Goal: Information Seeking & Learning: Find specific fact

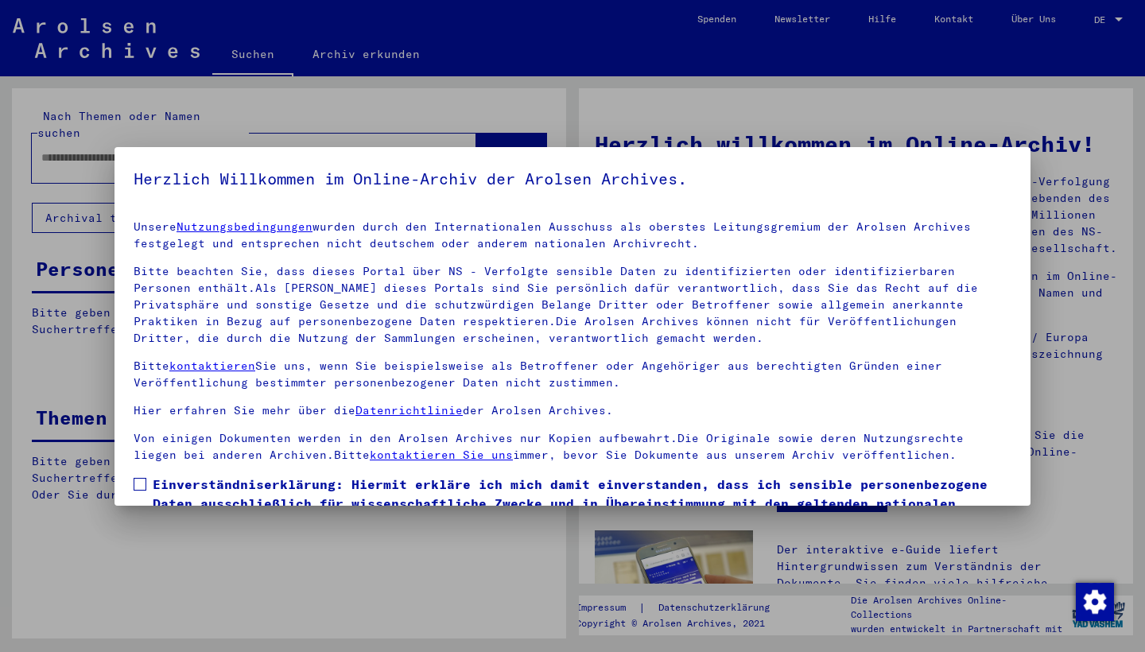
click at [771, 430] on p "Von einigen Dokumenten werden in den Arolsen Archives nur Kopien aufbewahrt.Die…" at bounding box center [573, 446] width 878 height 33
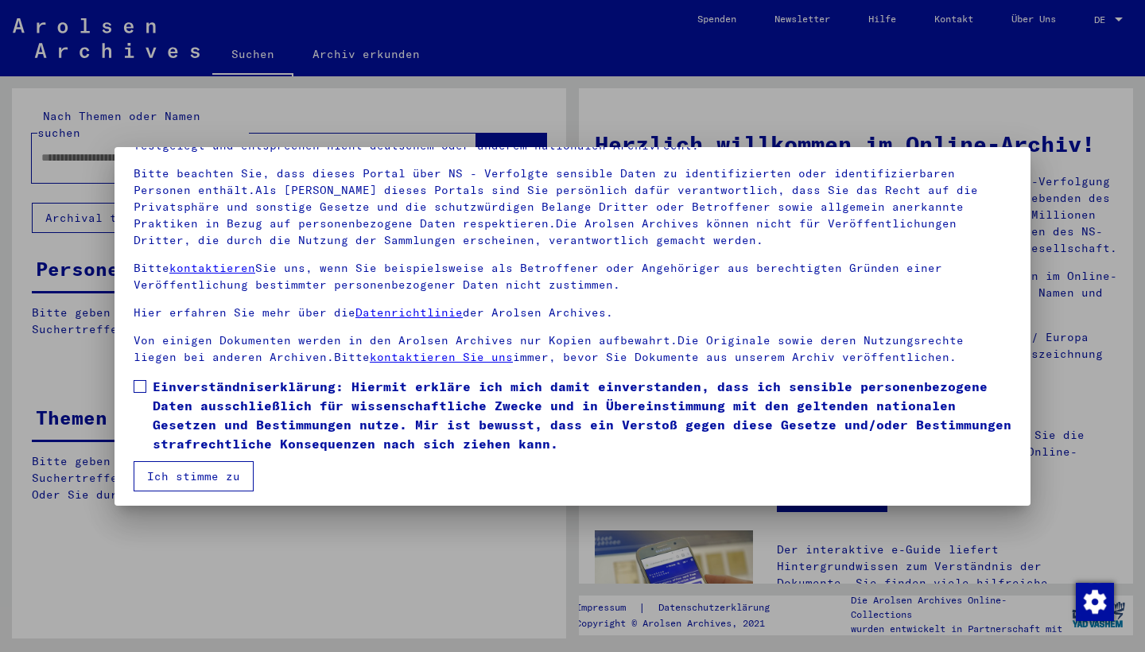
scroll to position [103, 0]
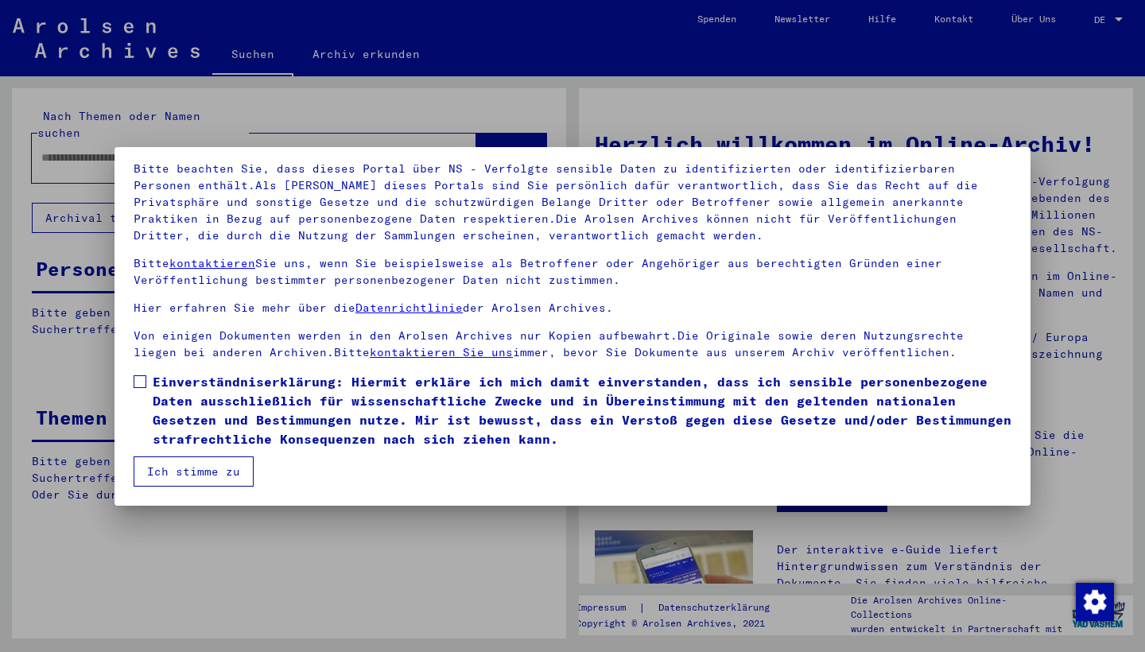
click at [138, 386] on span at bounding box center [140, 381] width 13 height 13
click at [227, 469] on button "Ich stimme zu" at bounding box center [194, 471] width 120 height 30
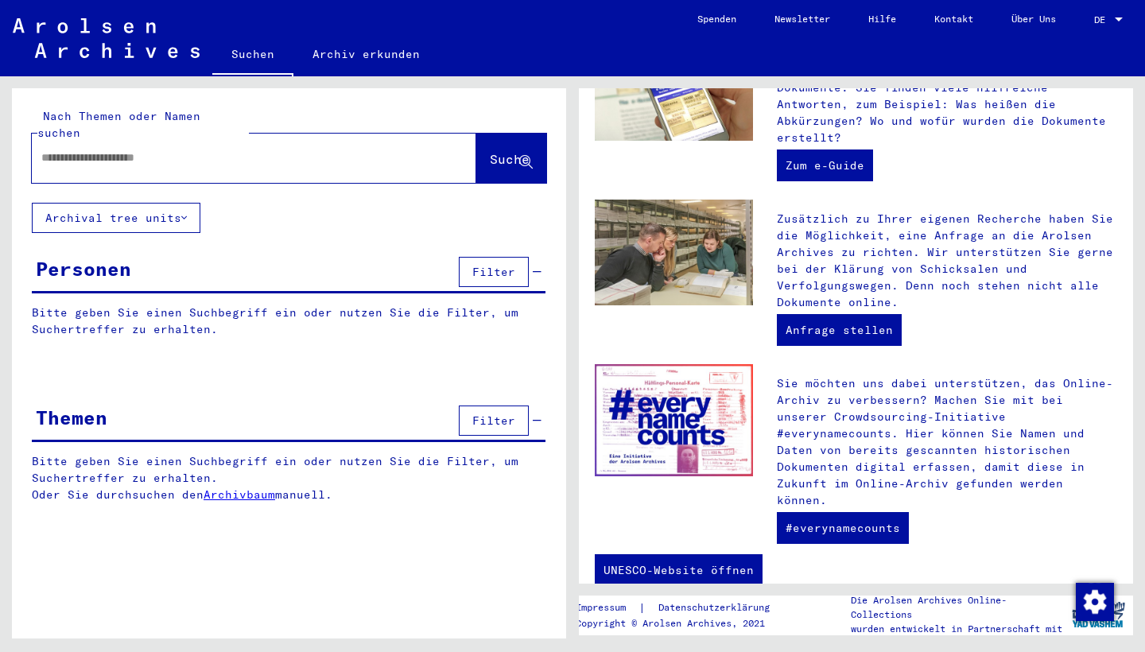
scroll to position [0, 0]
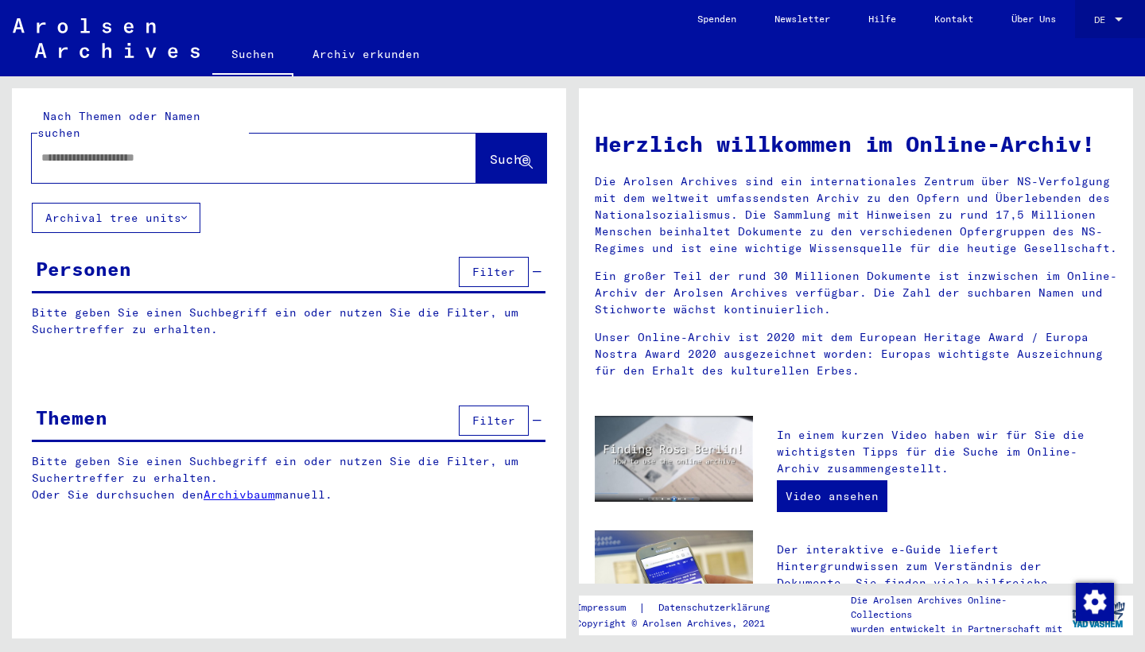
click at [1103, 14] on span "DE" at bounding box center [1102, 19] width 17 height 11
click at [1095, 33] on span "English" at bounding box center [1078, 27] width 39 height 12
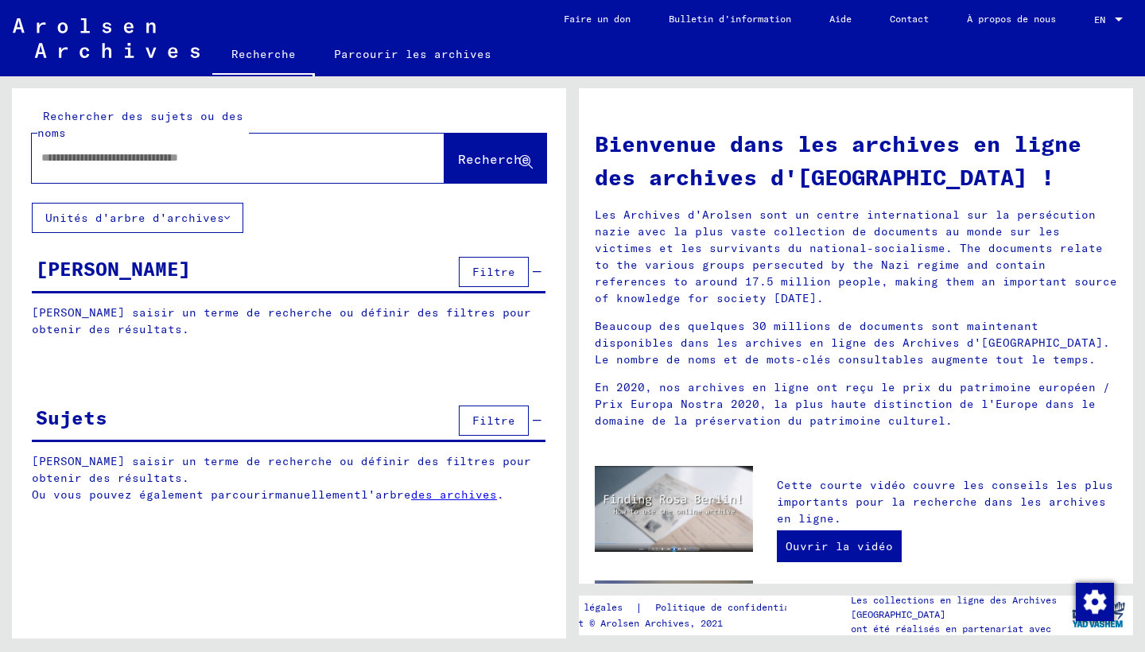
click at [401, 154] on div at bounding box center [238, 158] width 413 height 49
click at [286, 172] on div at bounding box center [214, 158] width 365 height 36
click at [266, 161] on input "text" at bounding box center [218, 157] width 355 height 17
type input "**********"
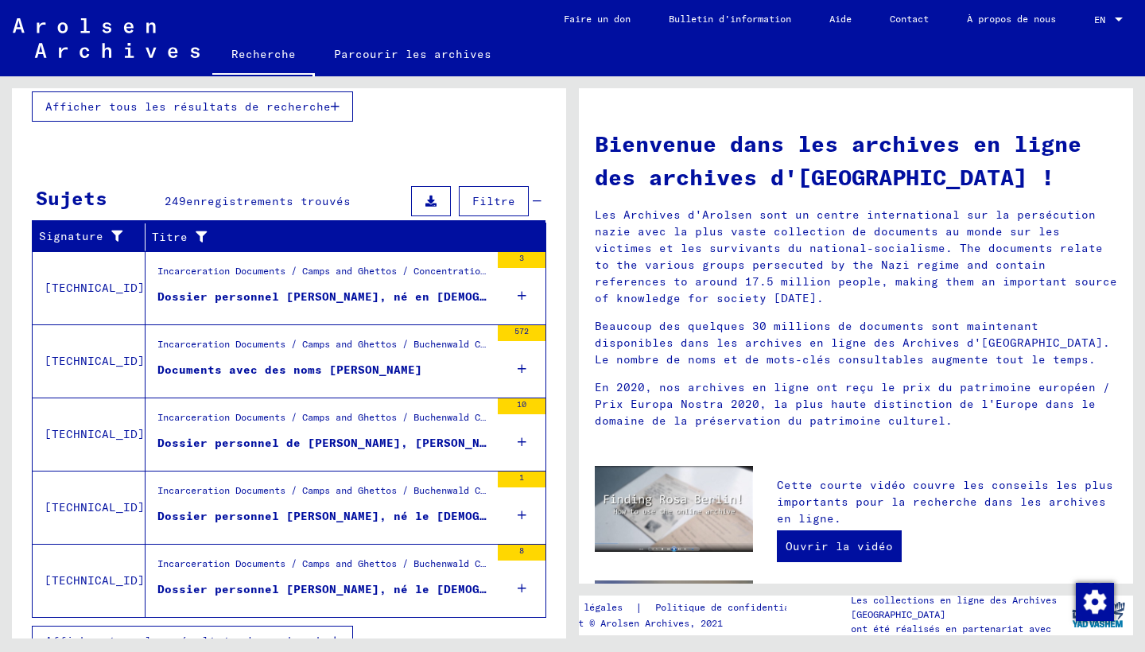
scroll to position [477, 0]
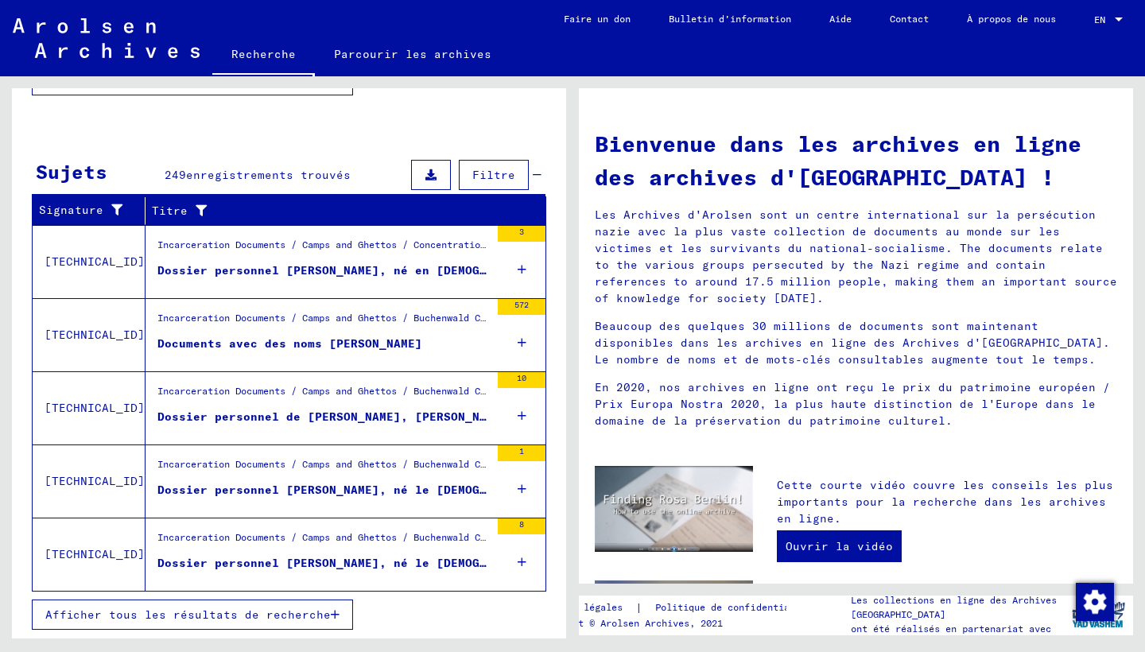
click at [340, 570] on div "Dossier personnel [PERSON_NAME], né le [DEMOGRAPHIC_DATA], né à [GEOGRAPHIC_DAT…" at bounding box center [323, 563] width 332 height 17
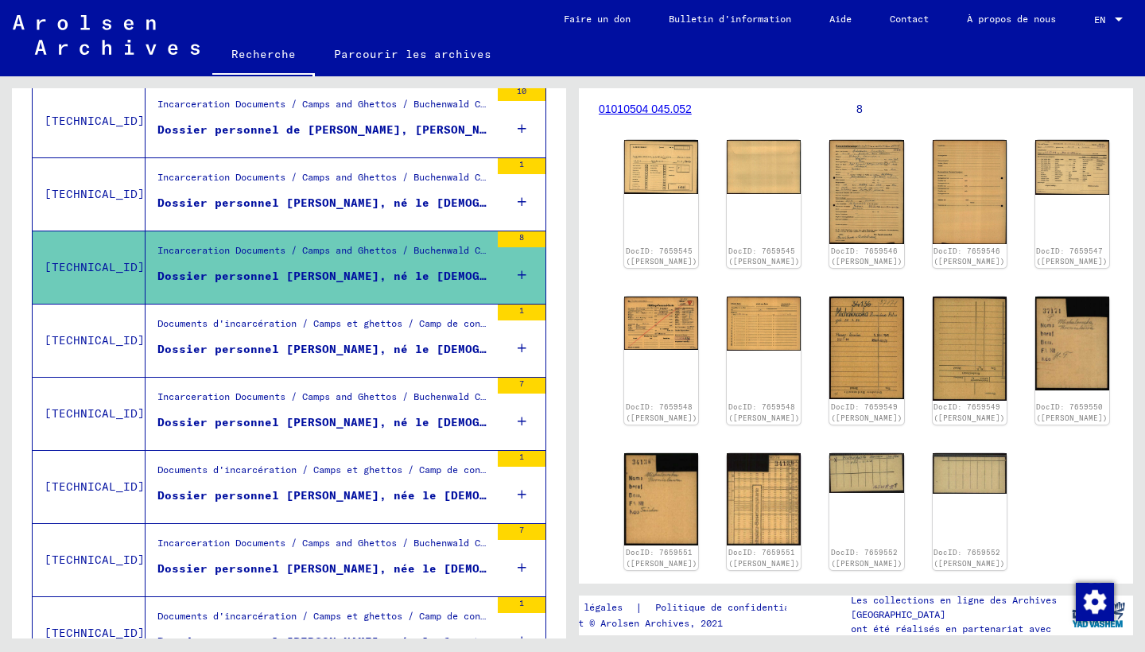
scroll to position [217, 0]
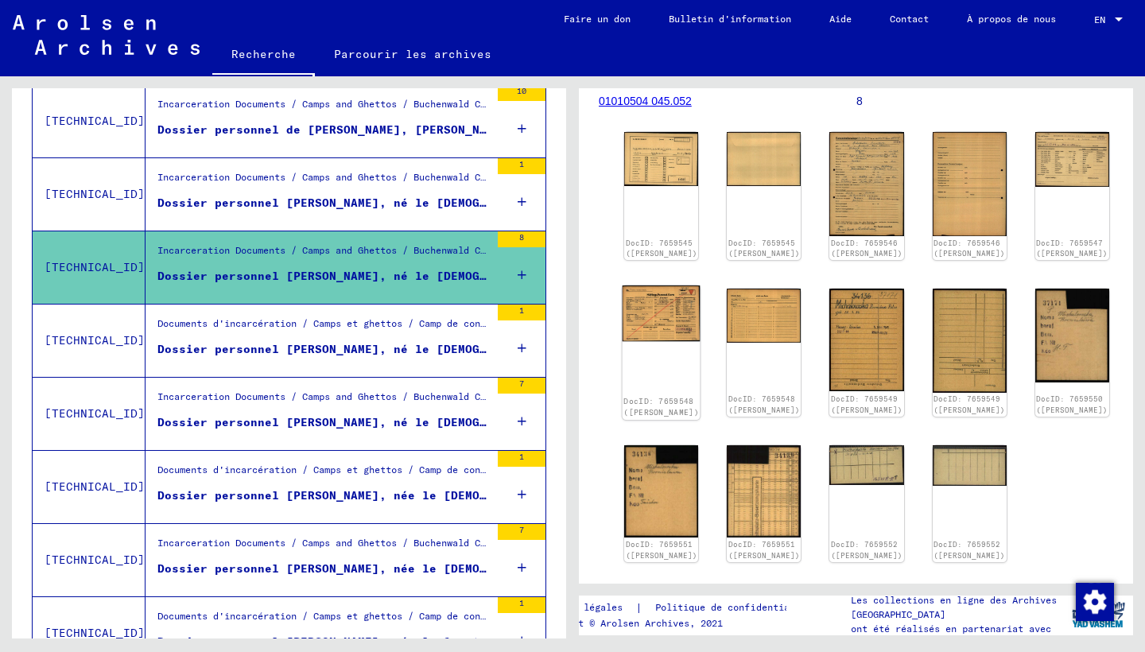
click at [651, 312] on img at bounding box center [661, 313] width 78 height 56
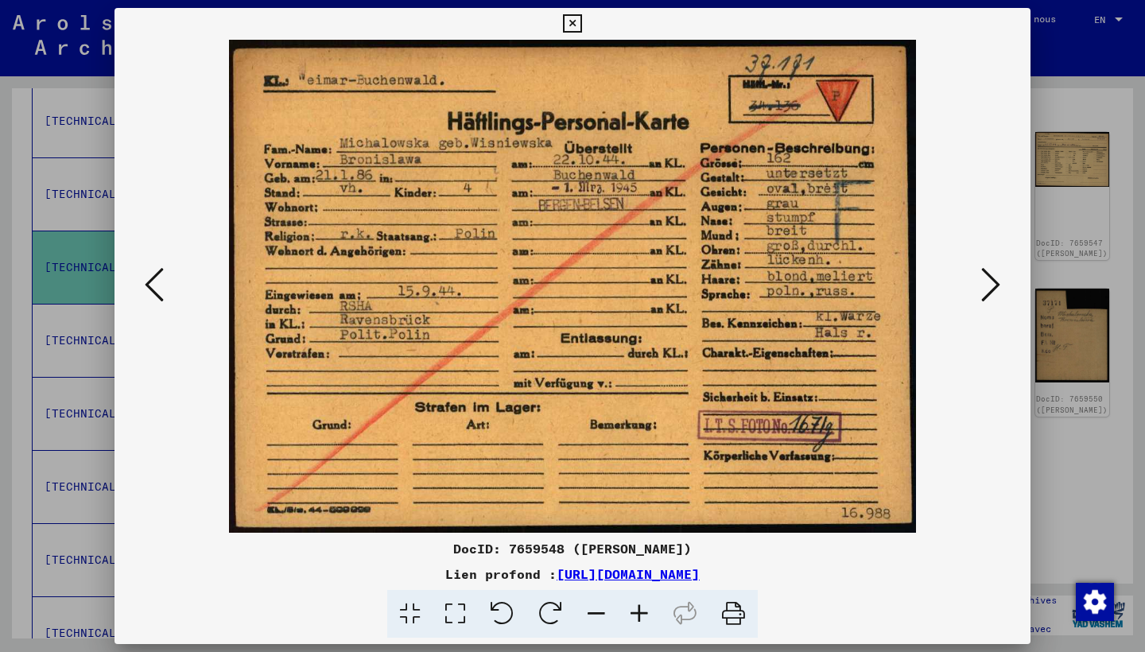
click at [581, 28] on icon at bounding box center [572, 23] width 18 height 19
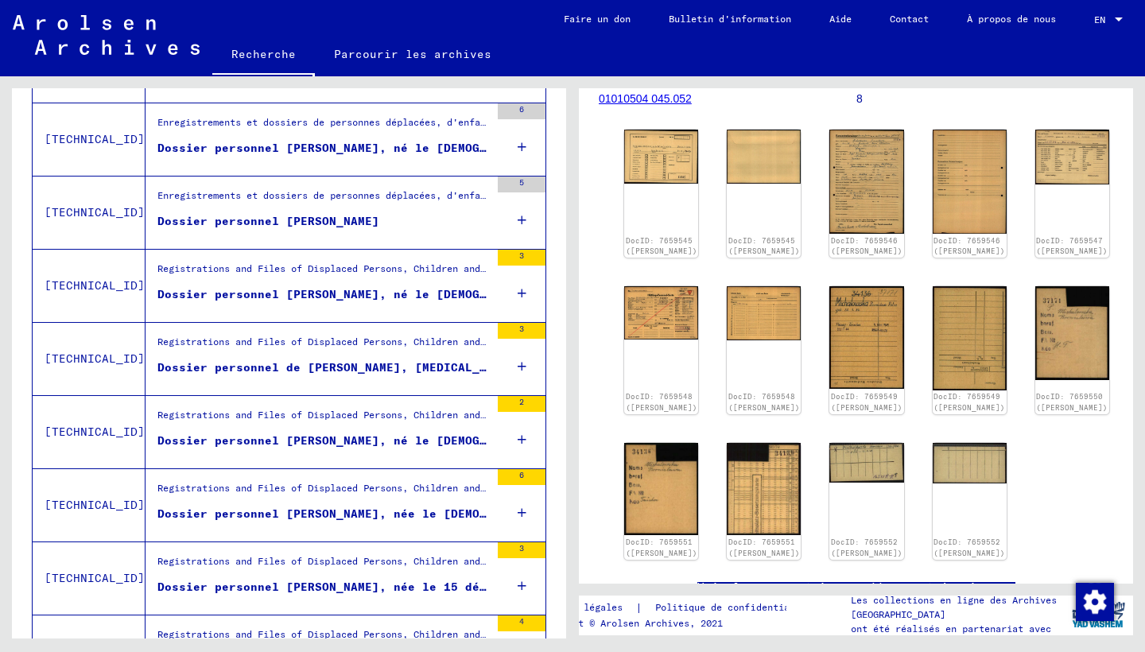
scroll to position [1413, 0]
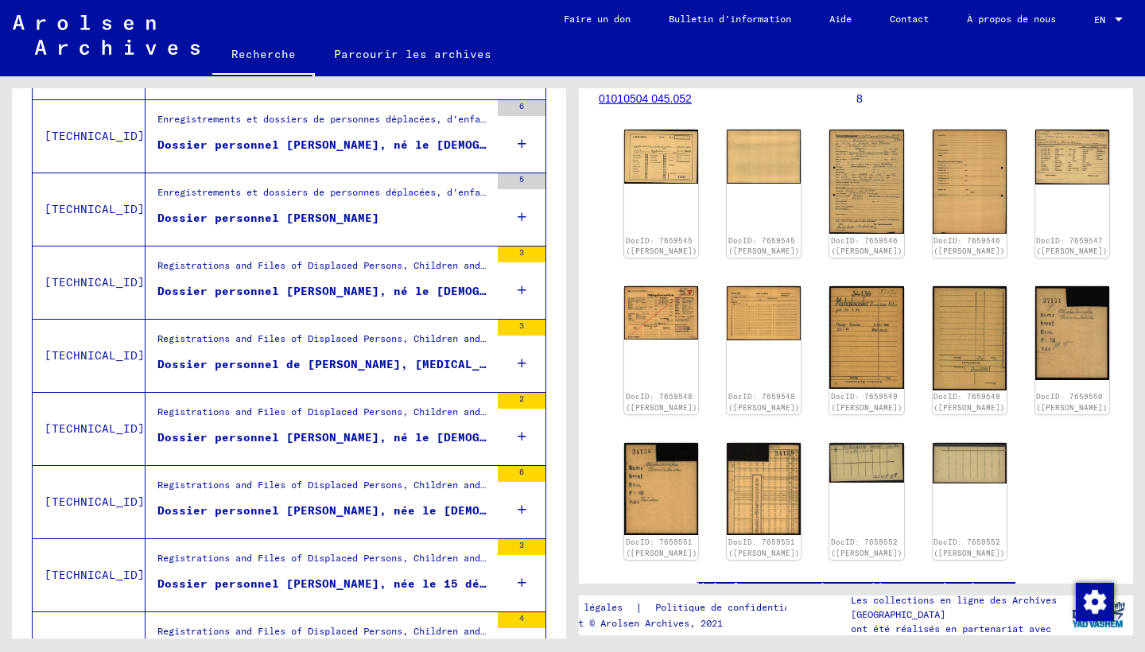
click at [417, 446] on figure "Dossier personnel [PERSON_NAME], né le [DEMOGRAPHIC_DATA], né à [GEOGRAPHIC_DAT…" at bounding box center [323, 441] width 332 height 24
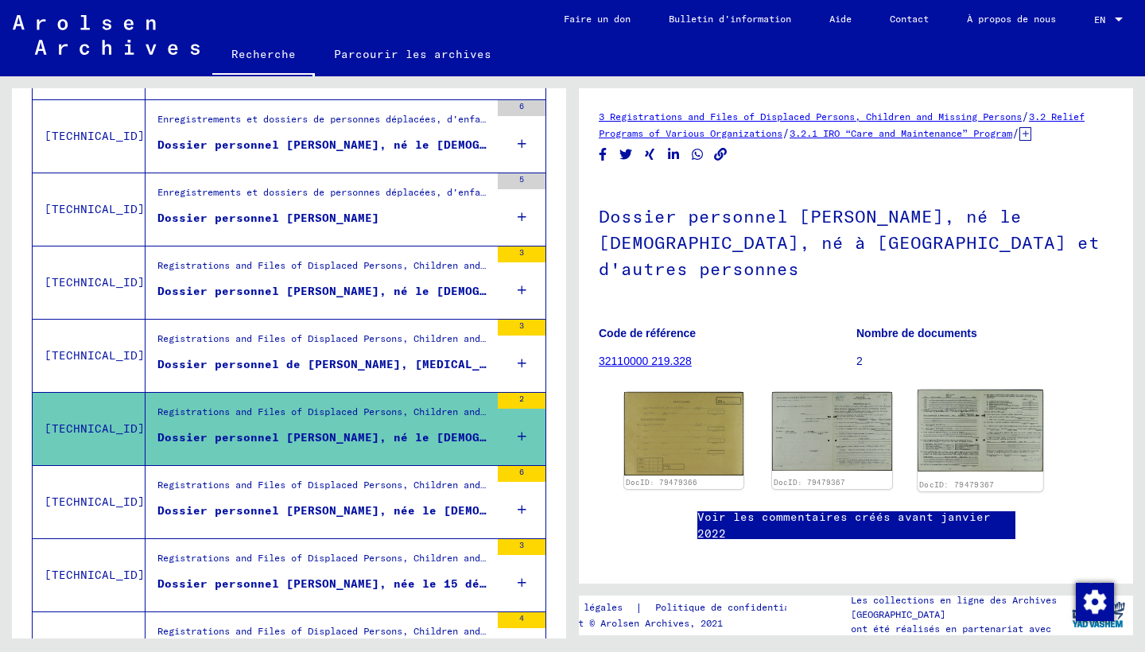
click at [956, 437] on img at bounding box center [980, 431] width 126 height 82
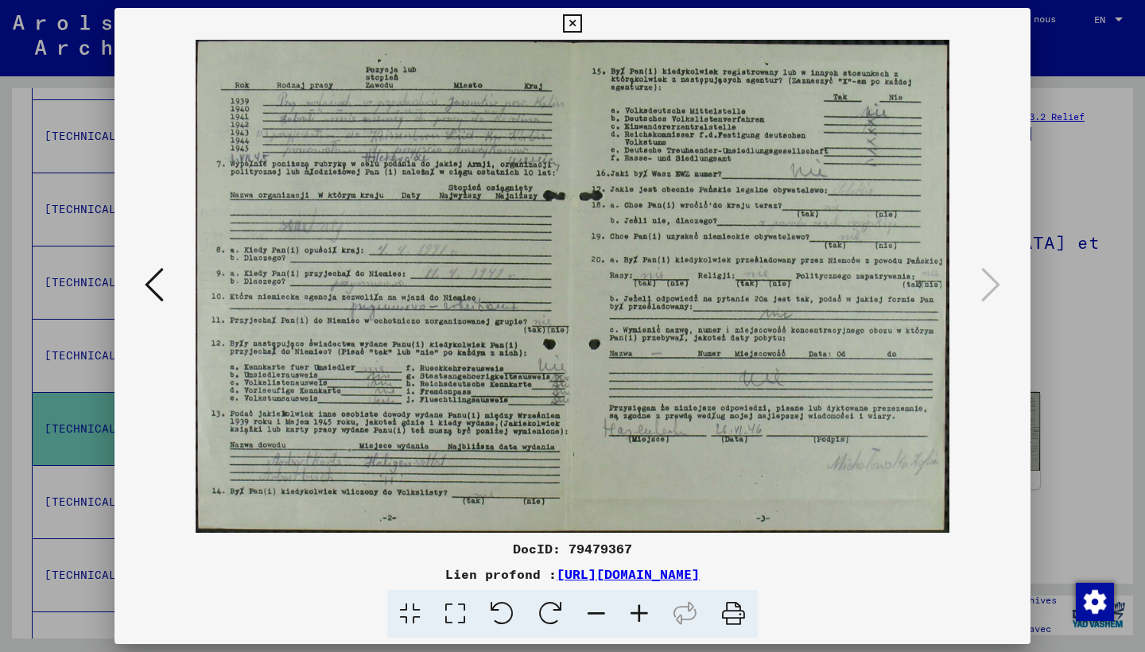
click at [581, 23] on icon at bounding box center [572, 23] width 18 height 19
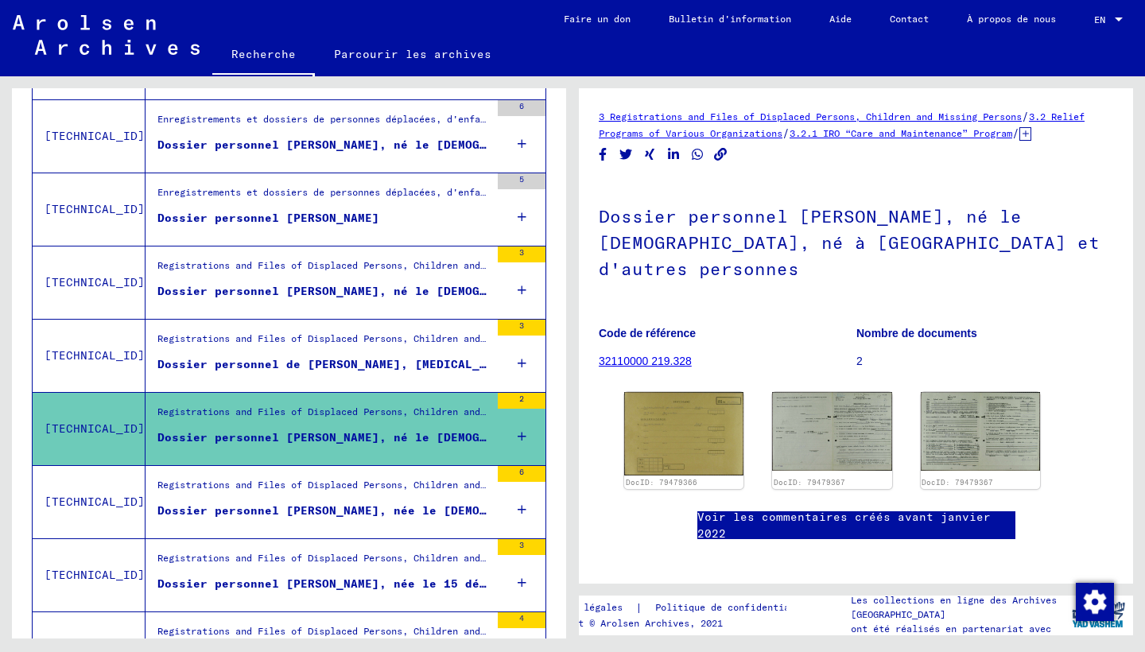
click at [450, 517] on div "Dossier personnel [PERSON_NAME], née le [DEMOGRAPHIC_DATA] et d'autres personnes" at bounding box center [323, 510] width 332 height 17
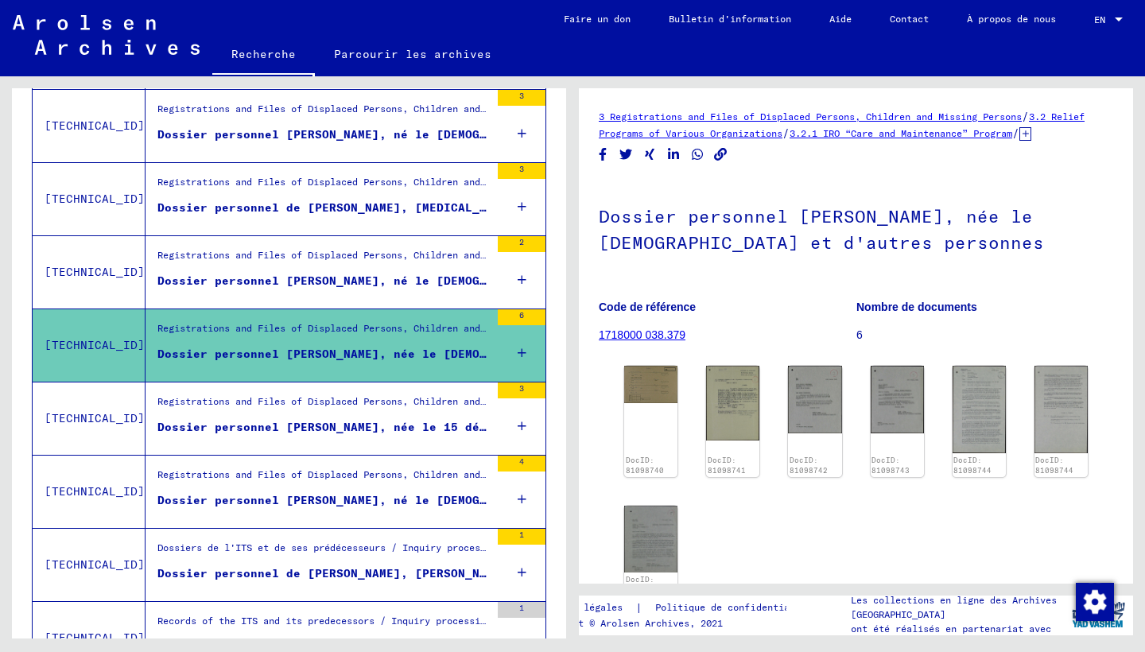
scroll to position [1576, 0]
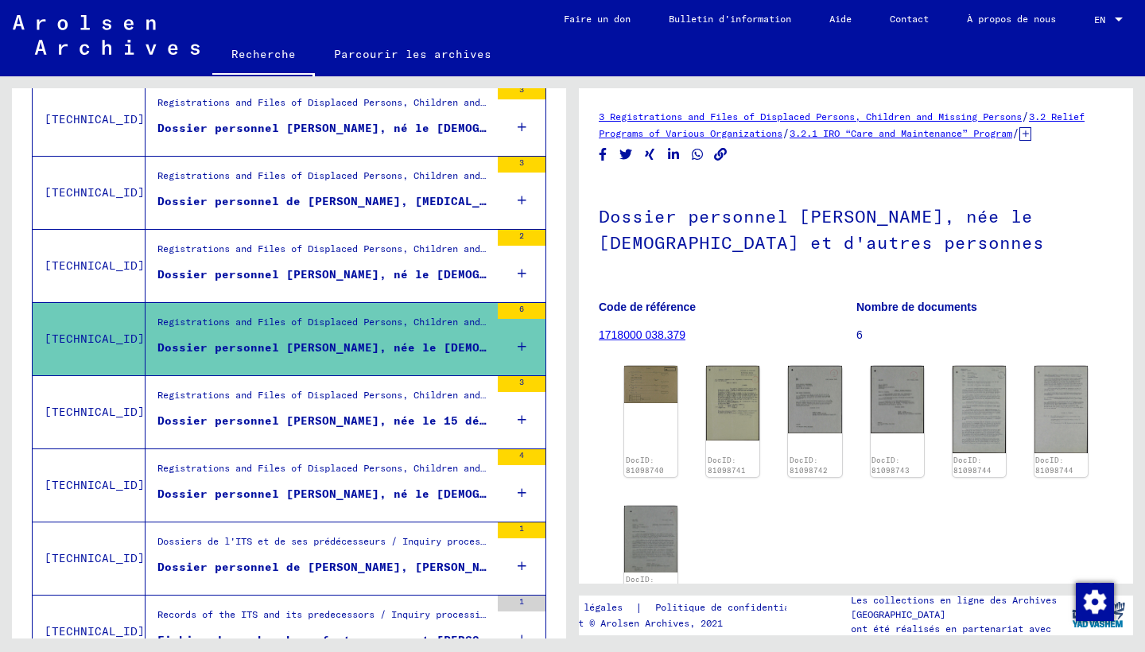
click at [429, 413] on div "Dossier personnel [PERSON_NAME], née le 15 décembre [DEMOGRAPHIC_DATA], née à […" at bounding box center [323, 421] width 332 height 17
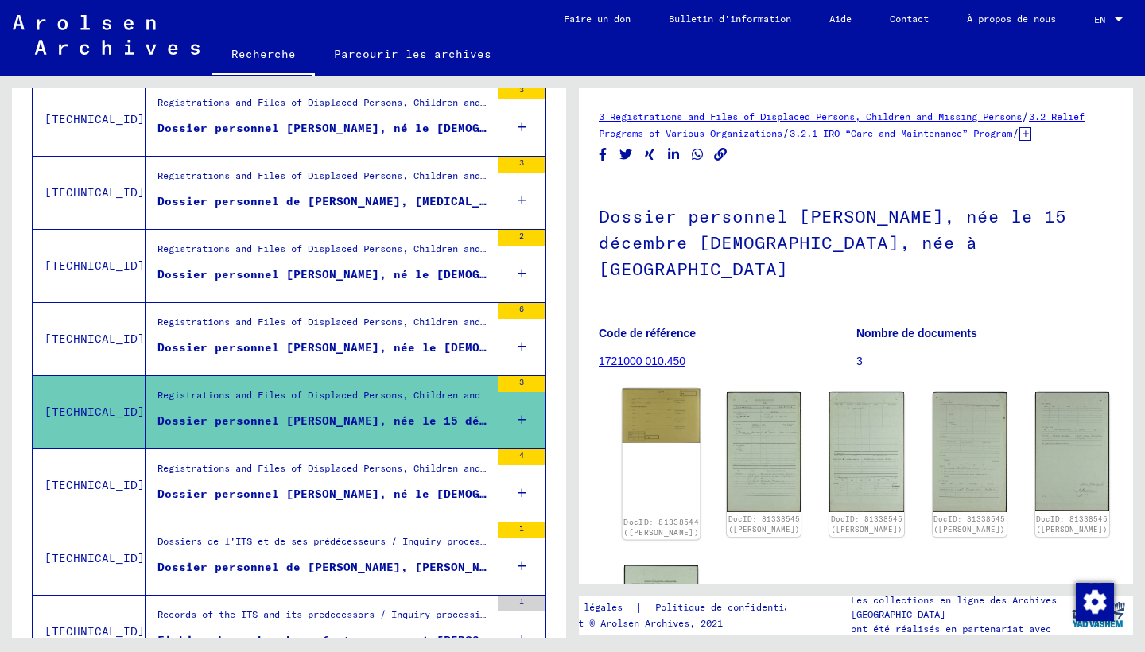
click at [659, 405] on img at bounding box center [661, 416] width 78 height 54
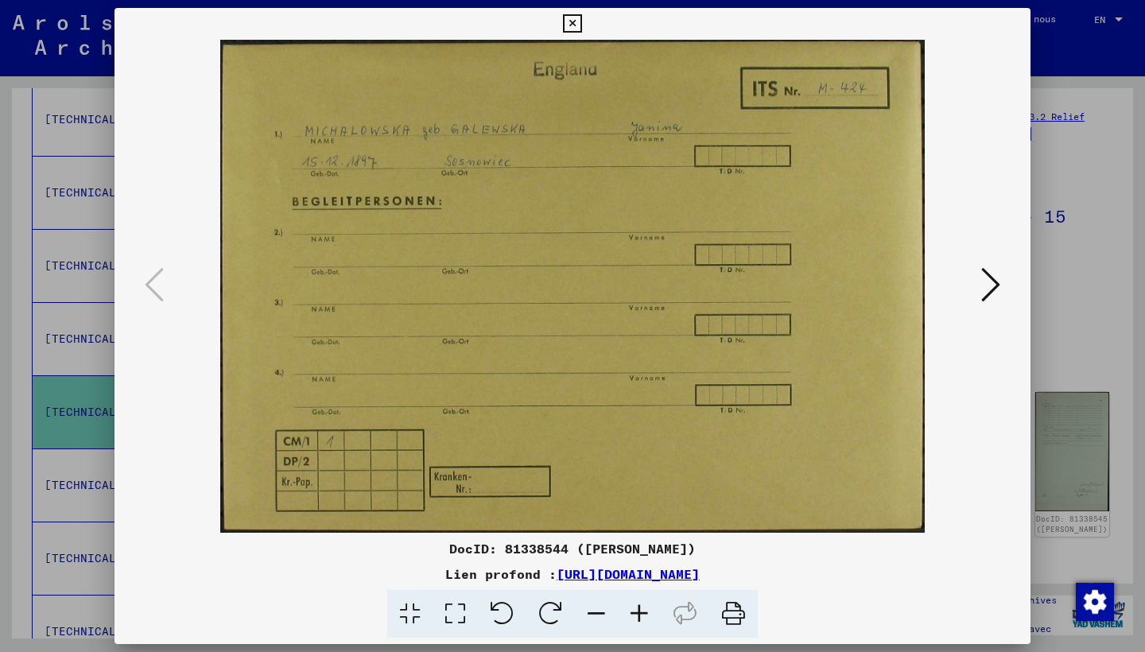
click at [992, 280] on icon at bounding box center [990, 285] width 19 height 38
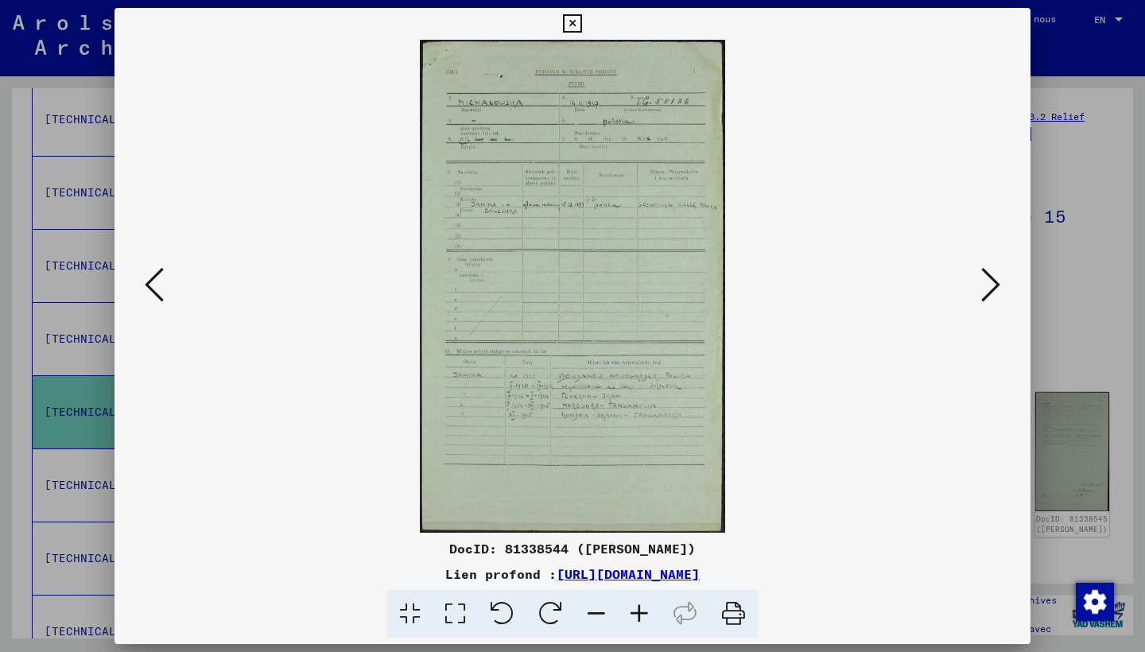
click at [984, 281] on icon at bounding box center [990, 285] width 19 height 38
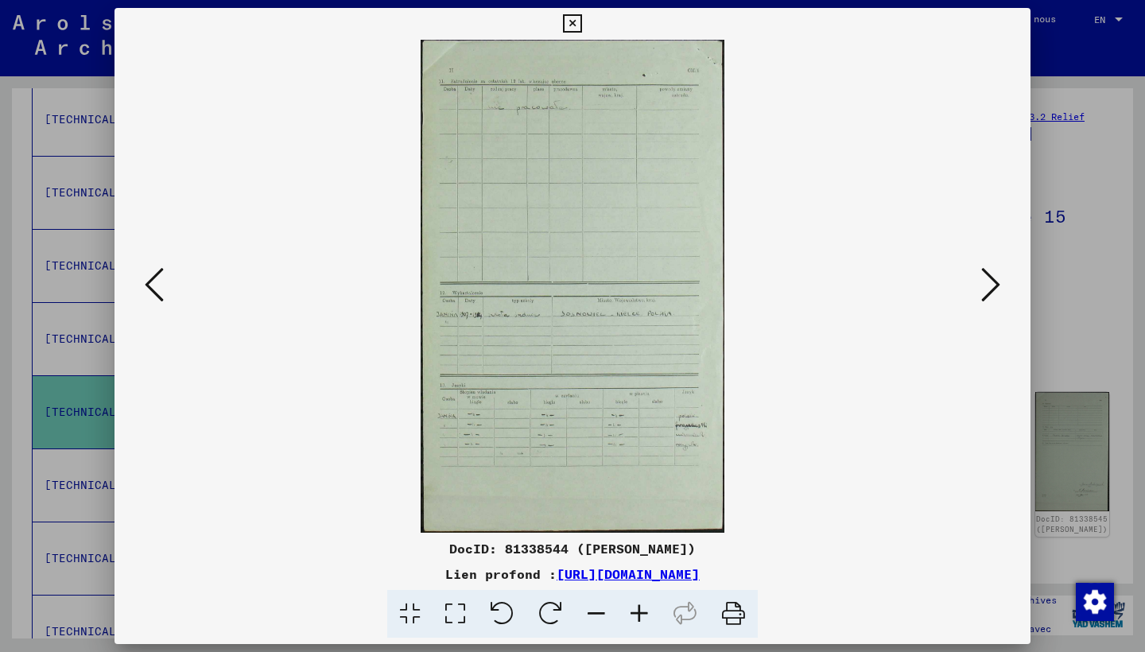
click at [984, 281] on icon at bounding box center [990, 285] width 19 height 38
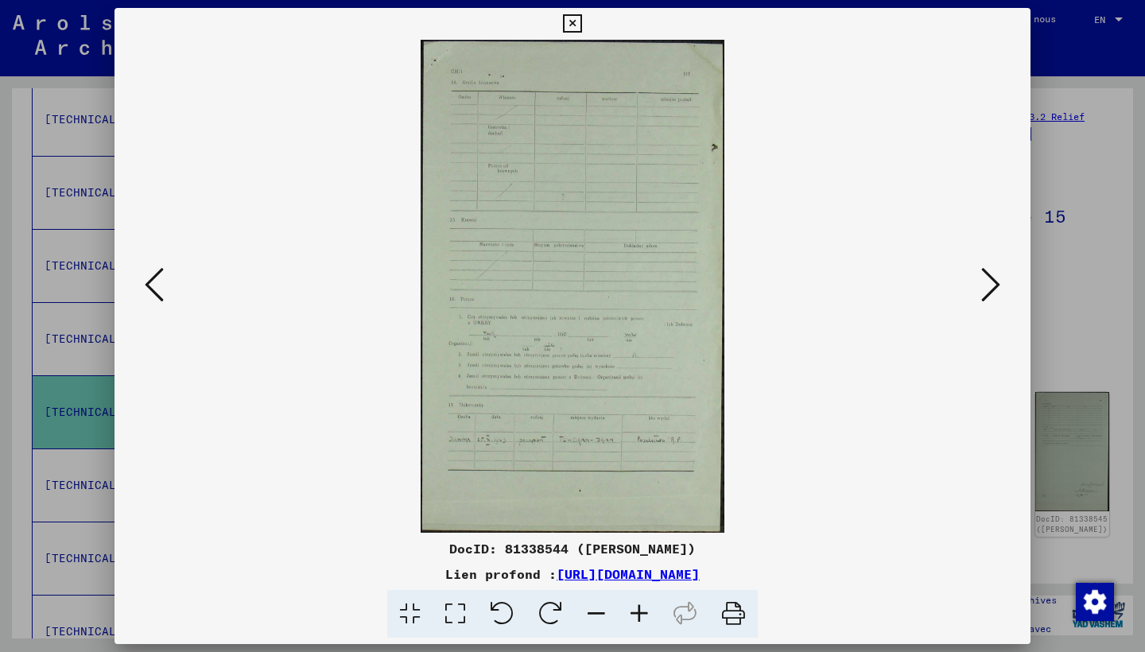
click at [984, 282] on icon at bounding box center [990, 285] width 19 height 38
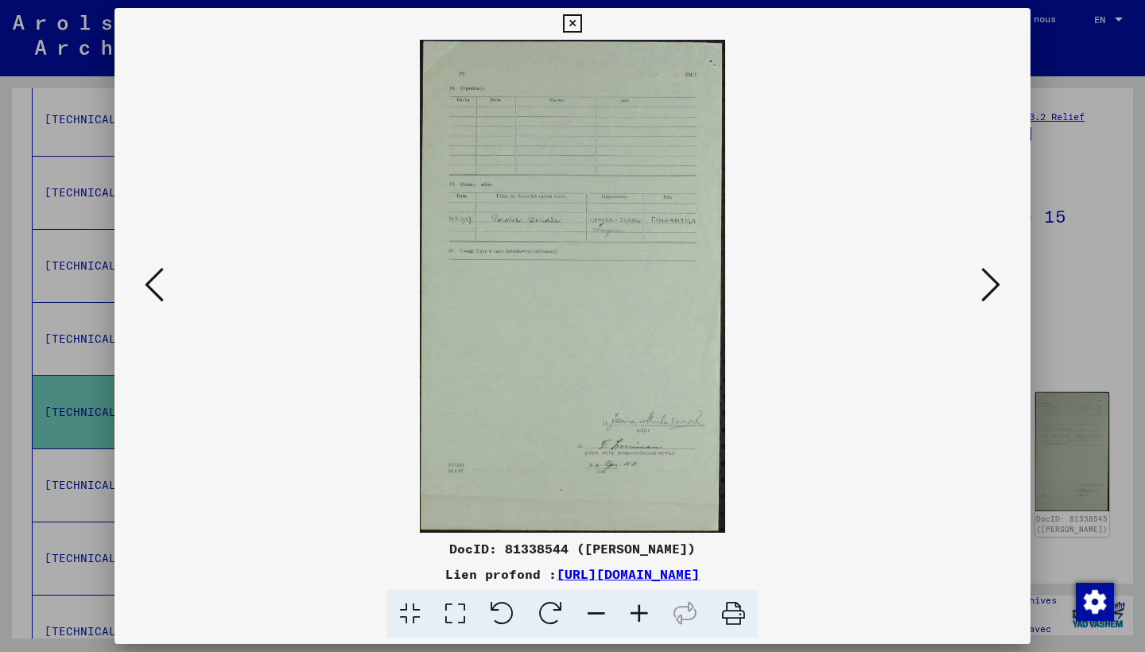
click at [985, 283] on icon at bounding box center [990, 285] width 19 height 38
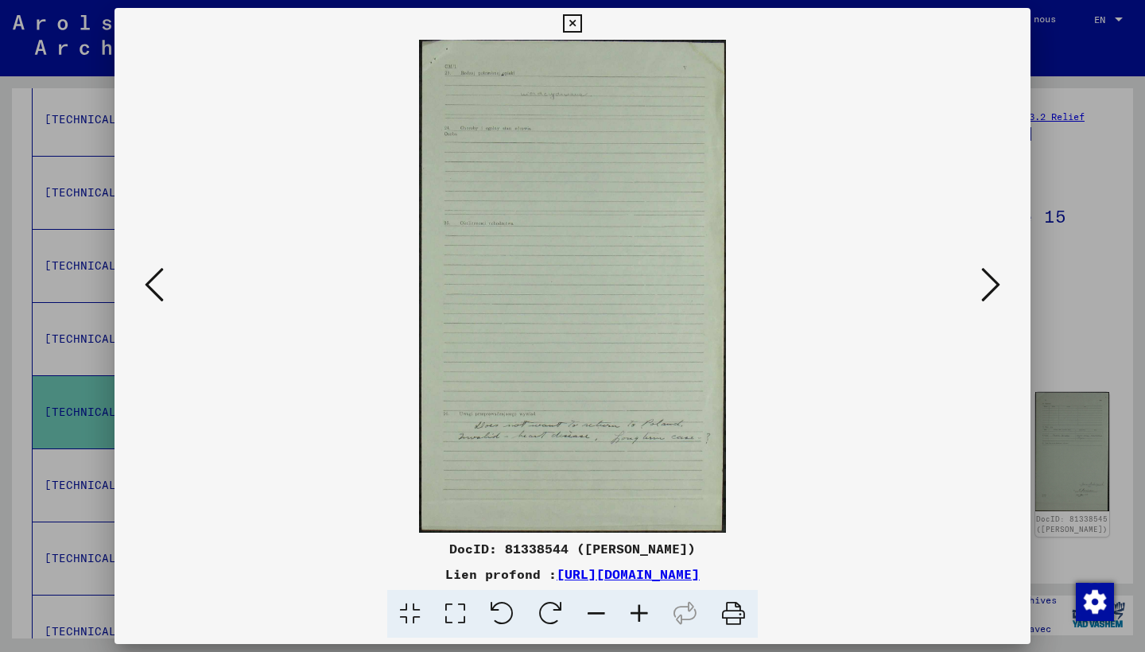
click at [581, 22] on icon at bounding box center [572, 23] width 18 height 19
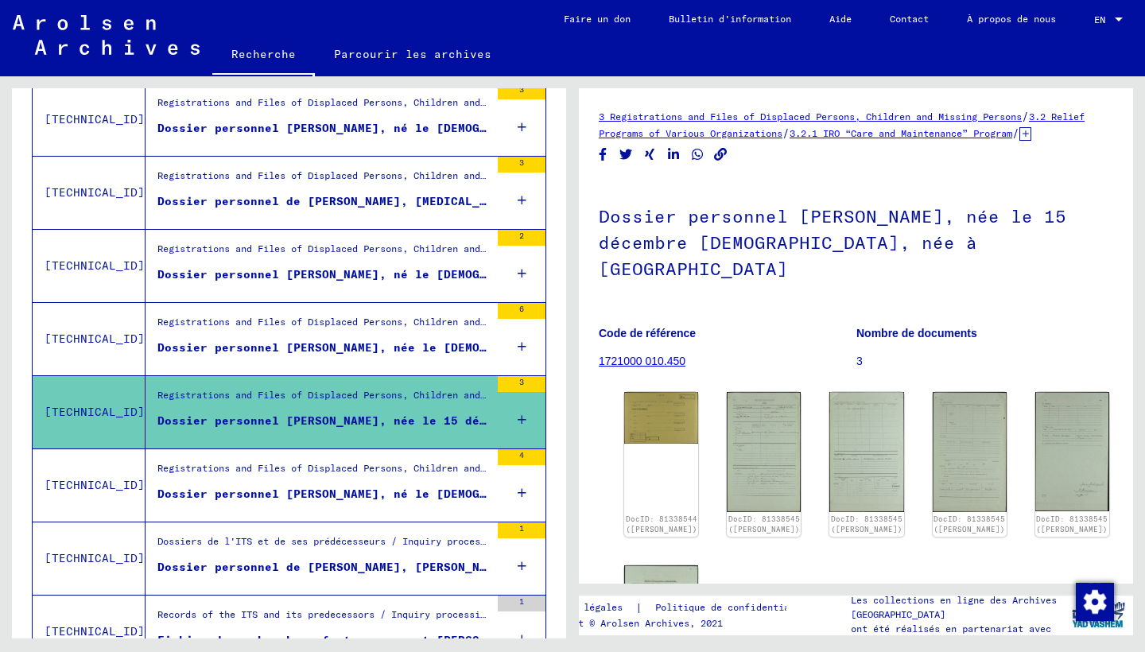
click at [445, 489] on div "Dossier personnel [PERSON_NAME], né le [DEMOGRAPHIC_DATA], né à [GEOGRAPHIC_DAT…" at bounding box center [323, 494] width 332 height 17
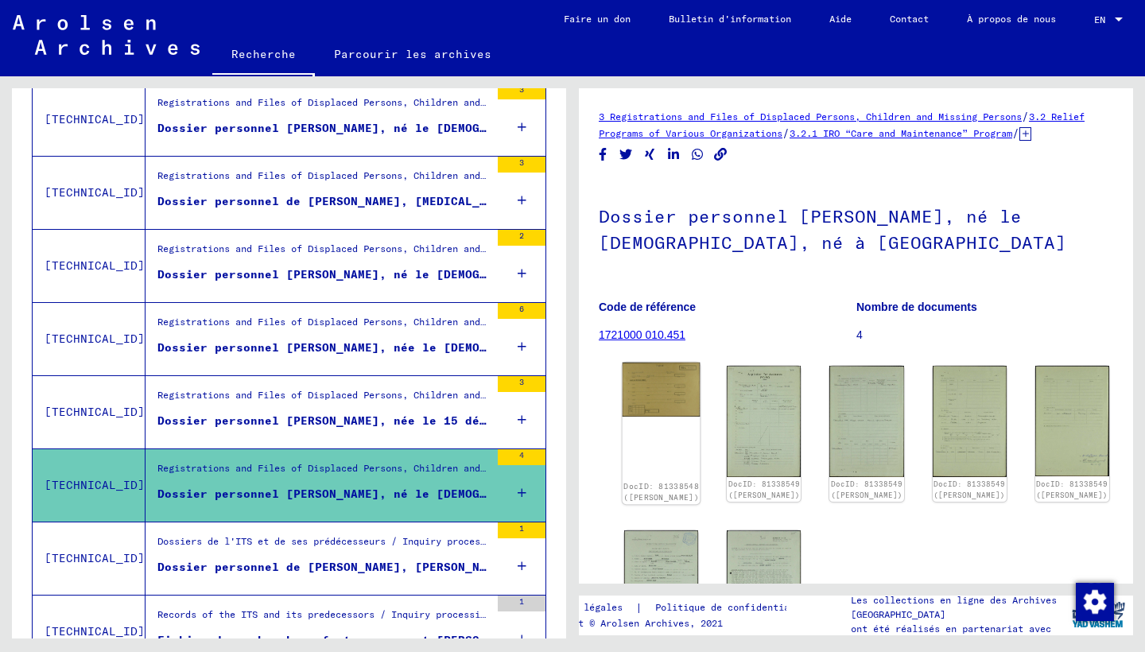
click at [656, 394] on img at bounding box center [661, 389] width 78 height 55
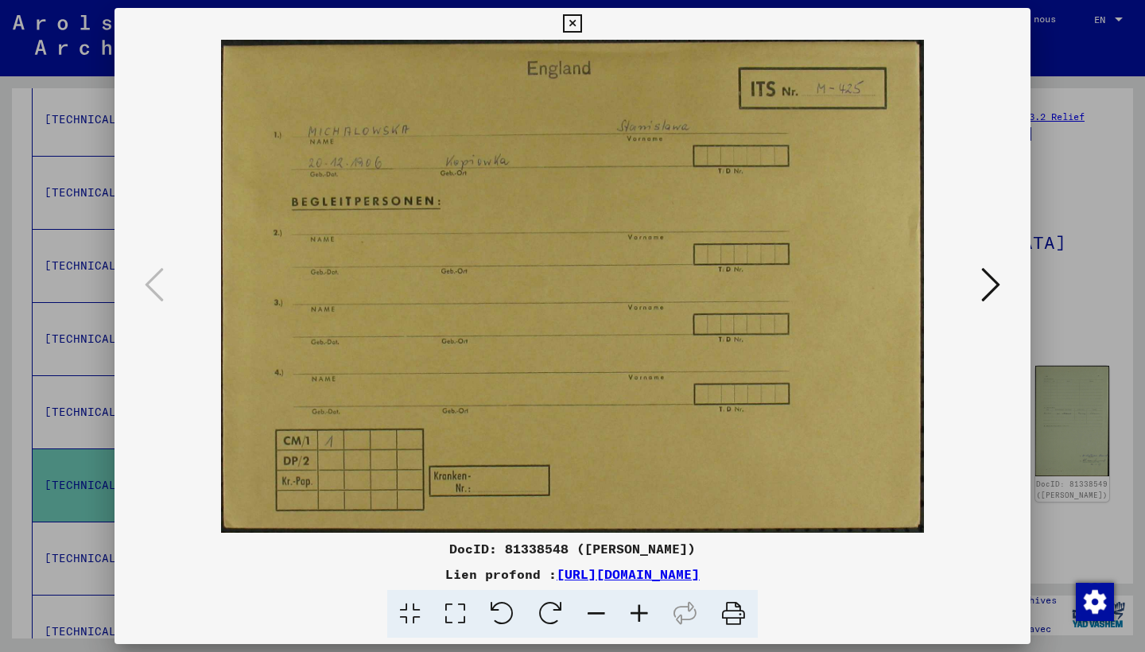
click at [986, 289] on icon at bounding box center [990, 285] width 19 height 38
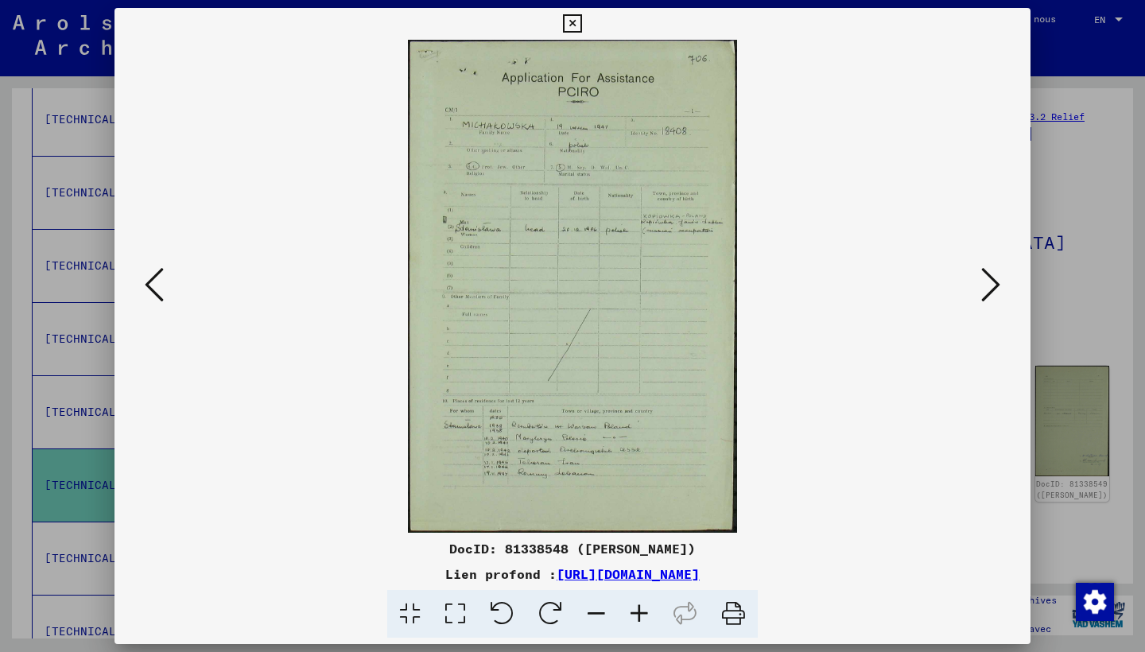
click at [990, 293] on icon at bounding box center [990, 285] width 19 height 38
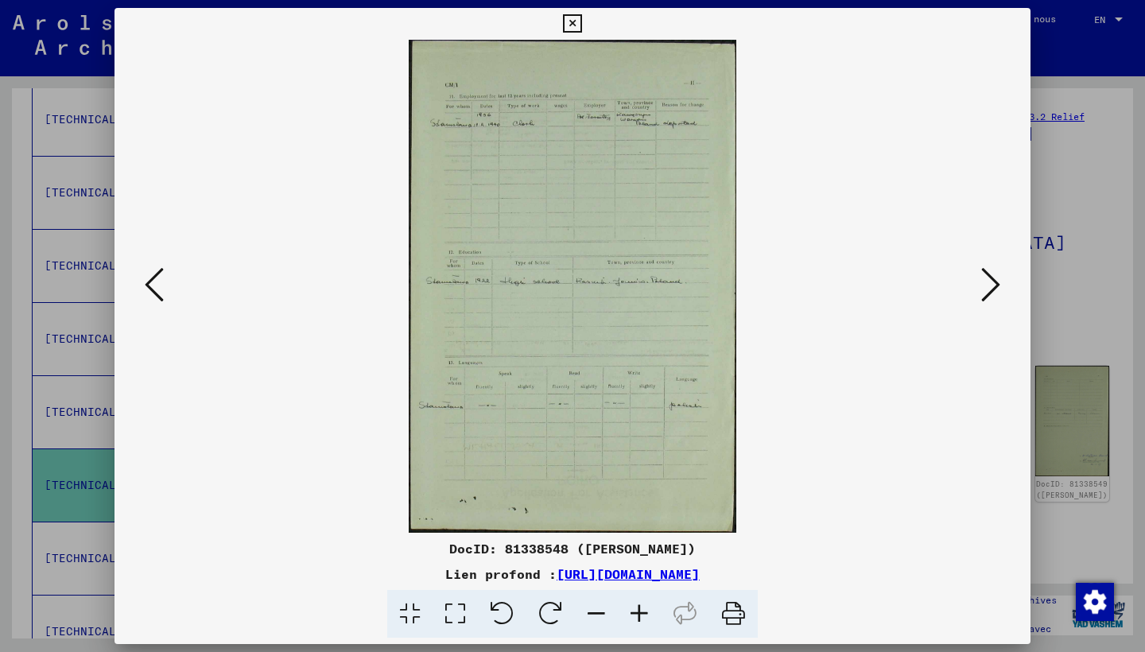
click at [990, 294] on icon at bounding box center [990, 285] width 19 height 38
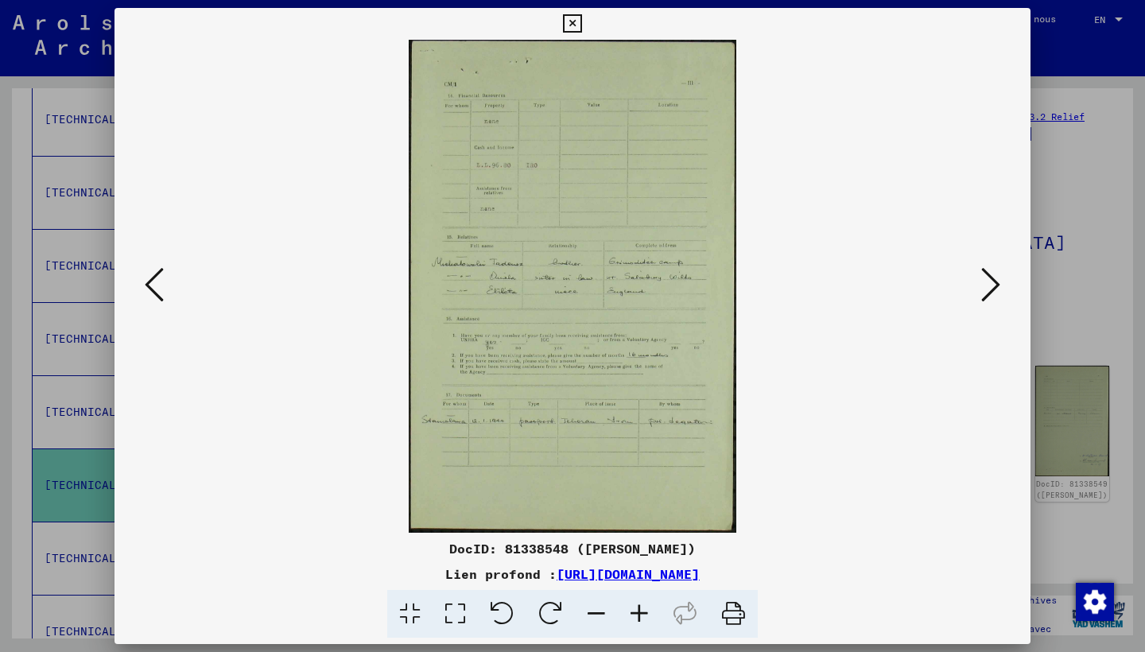
click at [581, 26] on icon at bounding box center [572, 23] width 18 height 19
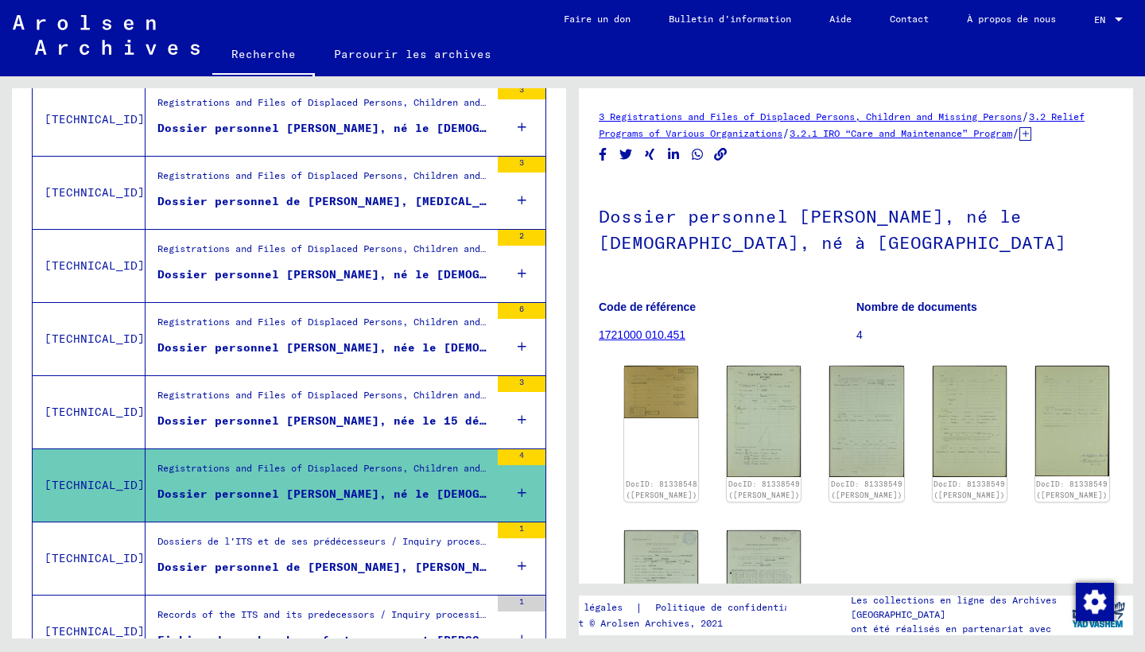
scroll to position [1697, 0]
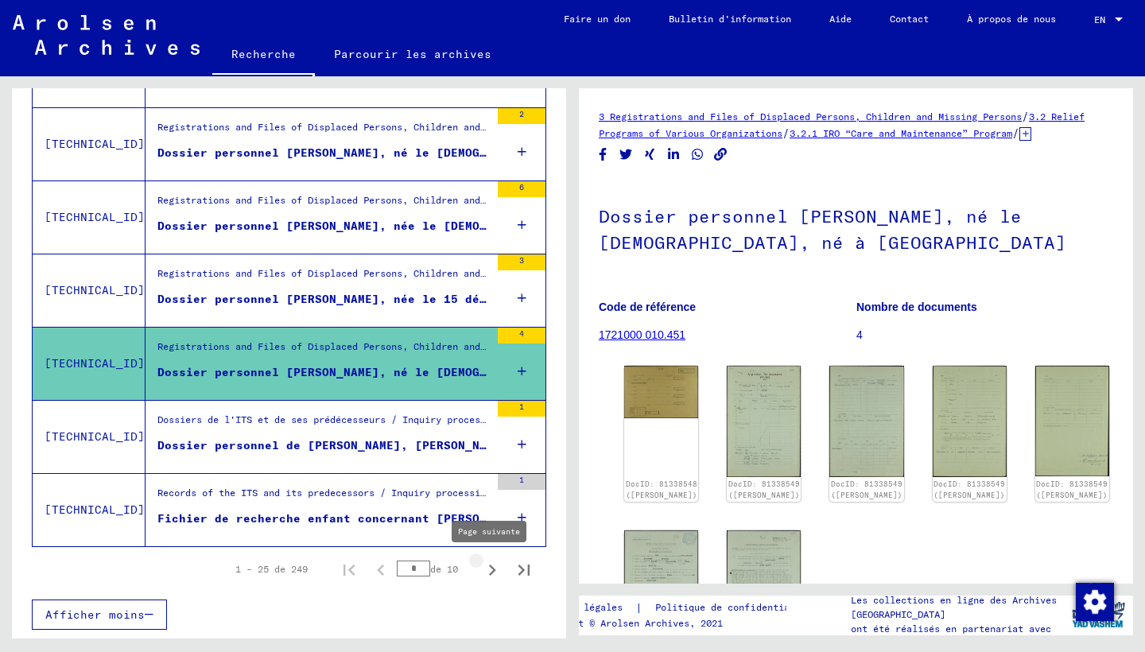
click at [481, 562] on icon "Page suivante" at bounding box center [492, 570] width 22 height 22
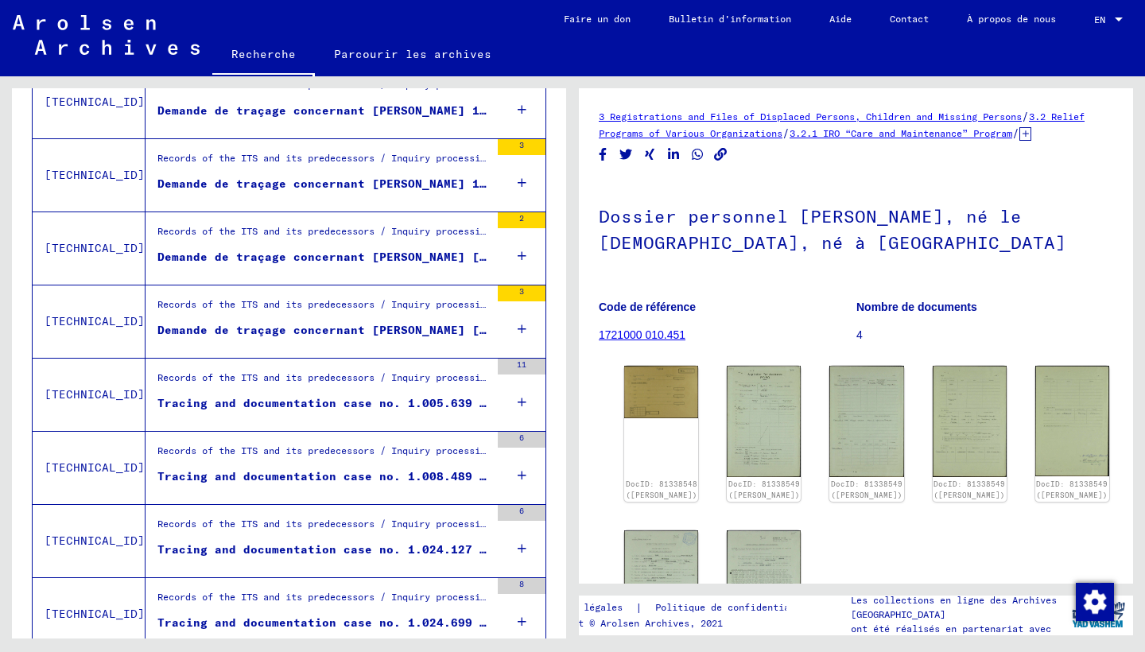
scroll to position [588, 0]
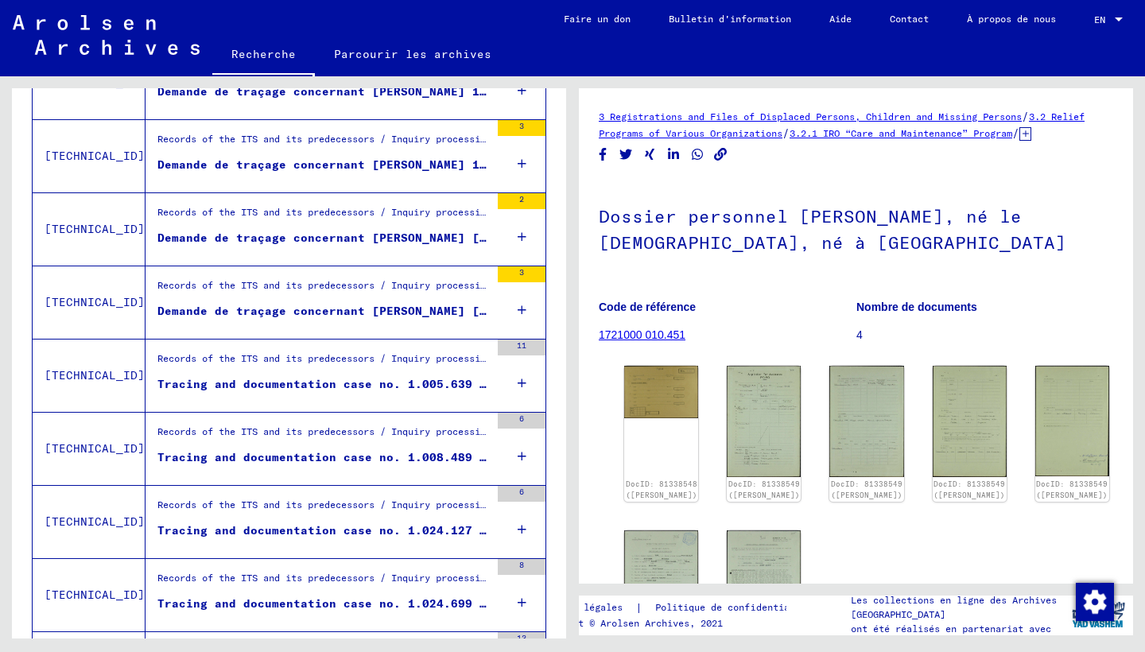
click at [425, 175] on figure "Demande de traçage concernant [PERSON_NAME] 1920-00-00" at bounding box center [323, 169] width 332 height 24
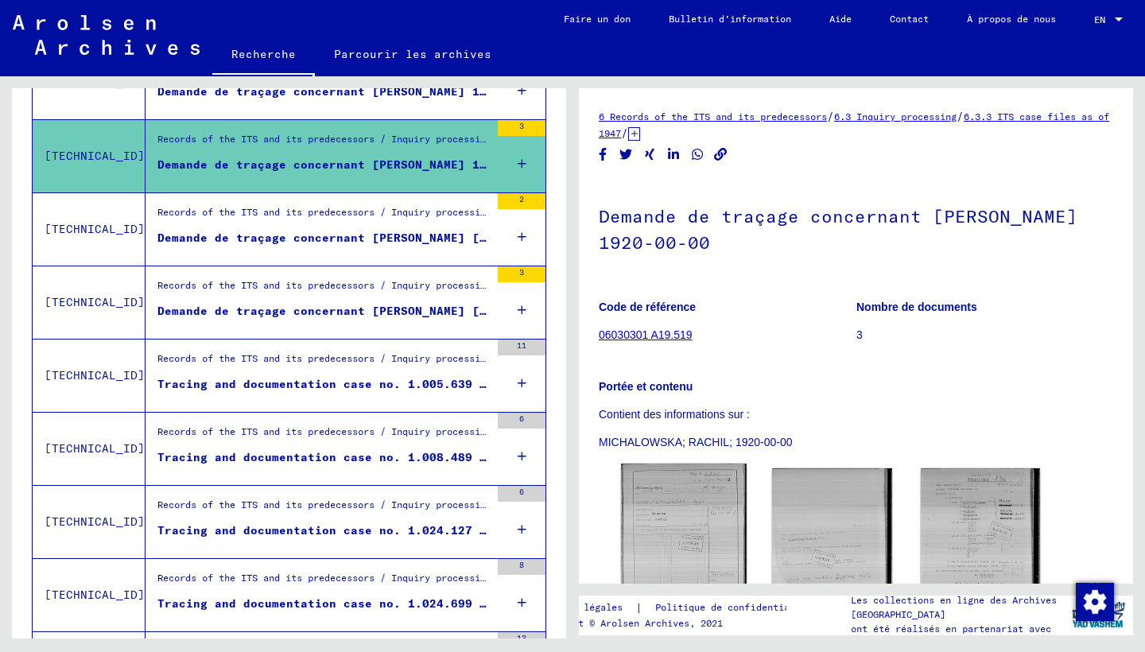
click at [695, 524] on img at bounding box center [684, 548] width 126 height 171
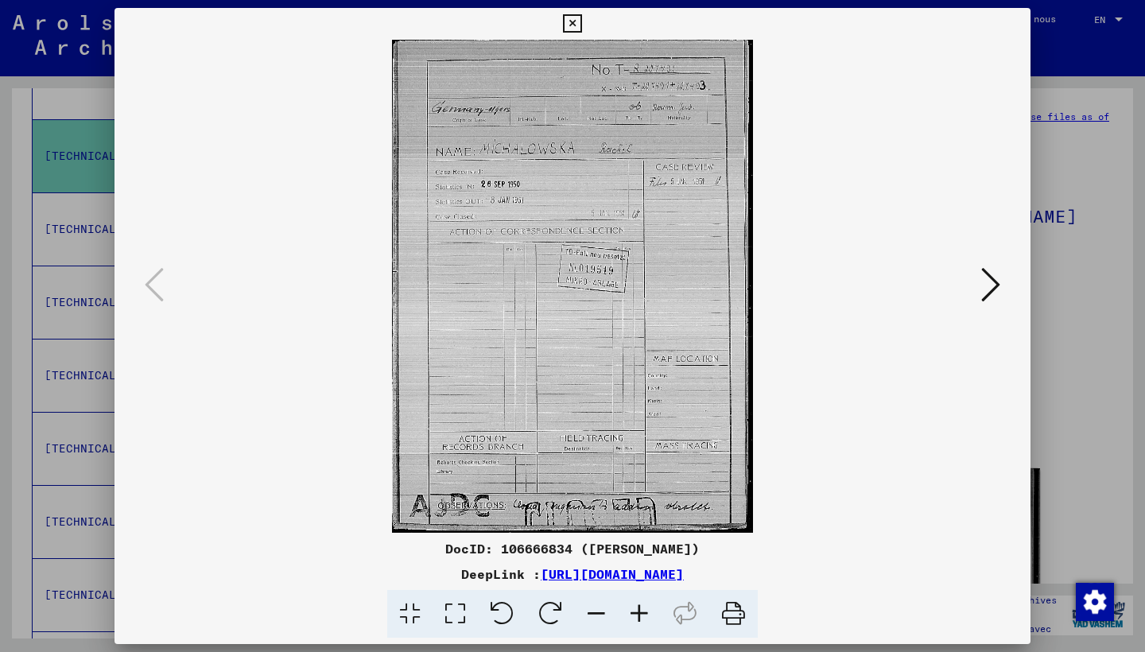
click at [998, 269] on button at bounding box center [990, 285] width 29 height 45
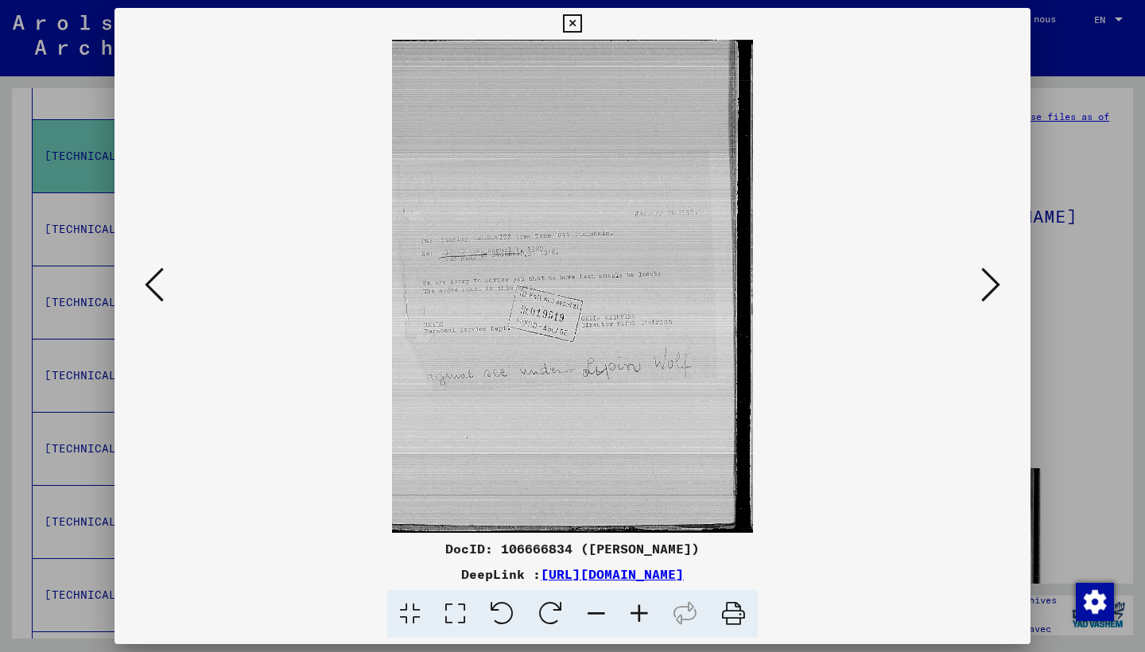
click at [998, 270] on button at bounding box center [990, 285] width 29 height 45
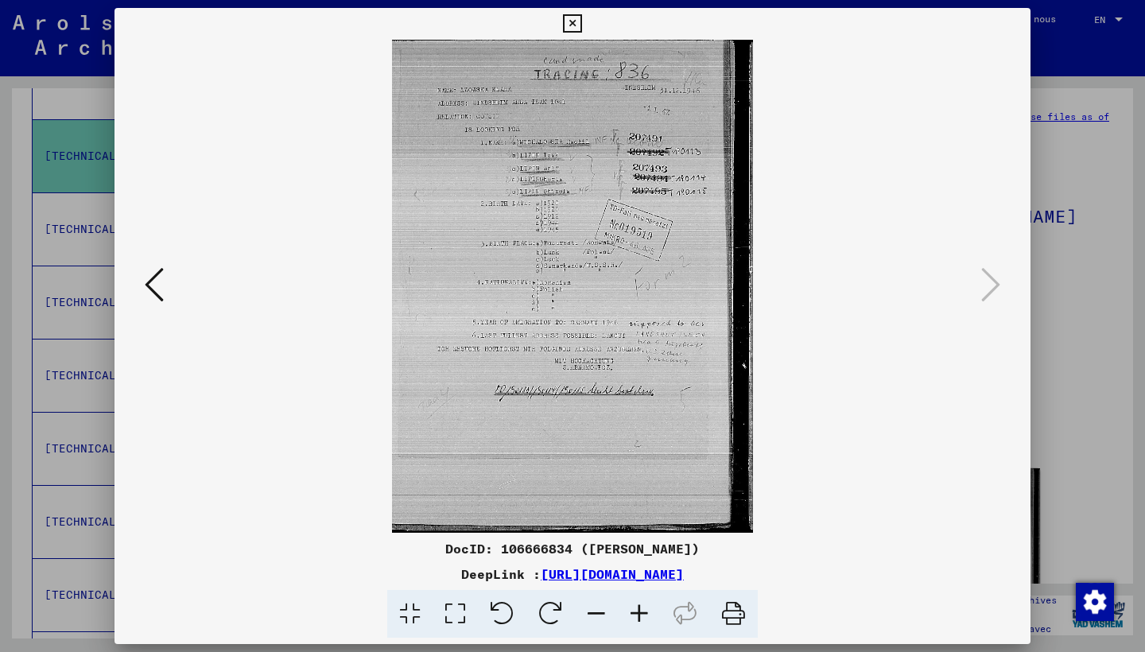
click at [581, 27] on icon at bounding box center [572, 23] width 18 height 19
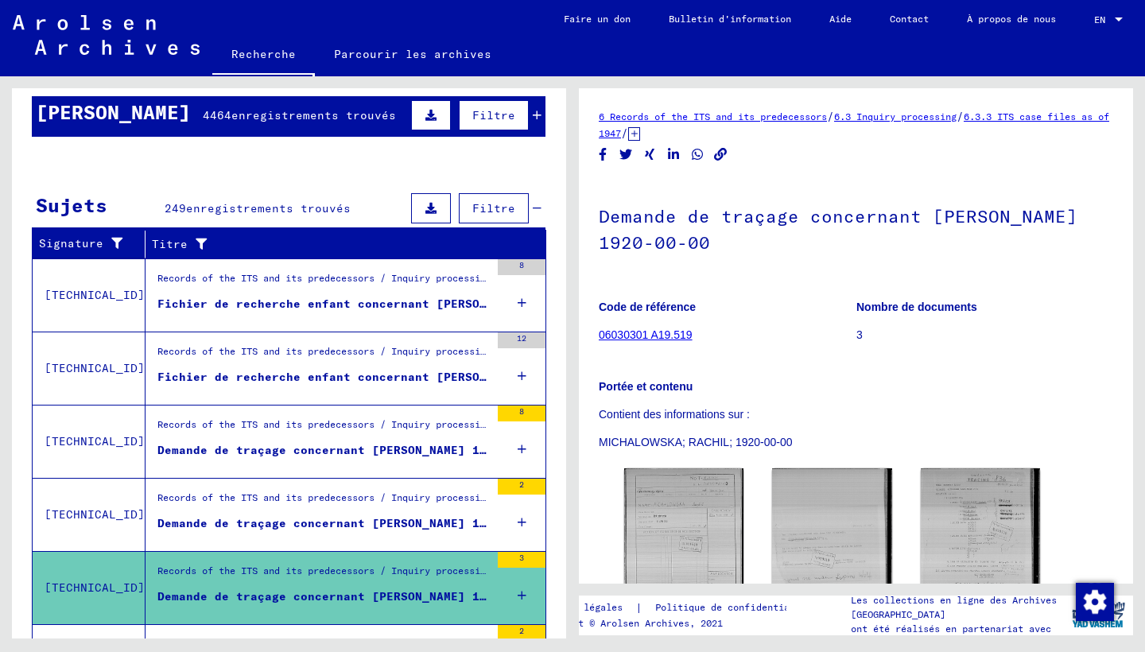
scroll to position [163, 0]
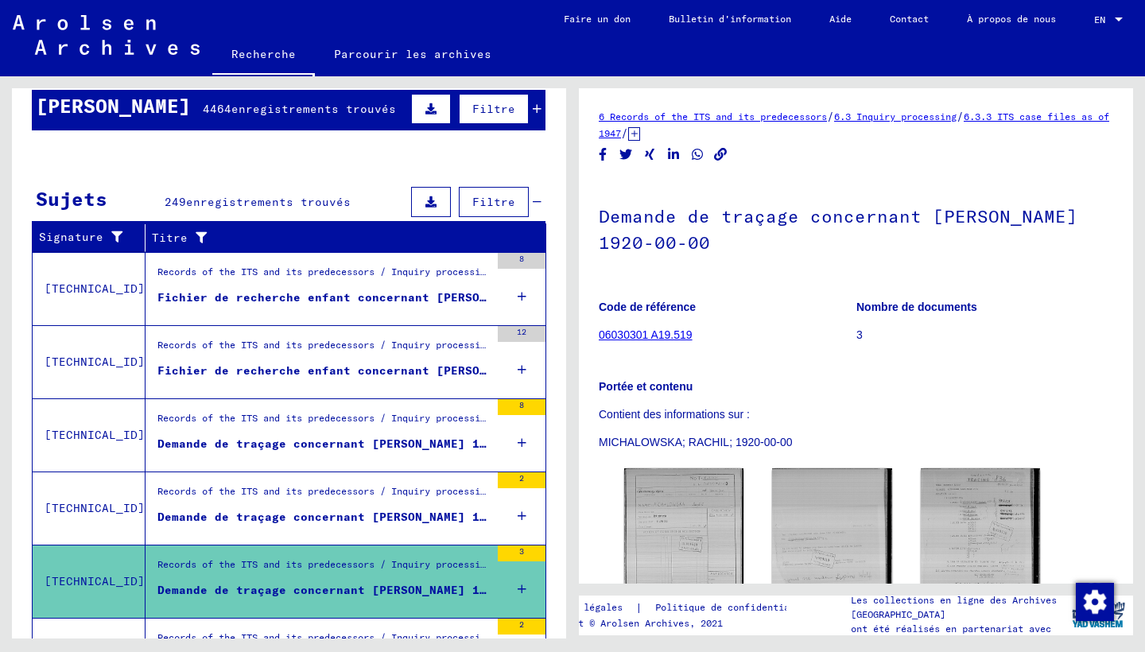
click at [397, 288] on figure "Records of the ITS and its predecessors / Inquiry processing / Case files of Ch…" at bounding box center [323, 277] width 332 height 24
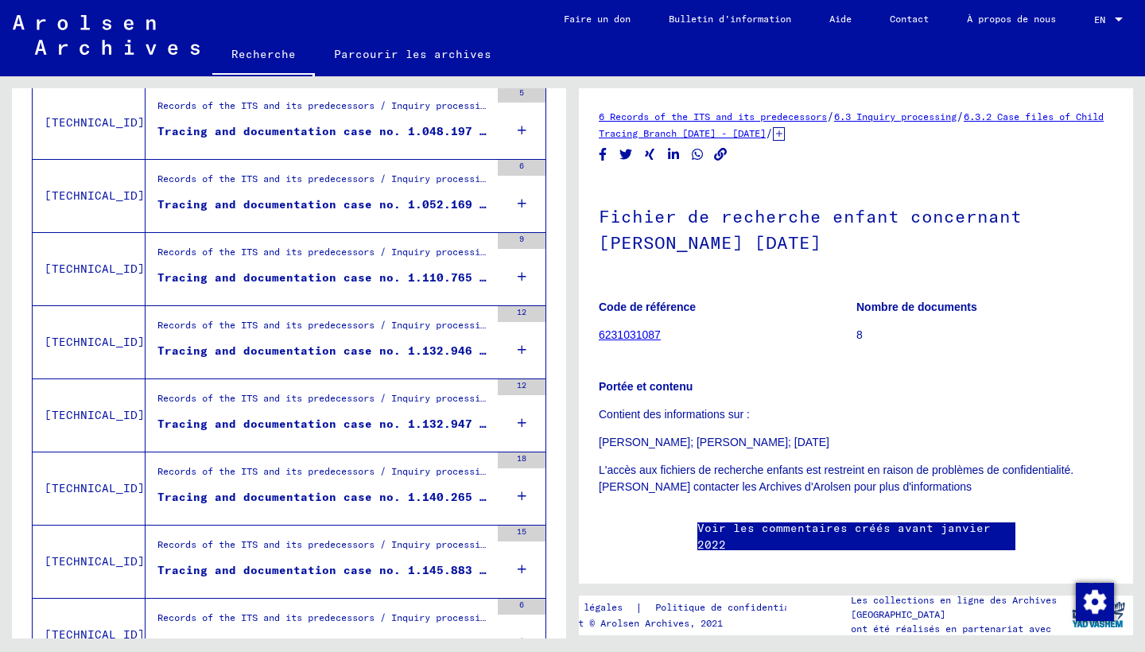
scroll to position [1697, 0]
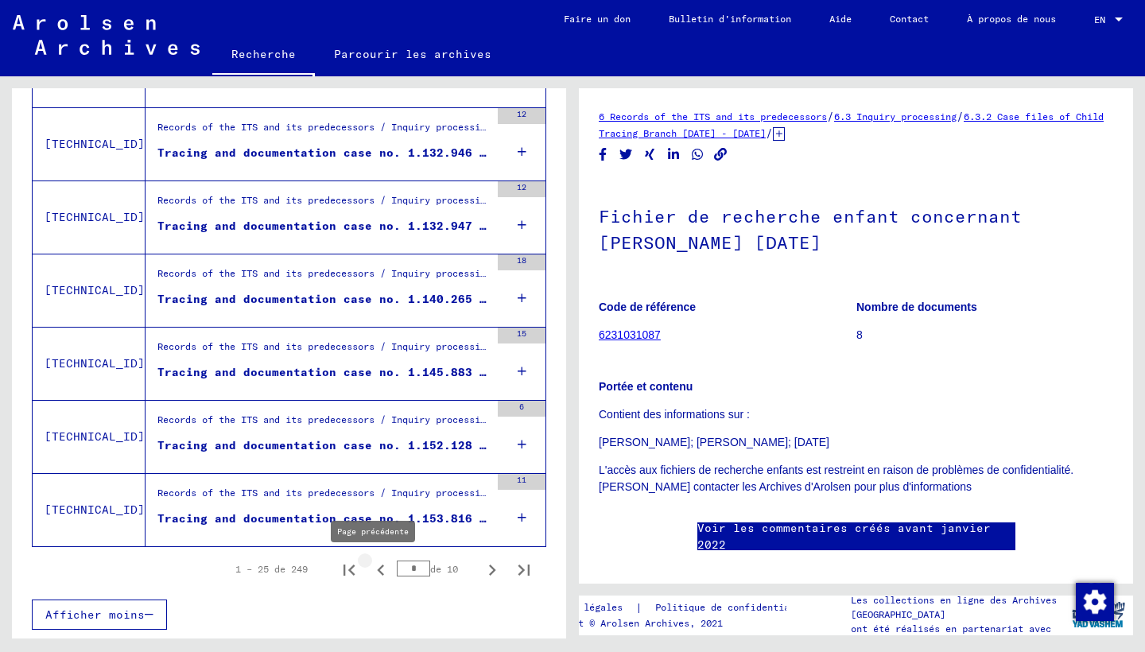
click at [370, 565] on icon "Page précédente" at bounding box center [381, 570] width 22 height 22
type input "*"
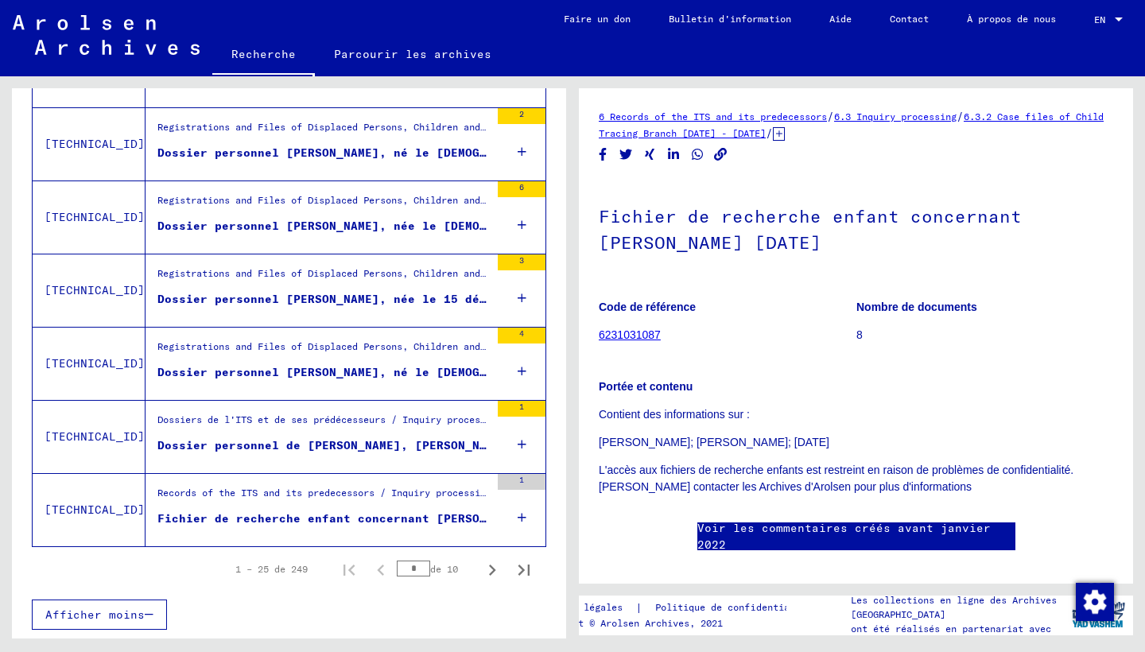
click at [394, 281] on div "Registrations and Files of Displaced Persons, Children and Missing Persons / Re…" at bounding box center [323, 277] width 332 height 22
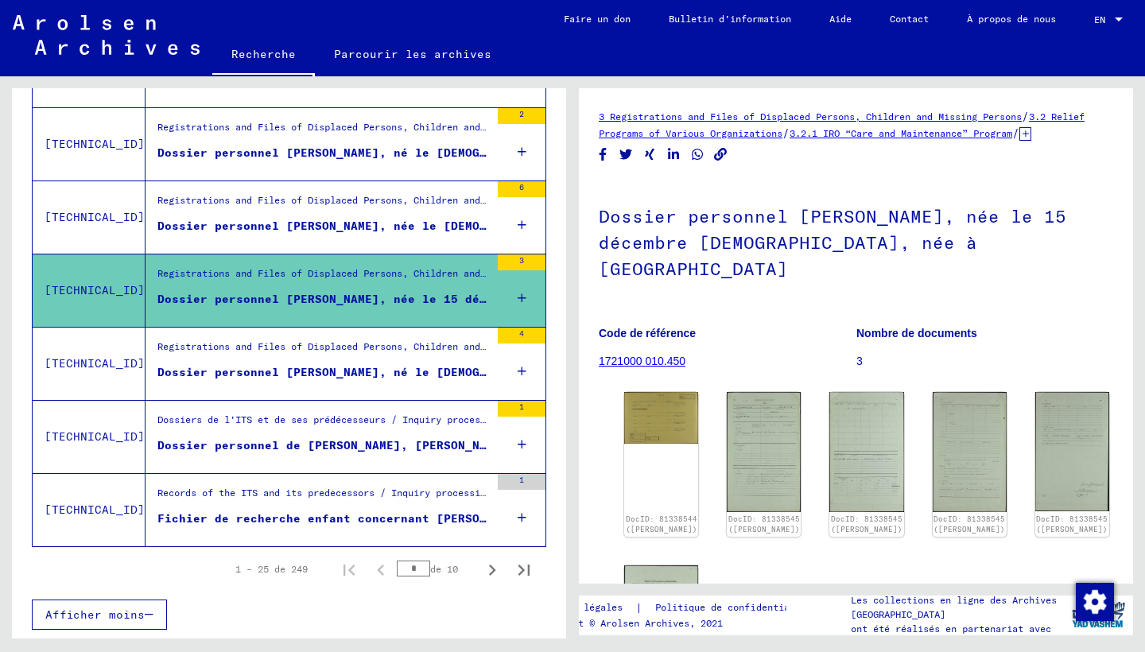
click at [434, 437] on figure "Dossier personnel de [PERSON_NAME], [PERSON_NAME]" at bounding box center [323, 449] width 332 height 24
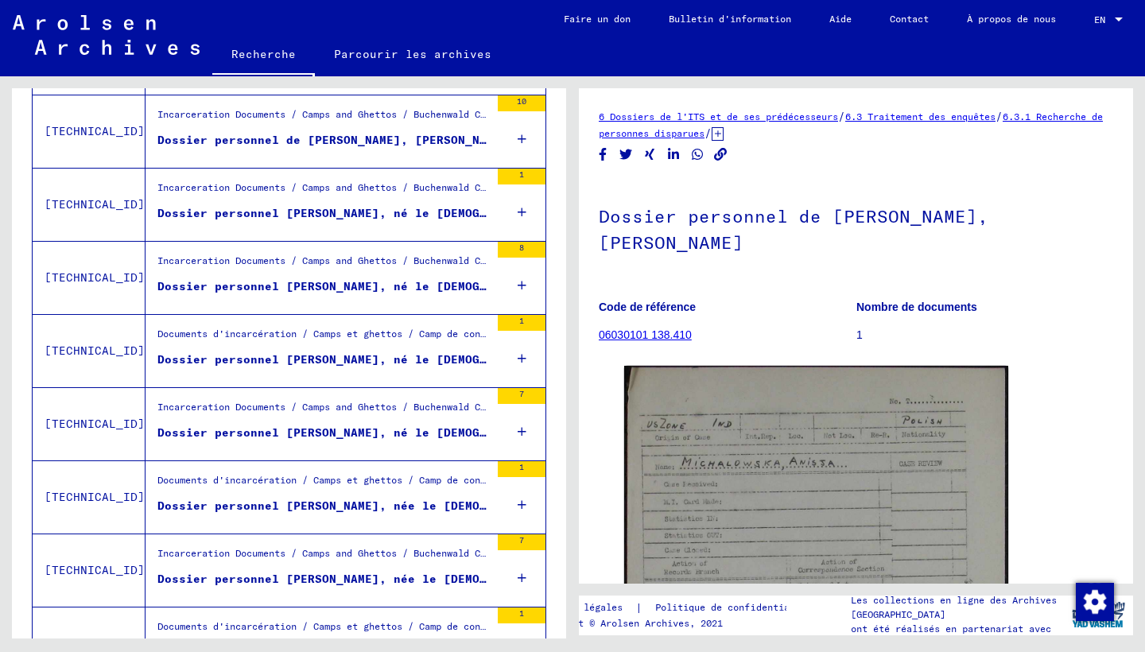
scroll to position [457, 0]
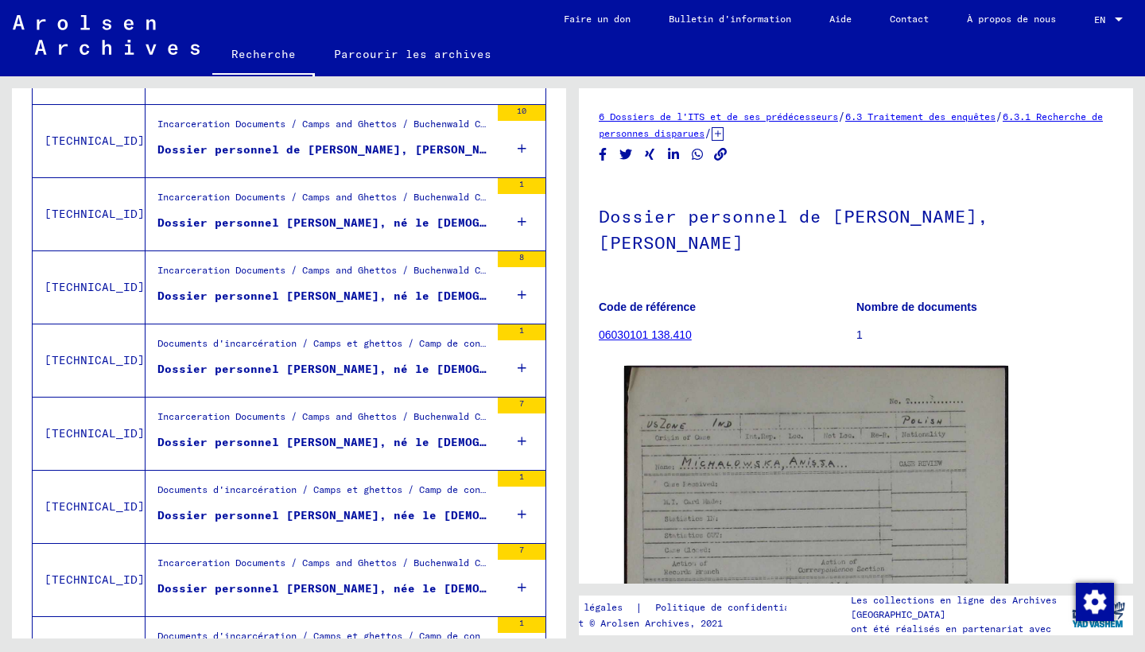
click at [397, 281] on div "Incarceration Documents / Camps and Ghettos / Buchenwald Concentration Camp / I…" at bounding box center [323, 274] width 332 height 22
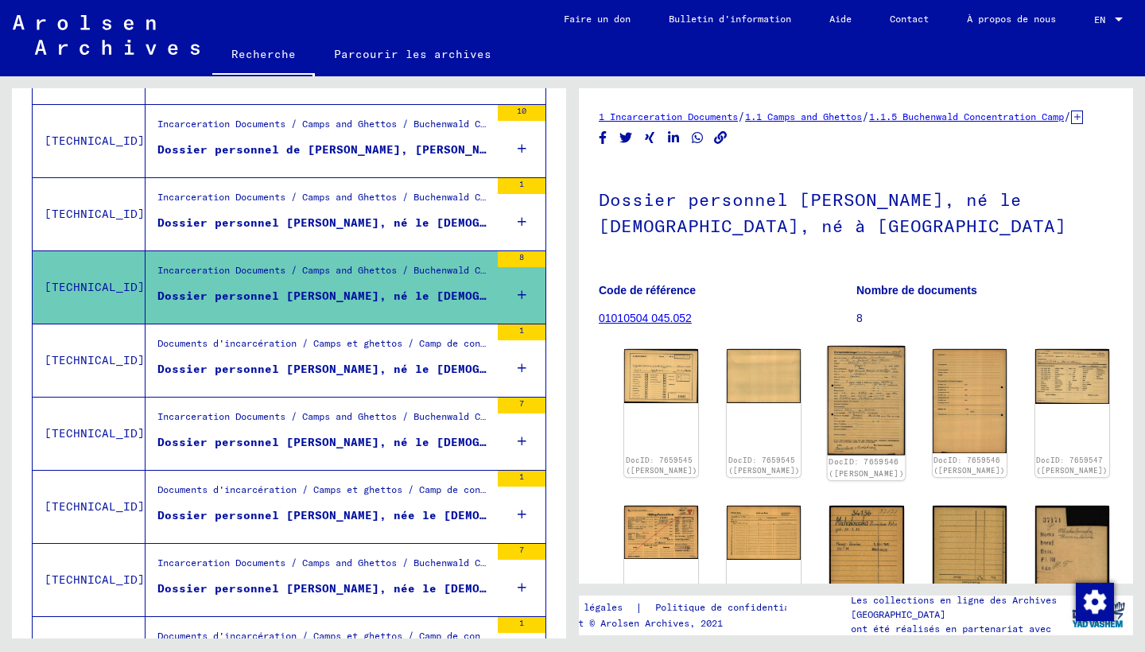
click at [828, 401] on img at bounding box center [867, 400] width 78 height 109
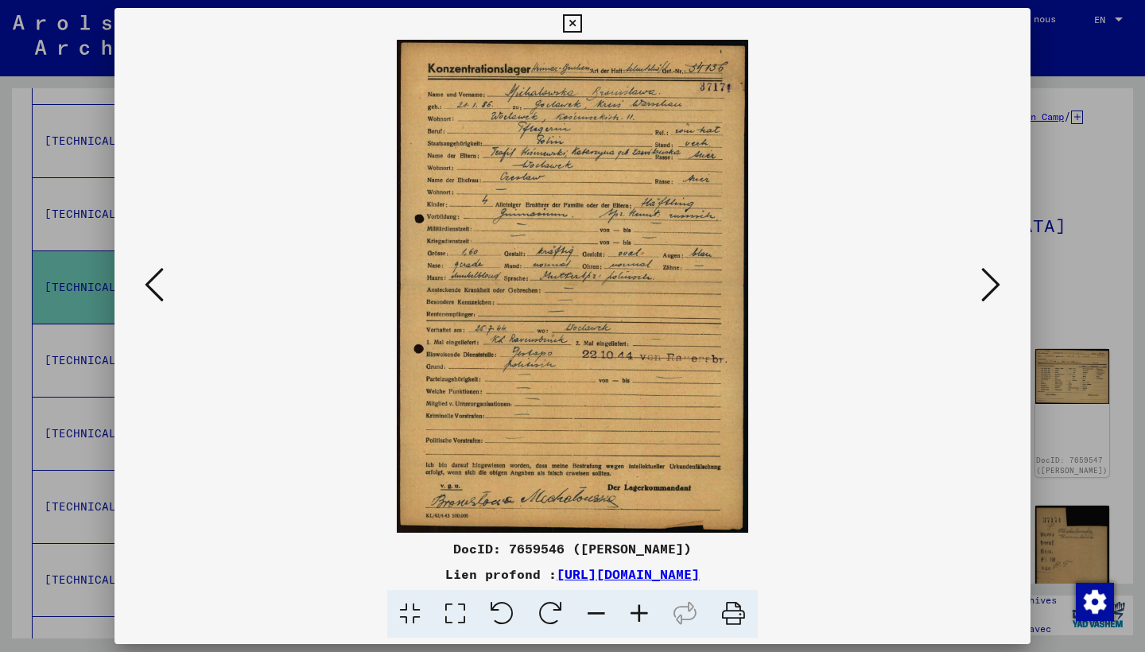
click at [990, 285] on icon at bounding box center [990, 285] width 19 height 38
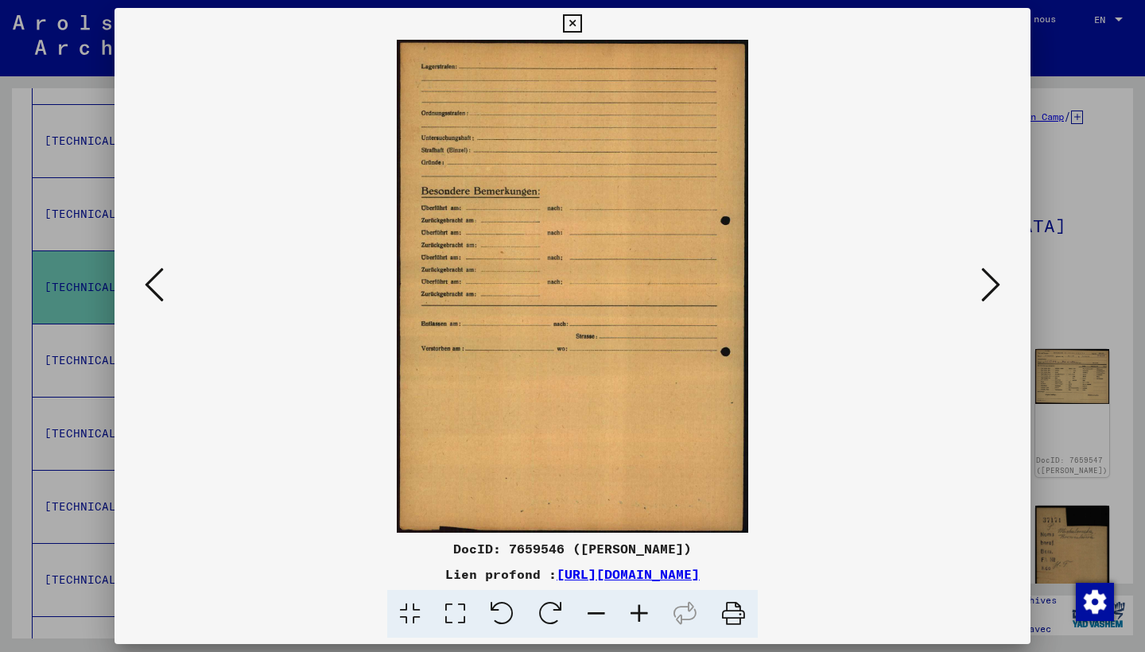
click at [990, 285] on icon at bounding box center [990, 285] width 19 height 38
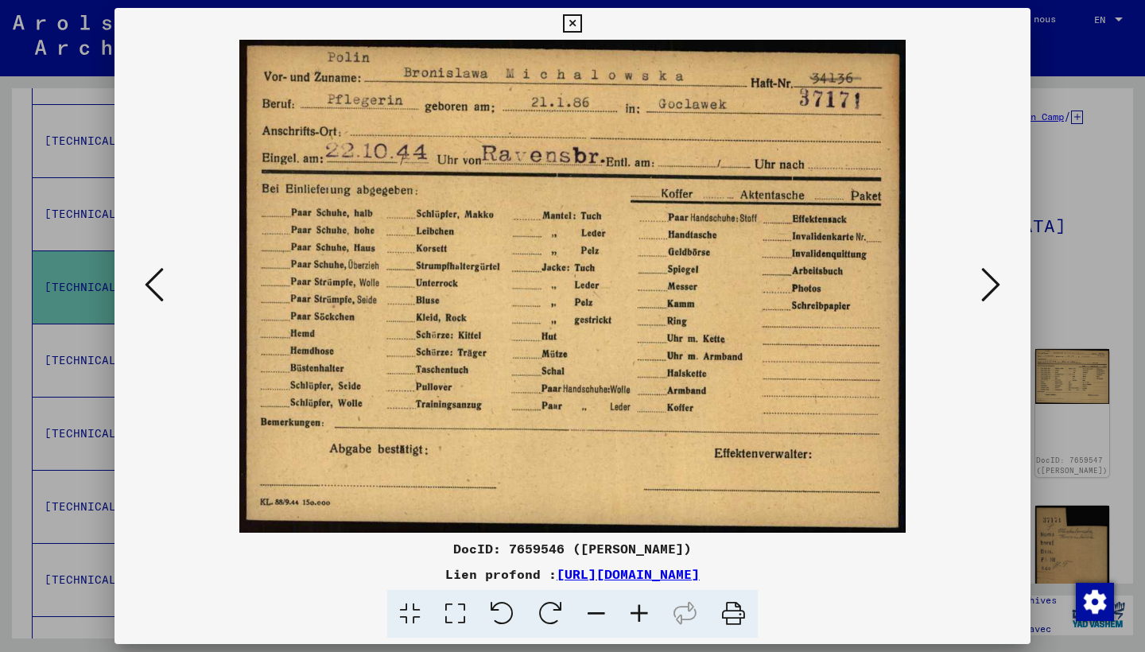
click at [990, 285] on icon at bounding box center [990, 285] width 19 height 38
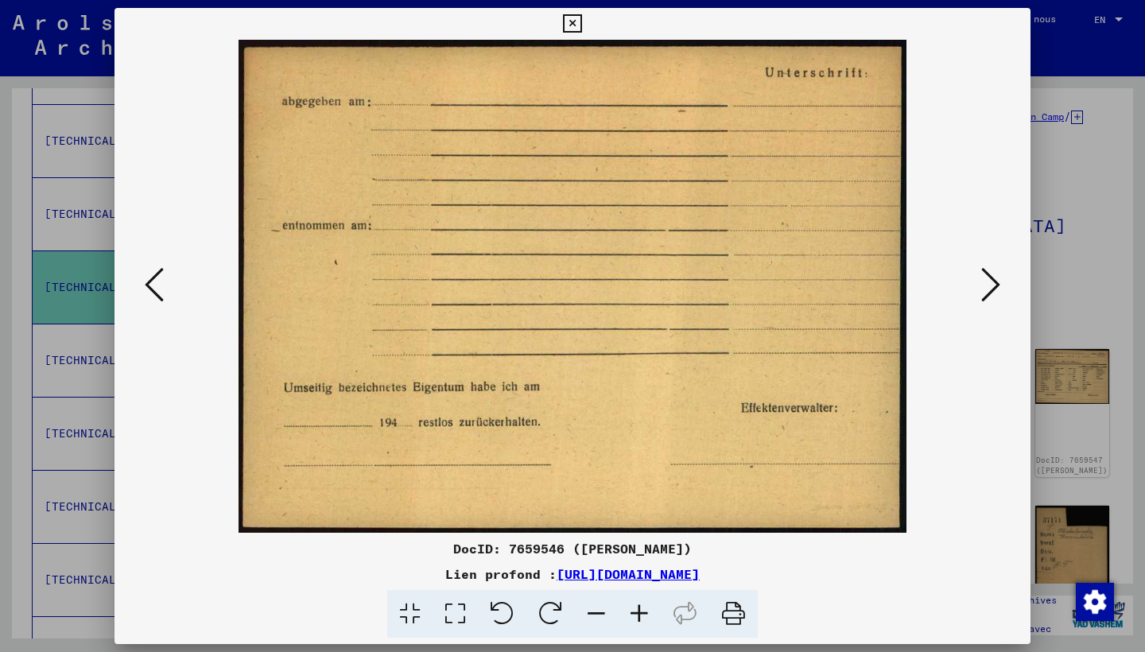
click at [166, 286] on button at bounding box center [154, 285] width 29 height 45
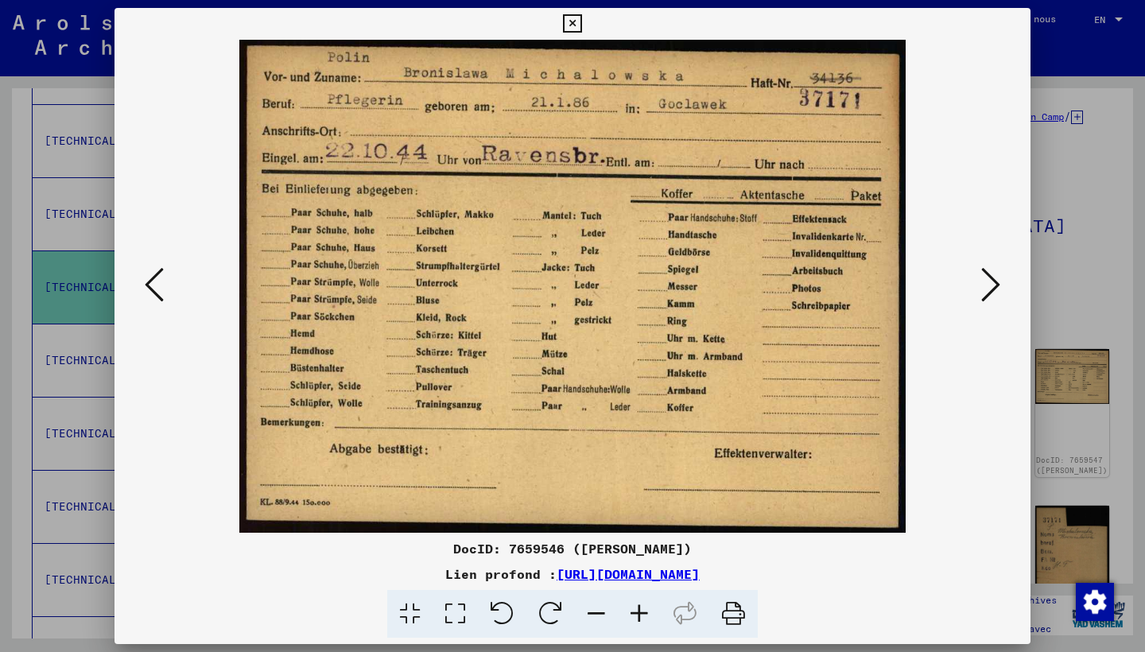
click at [994, 279] on icon at bounding box center [990, 285] width 19 height 38
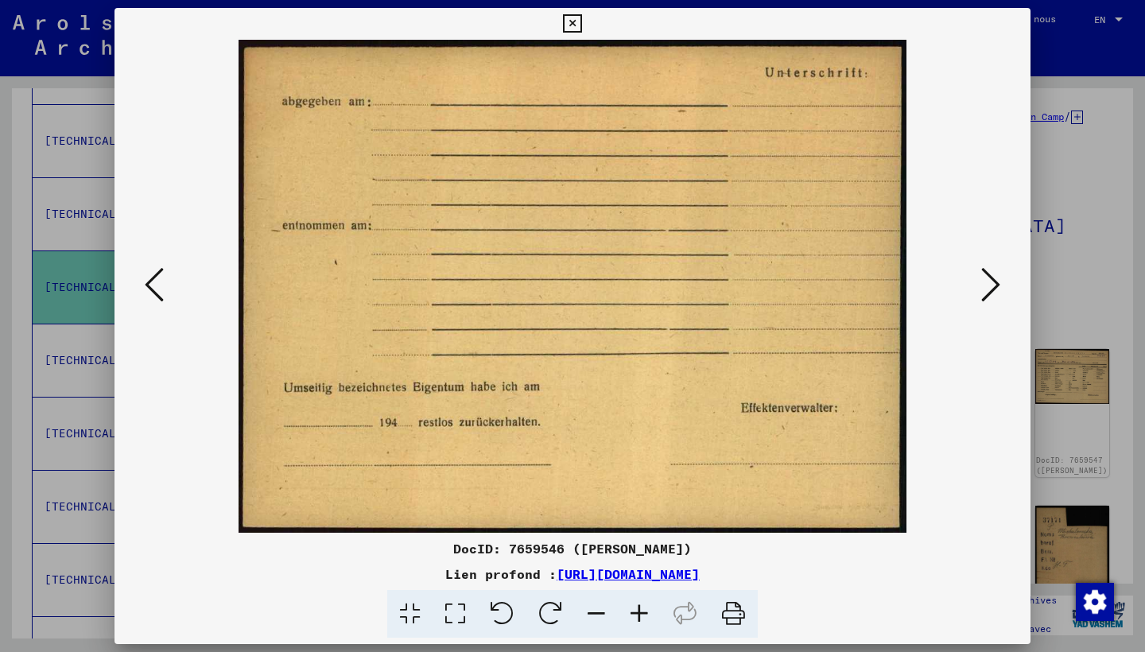
click at [994, 280] on icon at bounding box center [990, 285] width 19 height 38
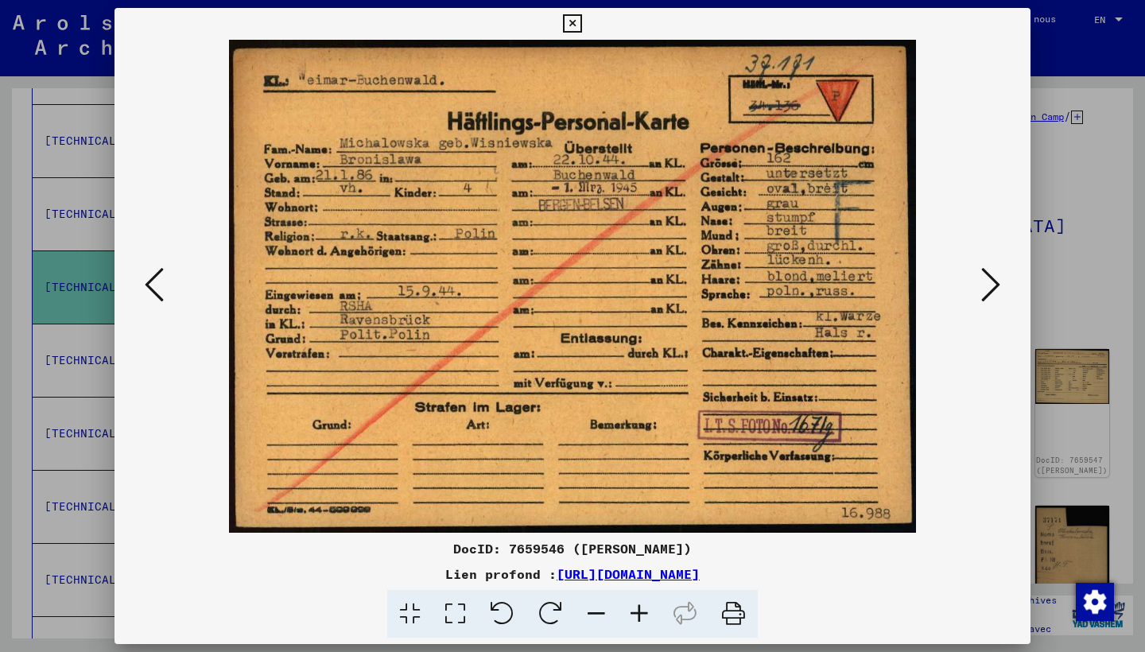
click at [997, 278] on icon at bounding box center [990, 285] width 19 height 38
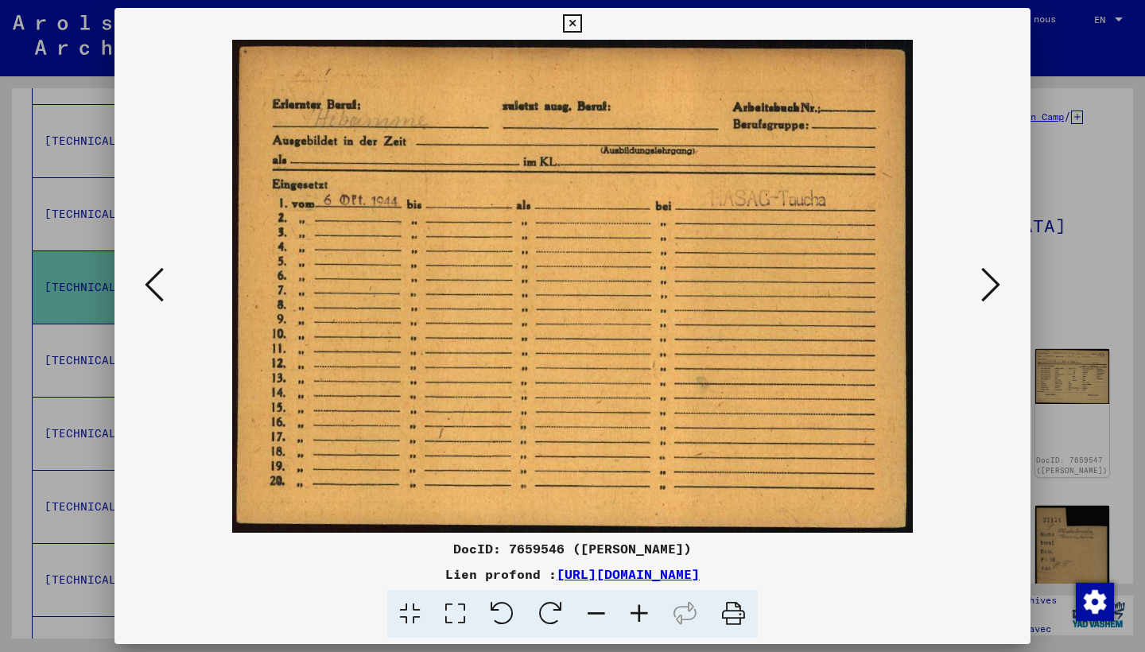
click at [991, 287] on icon at bounding box center [990, 285] width 19 height 38
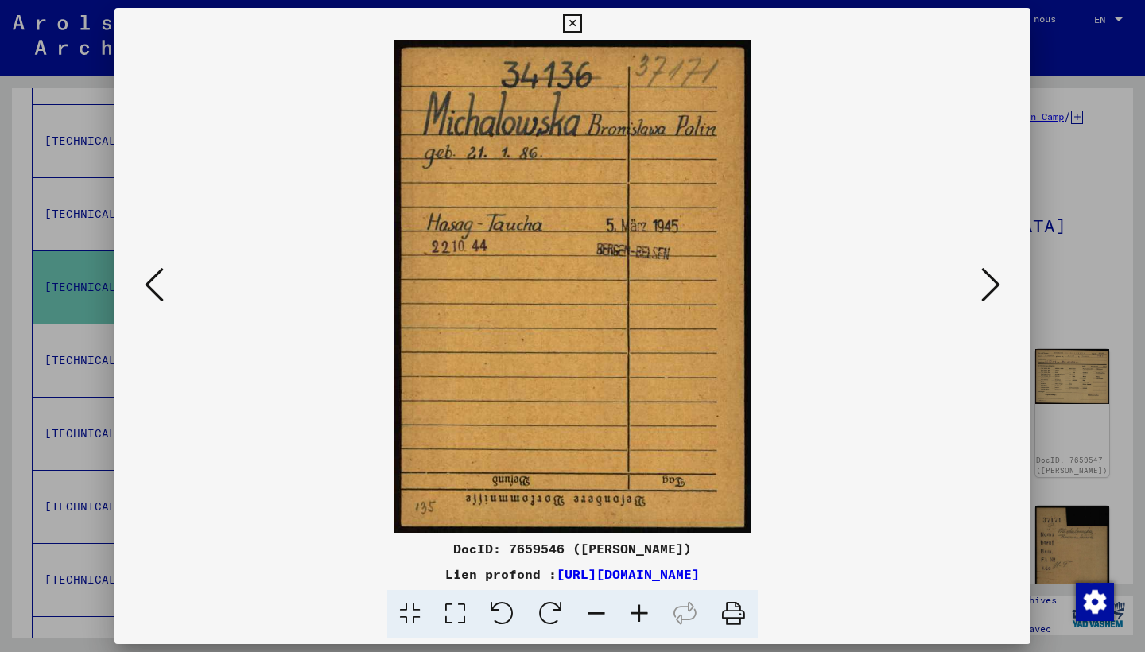
click at [581, 25] on icon at bounding box center [572, 23] width 18 height 19
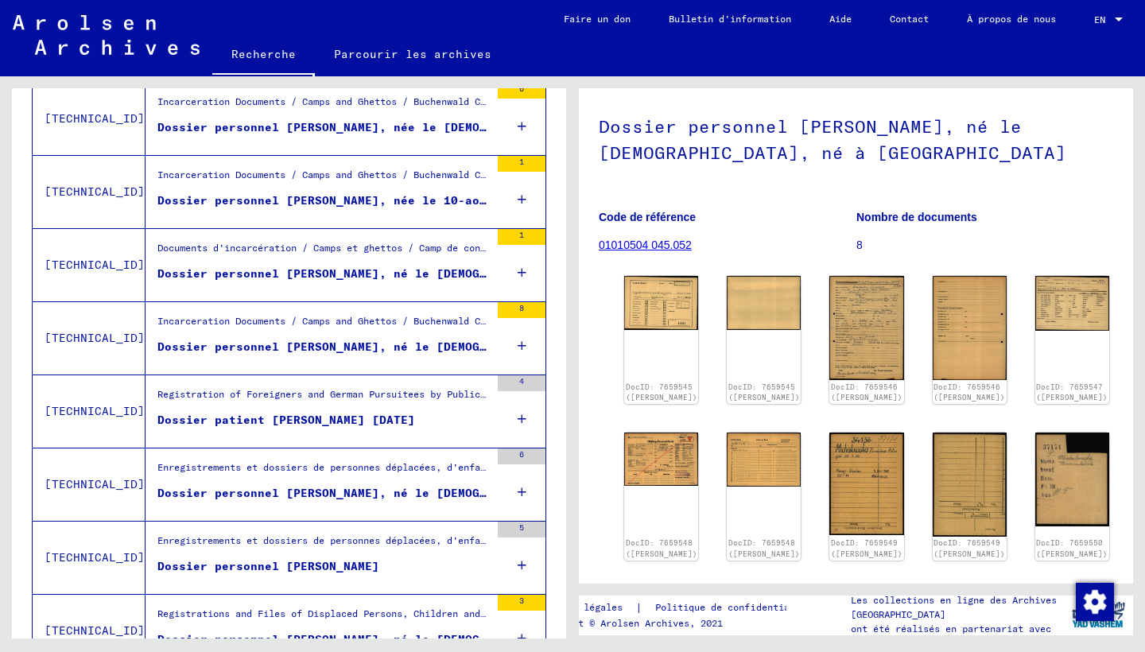
scroll to position [1071, 0]
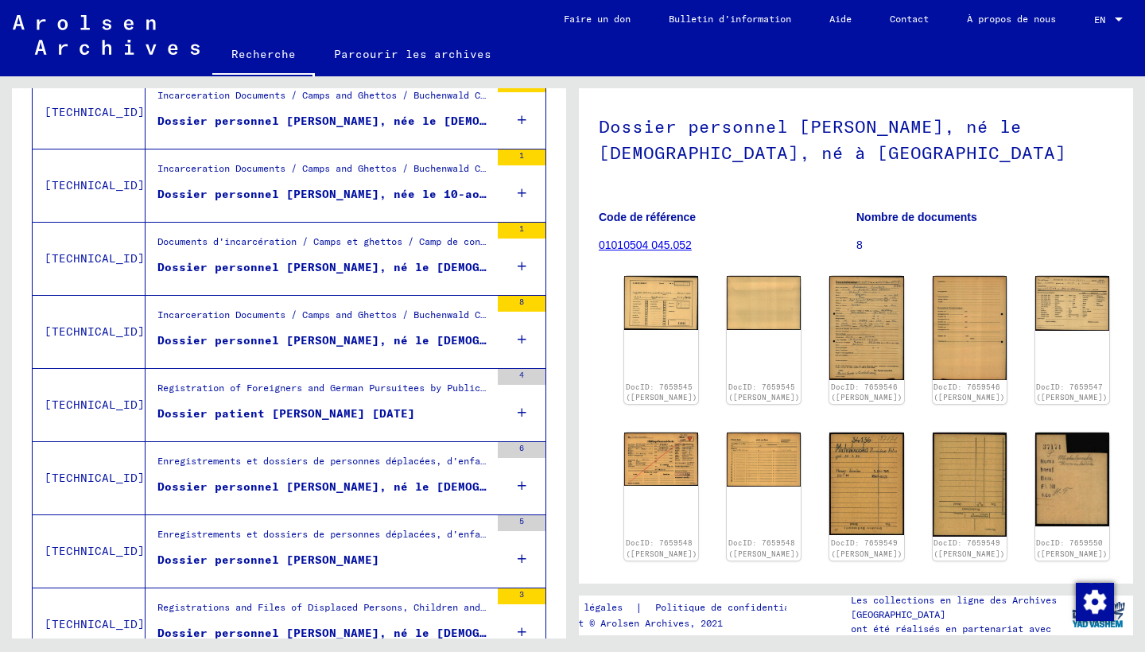
click at [409, 423] on figure "Dossier patient [PERSON_NAME] [DATE]" at bounding box center [323, 417] width 332 height 24
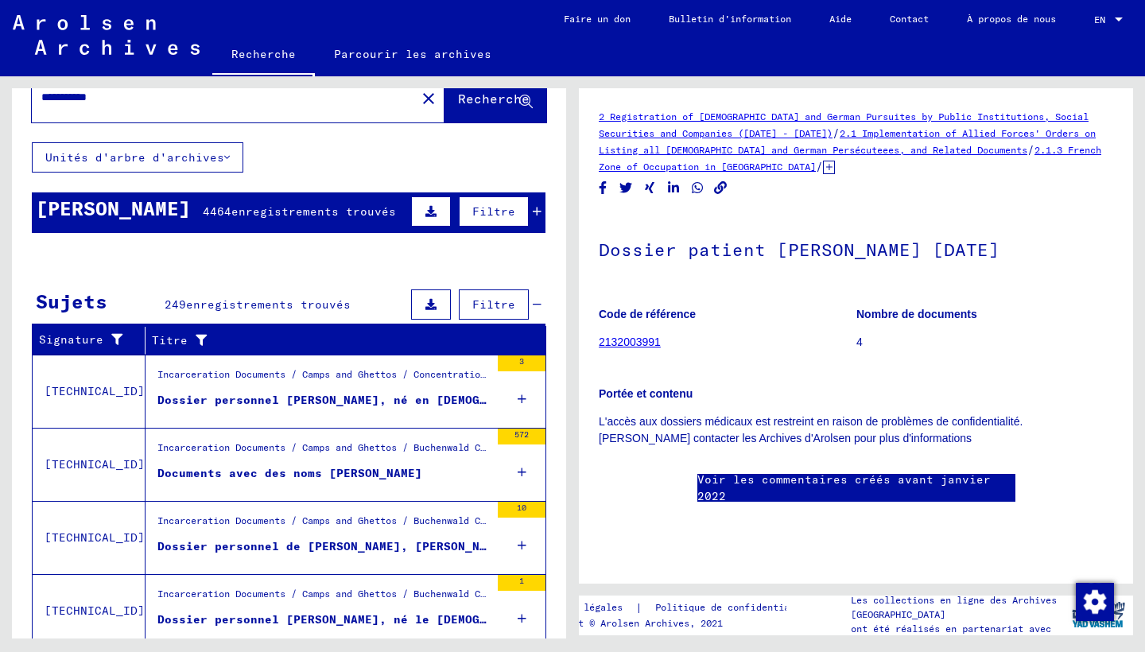
scroll to position [3, 0]
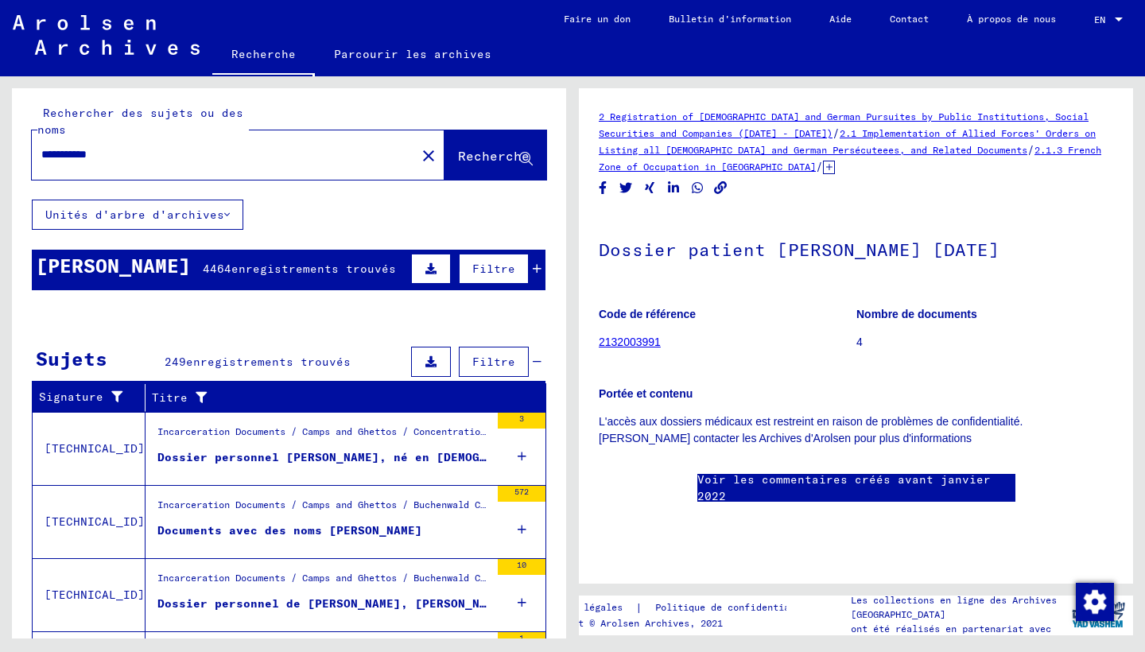
click at [221, 155] on input "**********" at bounding box center [223, 154] width 365 height 17
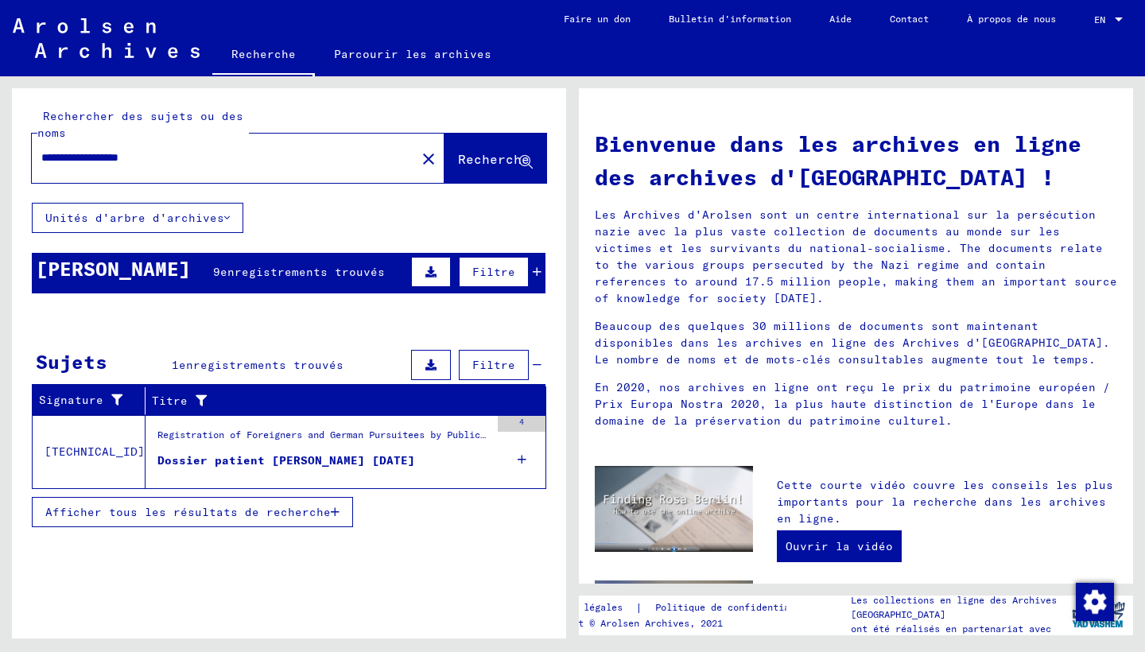
click at [394, 444] on div "Registration of Foreigners and German Pursuitees by Public Institutions, Social…" at bounding box center [323, 439] width 332 height 22
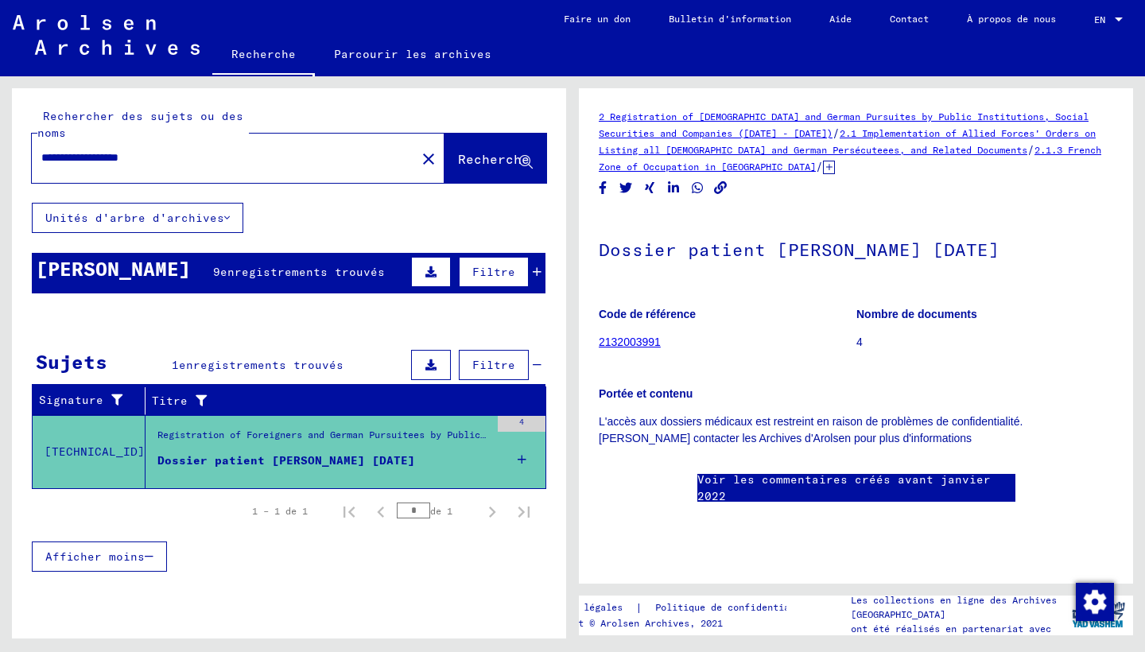
scroll to position [84, 0]
click at [216, 159] on input "**********" at bounding box center [223, 157] width 365 height 17
drag, startPoint x: 216, startPoint y: 159, endPoint x: 135, endPoint y: 158, distance: 81.1
click at [135, 158] on input "**********" at bounding box center [223, 157] width 365 height 17
type input "**********"
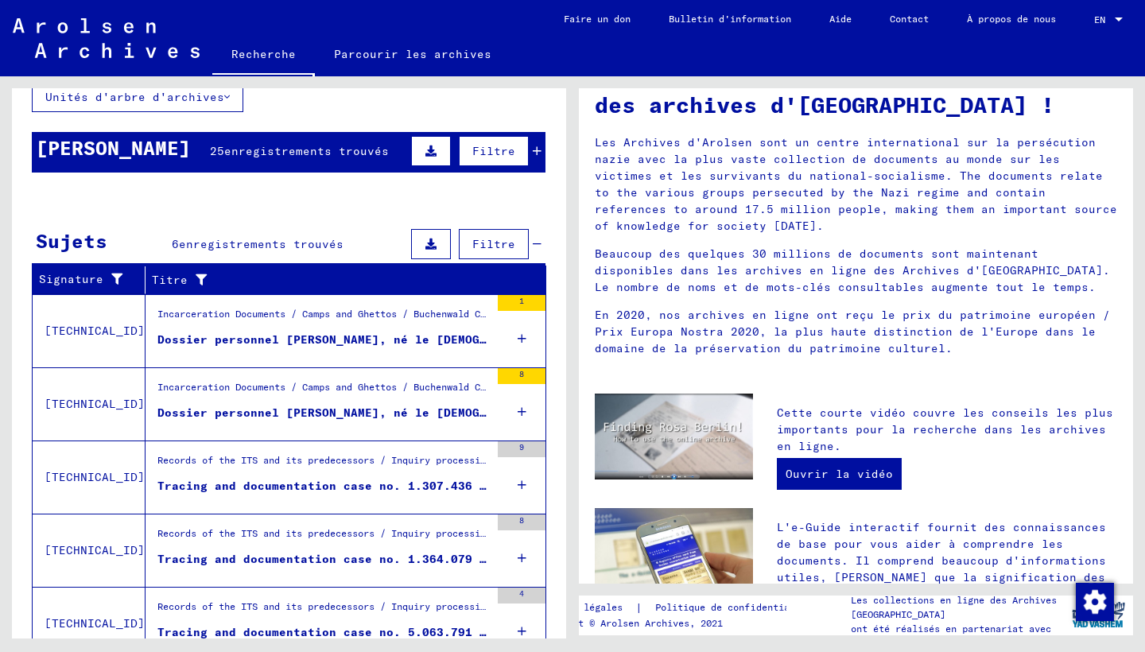
scroll to position [190, 0]
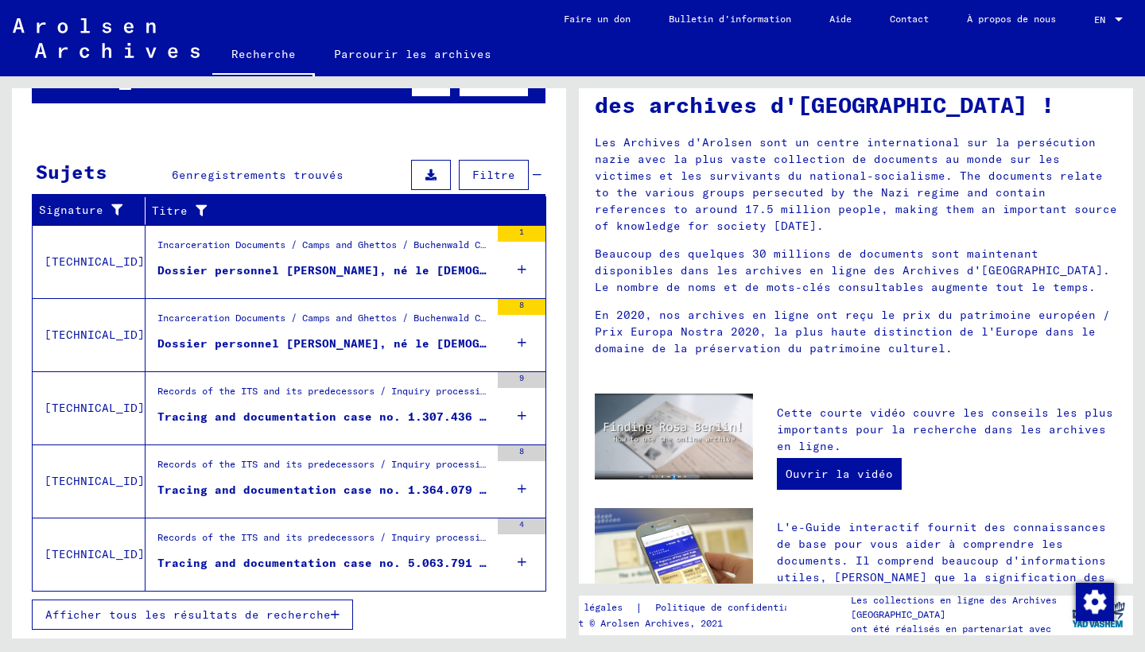
click at [393, 567] on div "Tracing and documentation case no. 5.063.791 pour [PERSON_NAME] né le [DEMOGRAP…" at bounding box center [323, 563] width 332 height 17
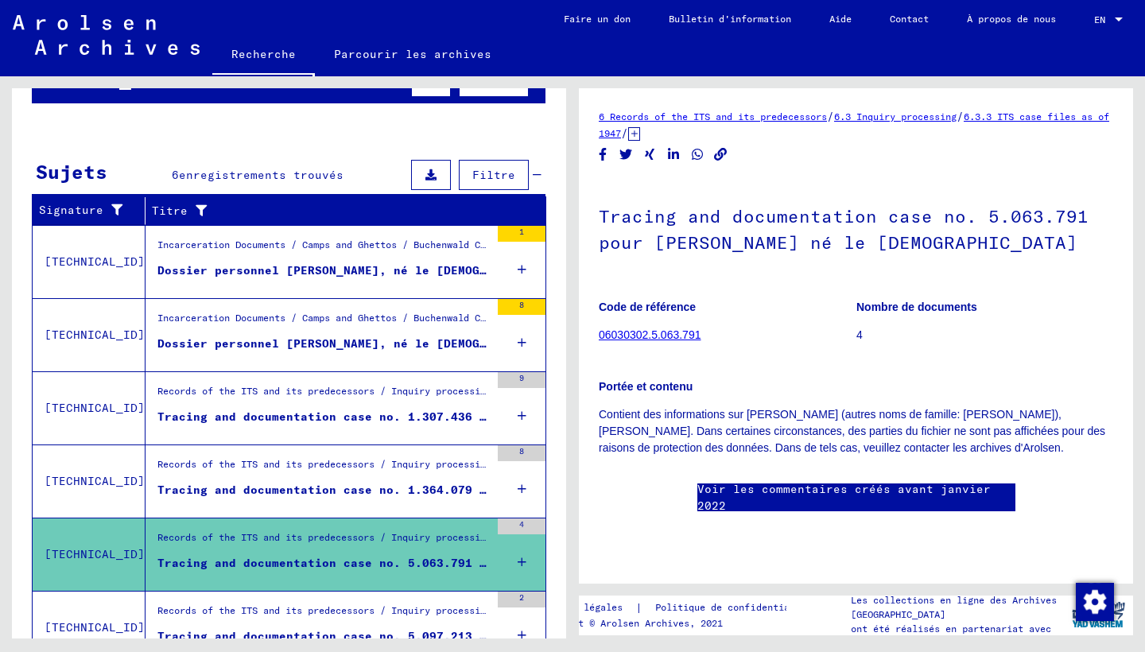
click at [343, 406] on figure "Records of the ITS and its predecessors / Inquiry processing / ITS case files a…" at bounding box center [323, 396] width 332 height 24
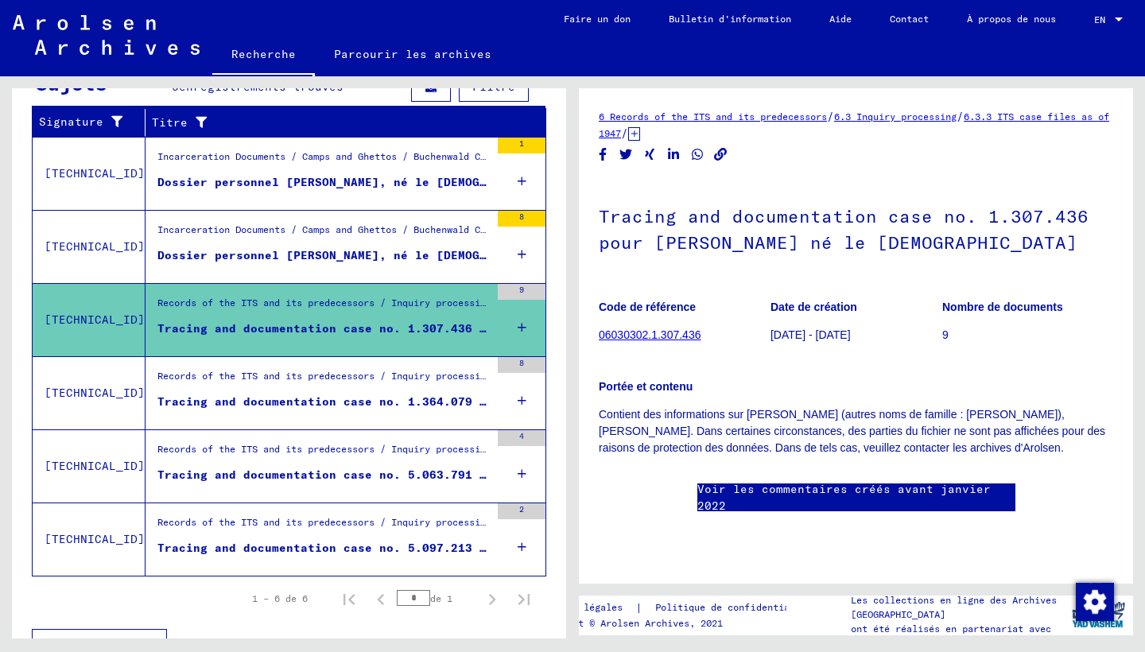
scroll to position [306, 0]
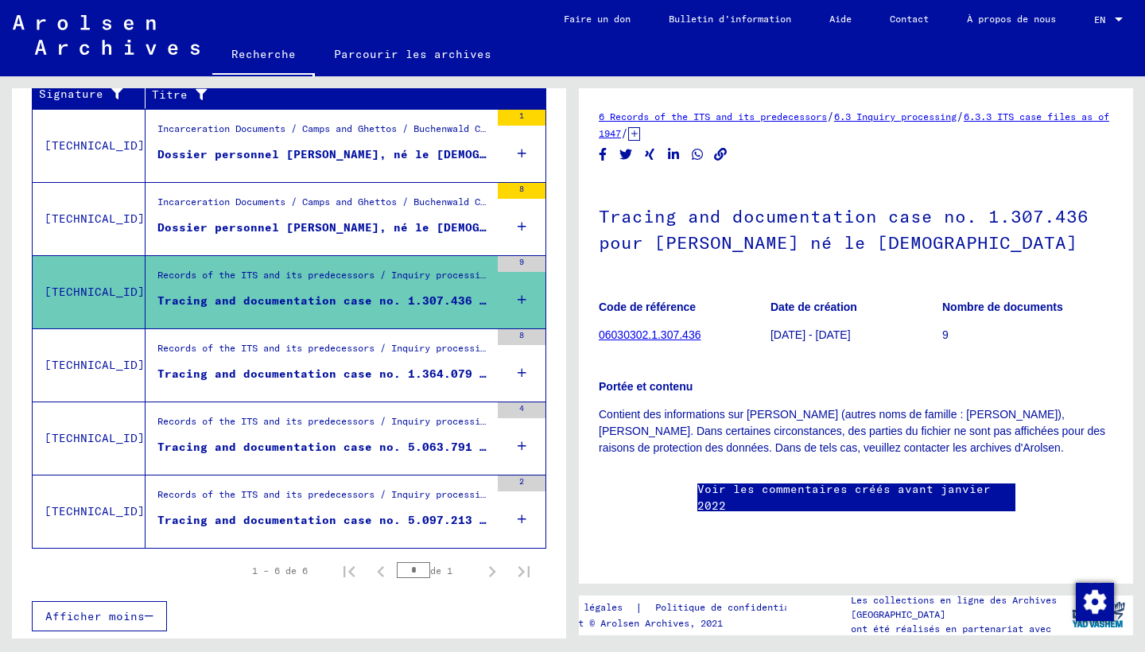
click at [384, 512] on div "Tracing and documentation case no. 5.097.213 pour [PERSON_NAME]" at bounding box center [323, 520] width 332 height 17
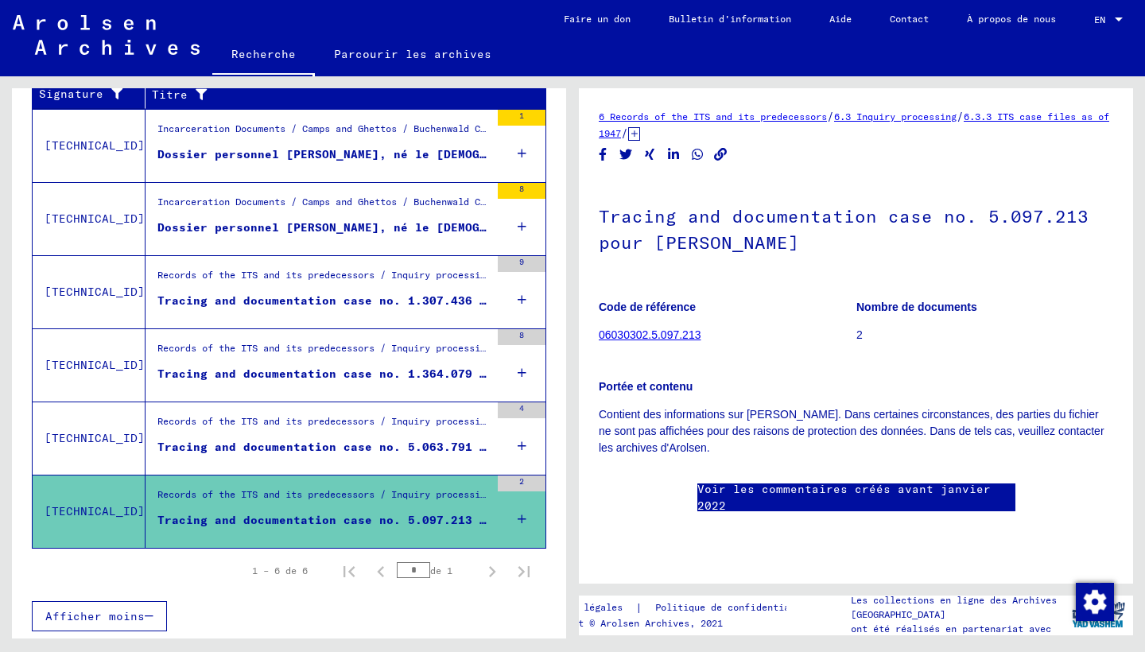
click at [327, 454] on div "Tracing and documentation case no. 5.063.791 pour [PERSON_NAME] né le [DEMOGRAP…" at bounding box center [323, 447] width 332 height 17
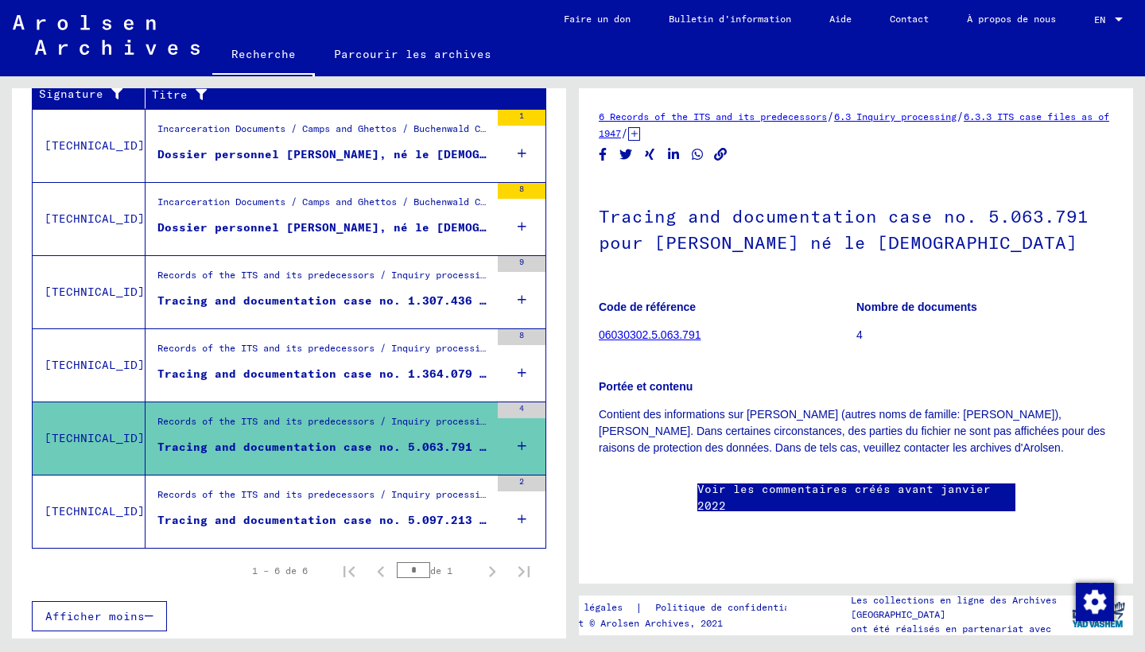
click at [388, 372] on div "Tracing and documentation case no. 1.364.079 pour [PERSON_NAME] né le [DEMOGRAP…" at bounding box center [323, 374] width 332 height 17
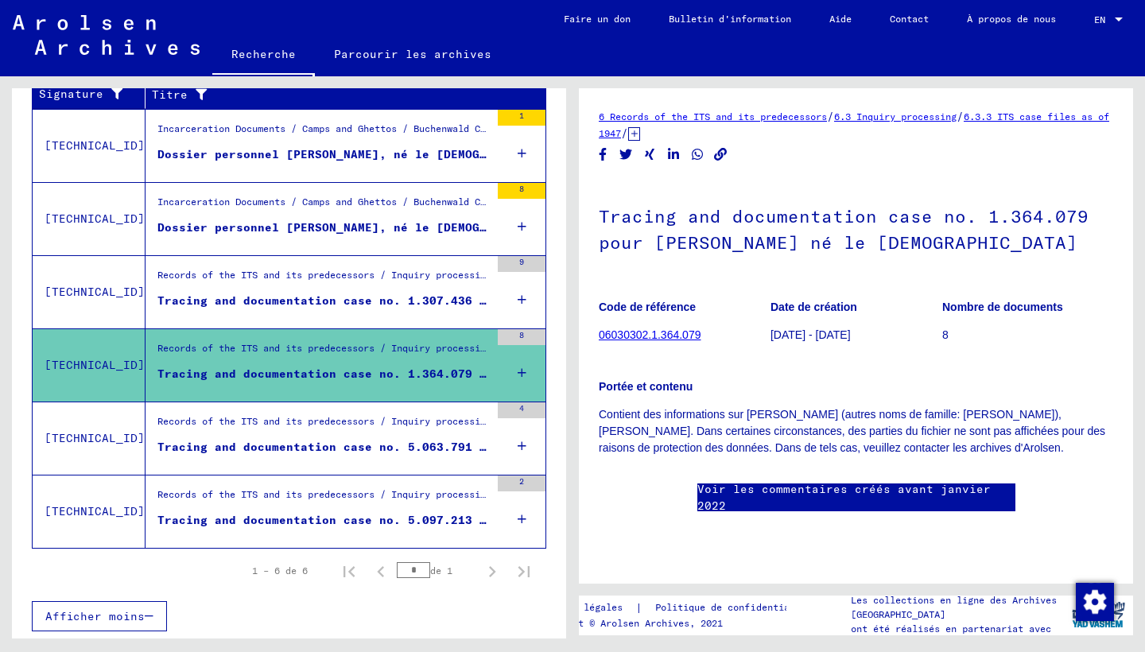
click at [401, 294] on div "Tracing and documentation case no. 1.307.436 pour [PERSON_NAME] né le [DEMOGRAP…" at bounding box center [323, 301] width 332 height 17
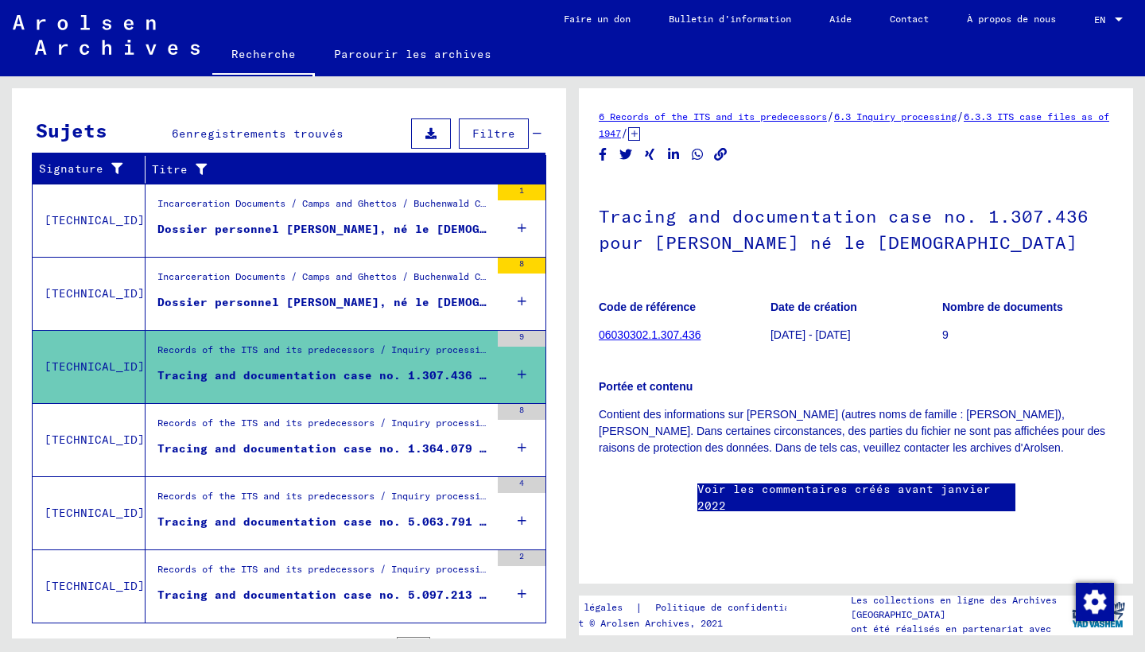
scroll to position [227, 0]
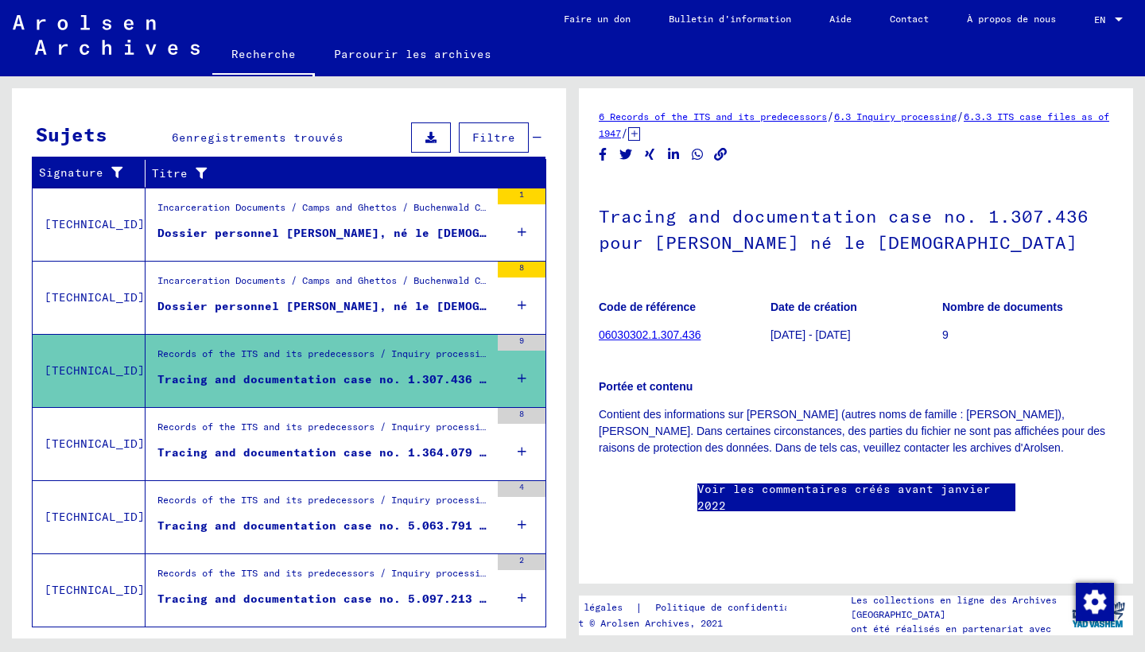
click at [444, 434] on div "Records of the ITS and its predecessors / Inquiry processing / ITS case files a…" at bounding box center [323, 431] width 332 height 22
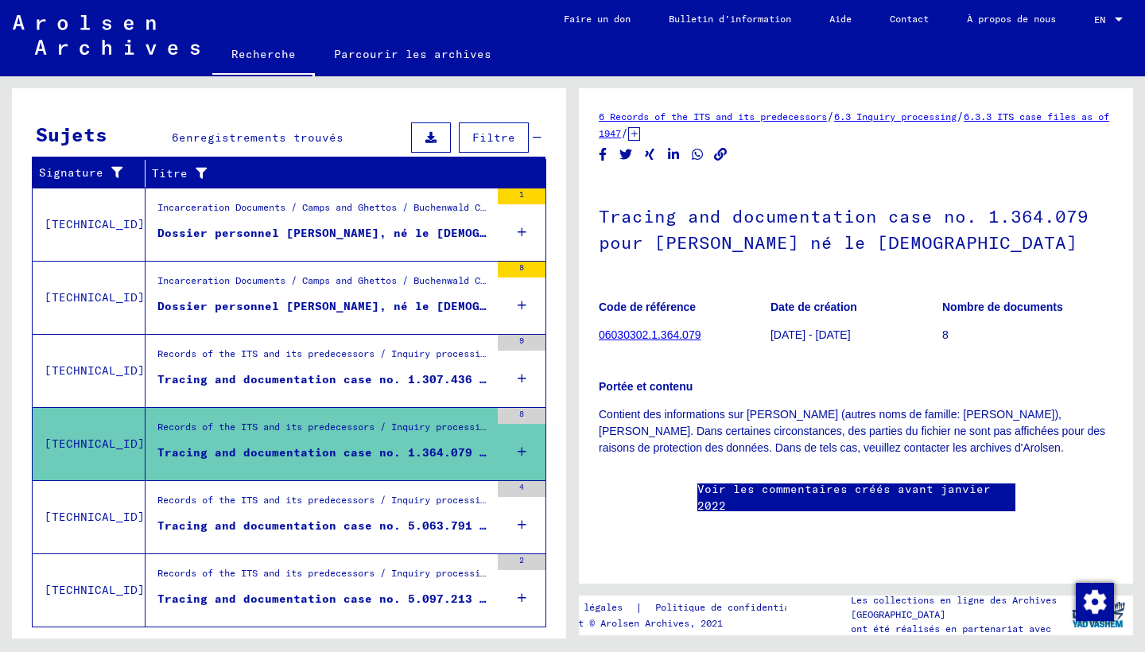
click at [435, 534] on figure "Tracing and documentation case no. 5.063.791 pour [PERSON_NAME] né le [DEMOGRAP…" at bounding box center [323, 529] width 332 height 24
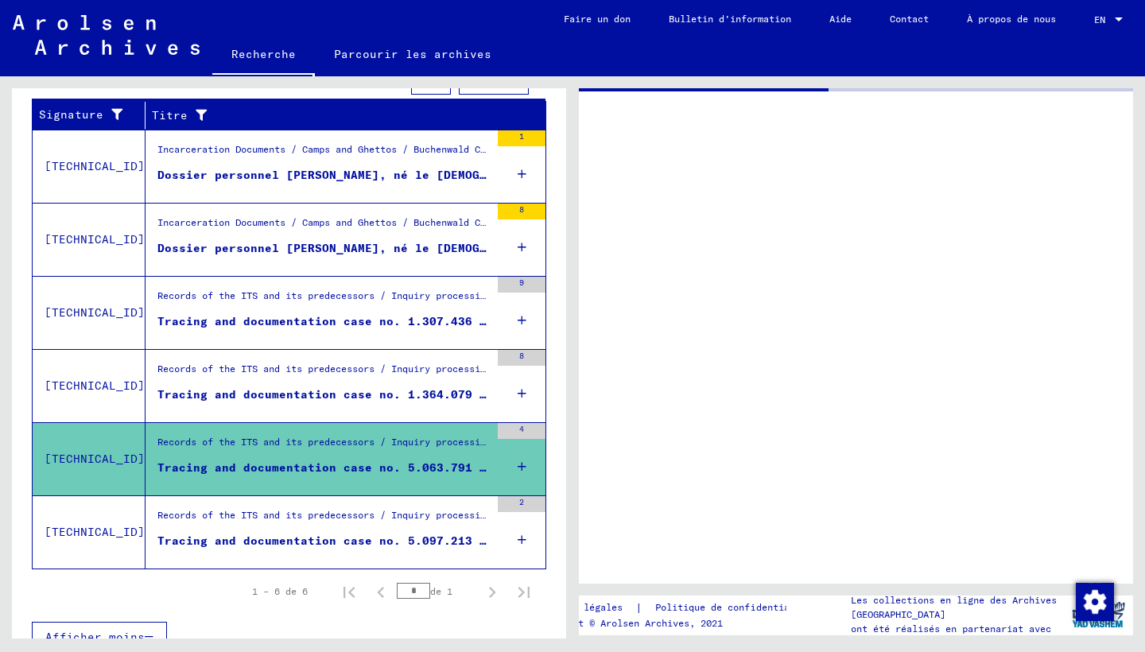
scroll to position [308, 0]
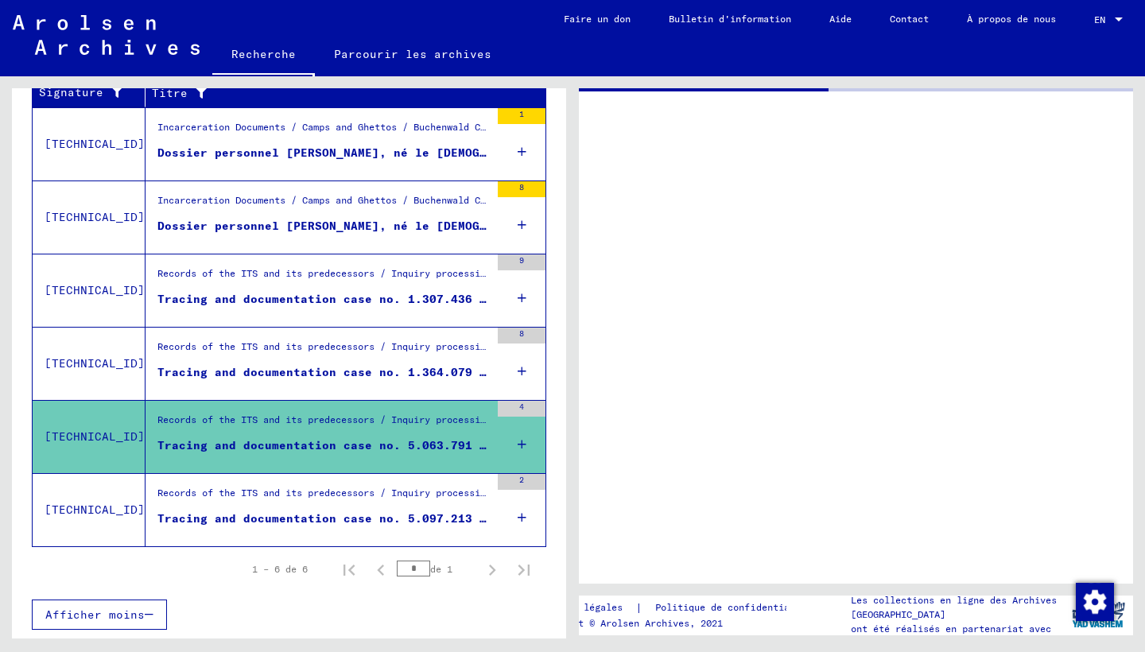
click at [439, 502] on div "Records of the ITS and its predecessors / Inquiry processing / ITS case files a…" at bounding box center [323, 497] width 332 height 22
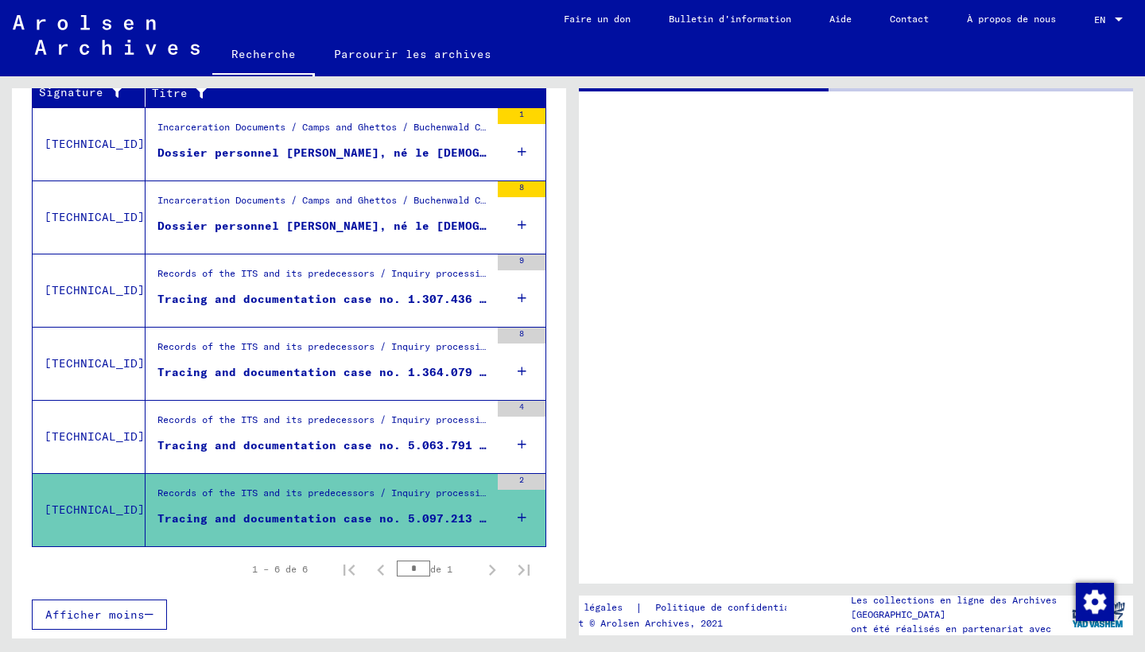
click at [421, 422] on div "Records of the ITS and its predecessors / Inquiry processing / ITS case files a…" at bounding box center [323, 424] width 332 height 22
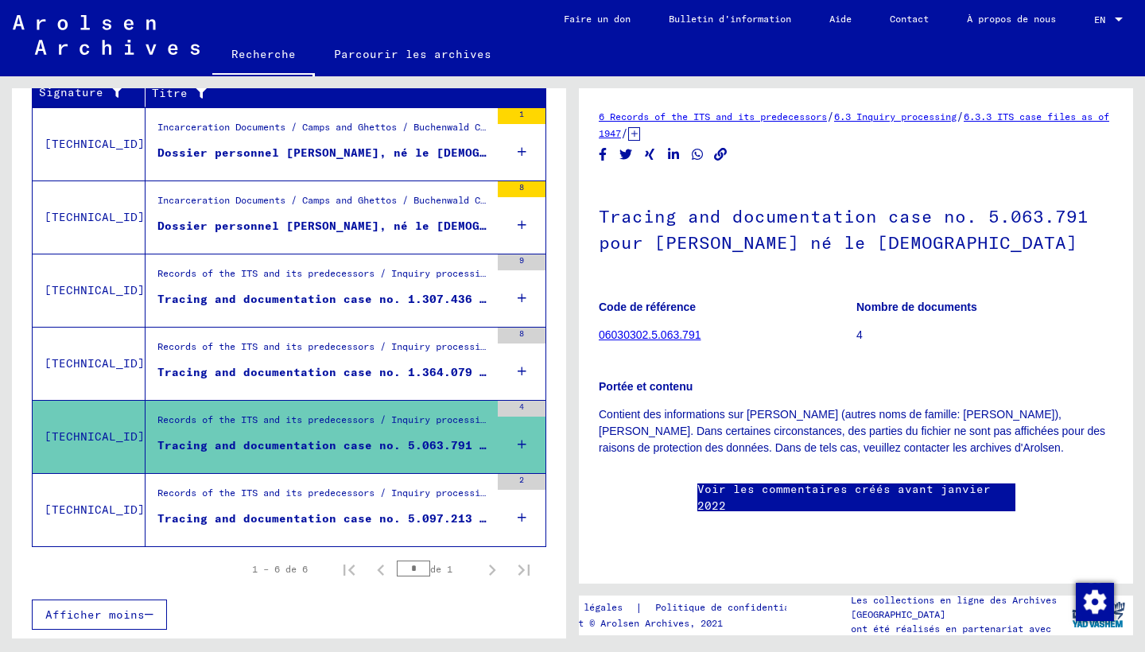
click at [420, 507] on div "Records of the ITS and its predecessors / Inquiry processing / ITS case files a…" at bounding box center [323, 497] width 332 height 22
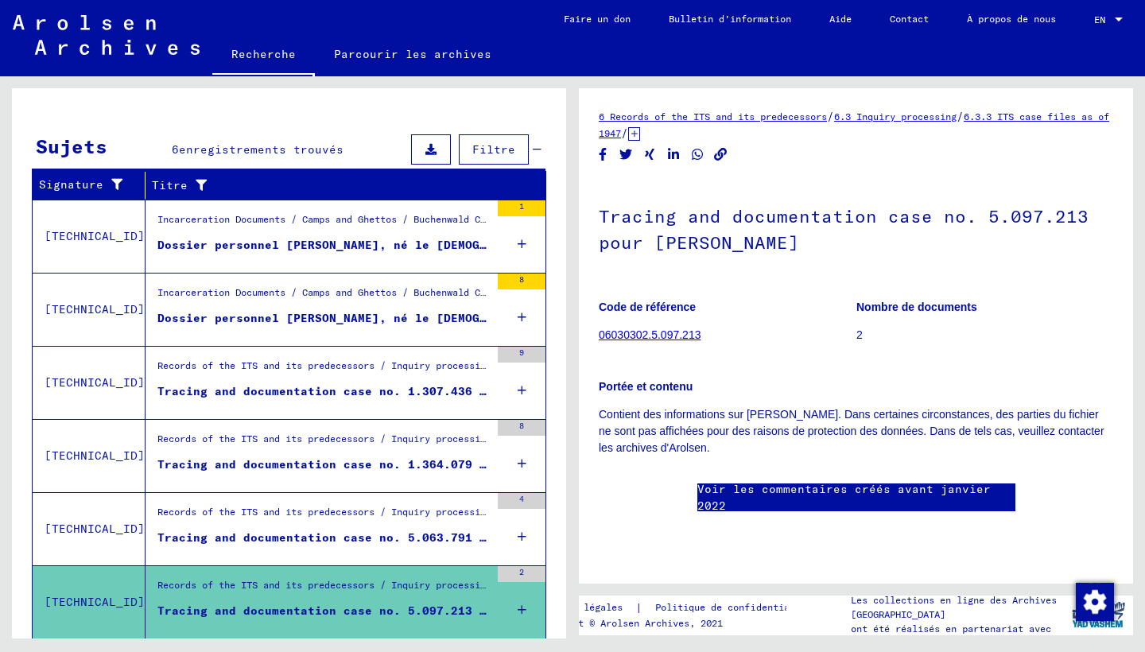
scroll to position [192, 0]
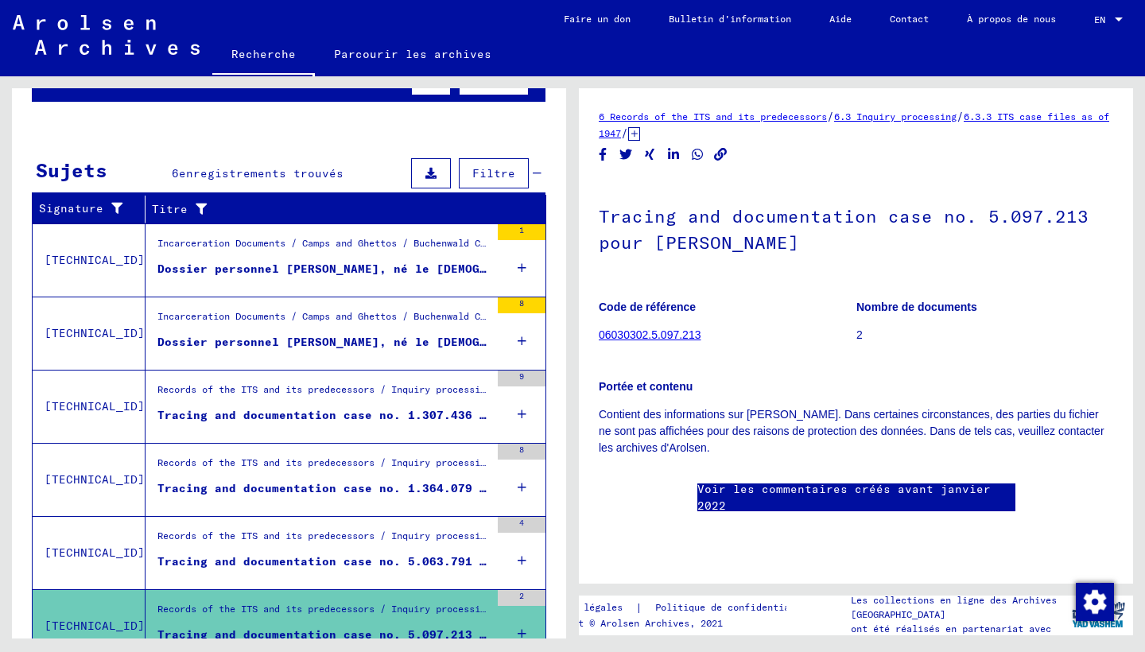
click at [380, 395] on div "Records of the ITS and its predecessors / Inquiry processing / ITS case files a…" at bounding box center [323, 393] width 332 height 22
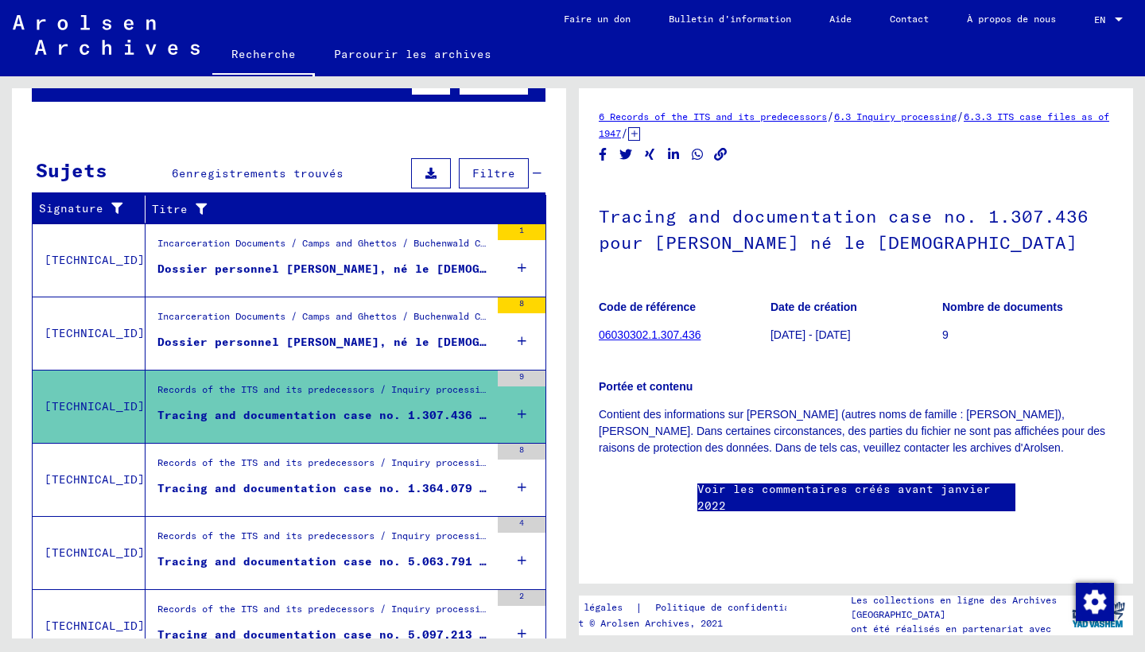
click at [395, 334] on div "Dossier personnel [PERSON_NAME], né le [DEMOGRAPHIC_DATA], né à [GEOGRAPHIC_DAT…" at bounding box center [323, 342] width 332 height 17
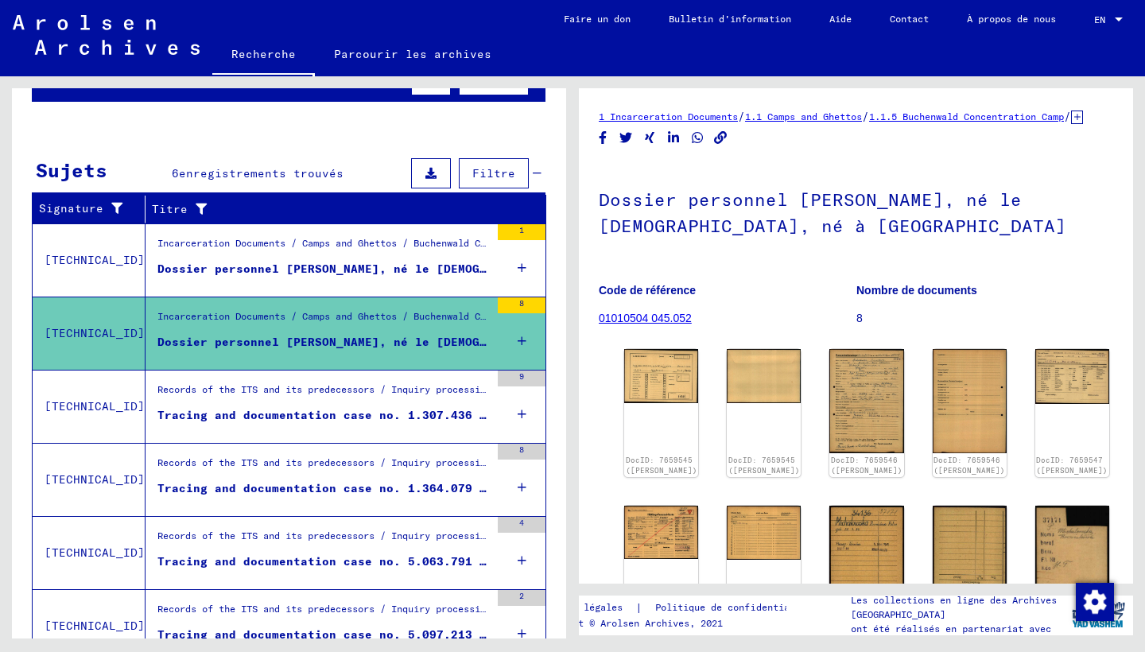
click at [429, 250] on div "Incarceration Documents / Camps and Ghettos / Buchenwald Concentration Camp / I…" at bounding box center [323, 247] width 332 height 22
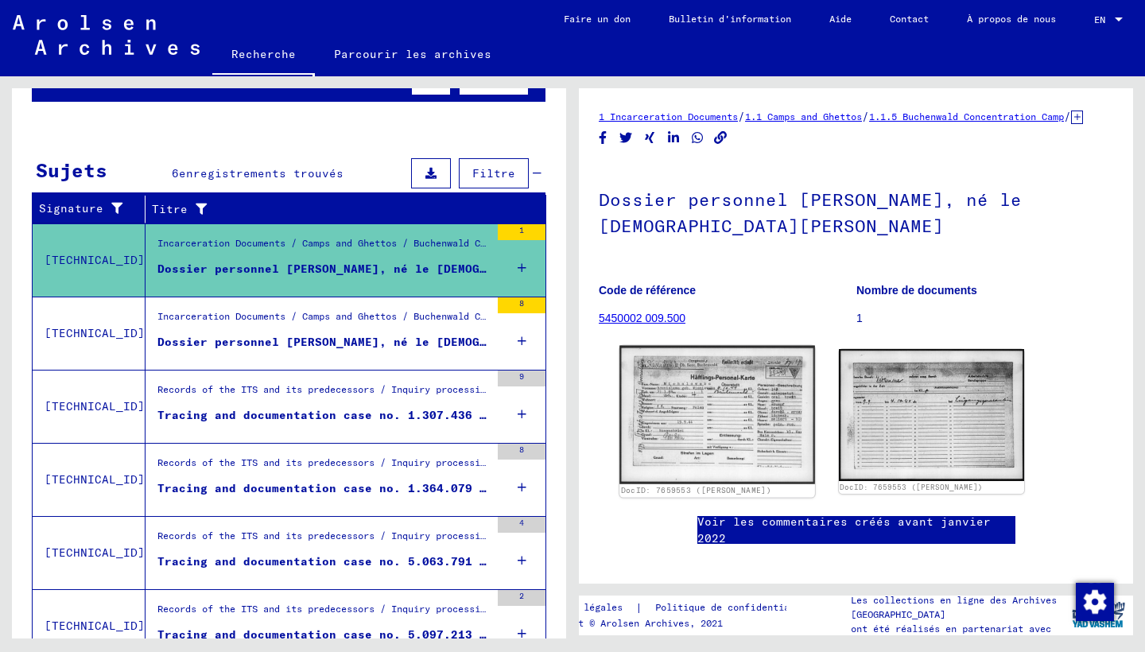
click at [719, 421] on img at bounding box center [716, 415] width 195 height 138
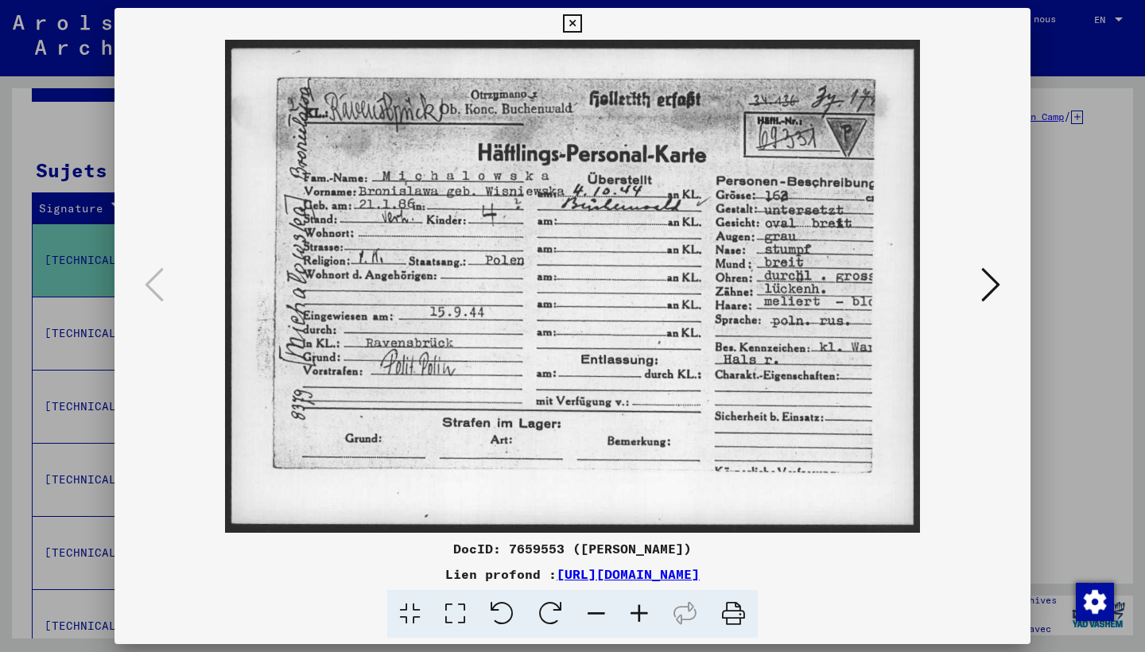
click at [984, 289] on icon at bounding box center [990, 285] width 19 height 38
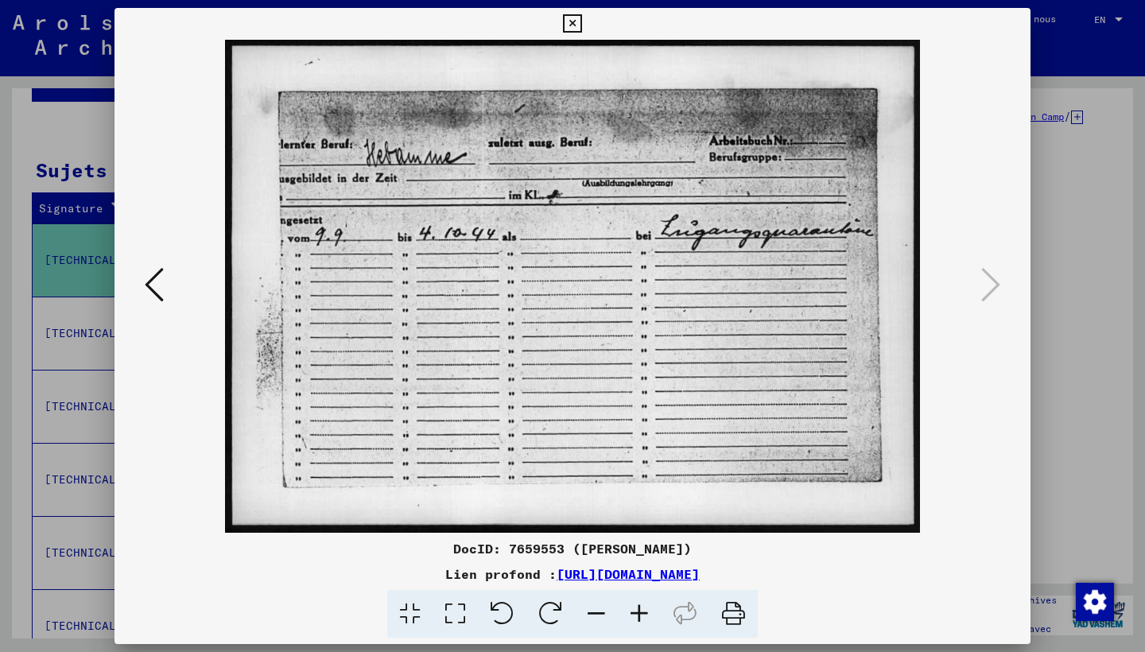
click at [581, 29] on icon at bounding box center [572, 23] width 18 height 19
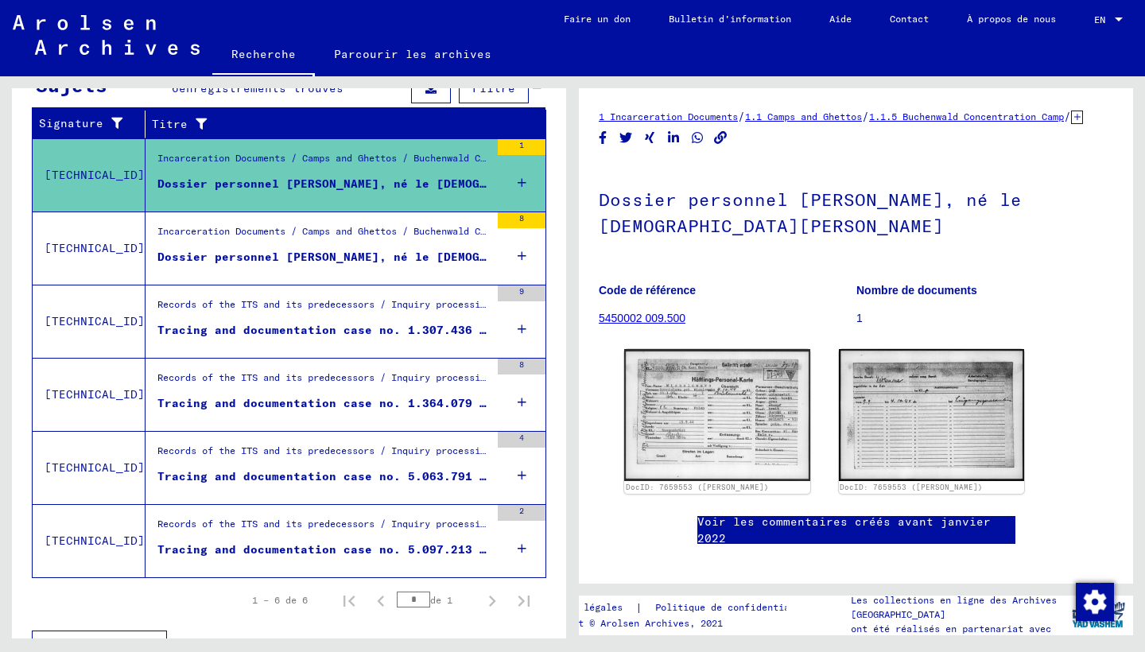
scroll to position [281, 0]
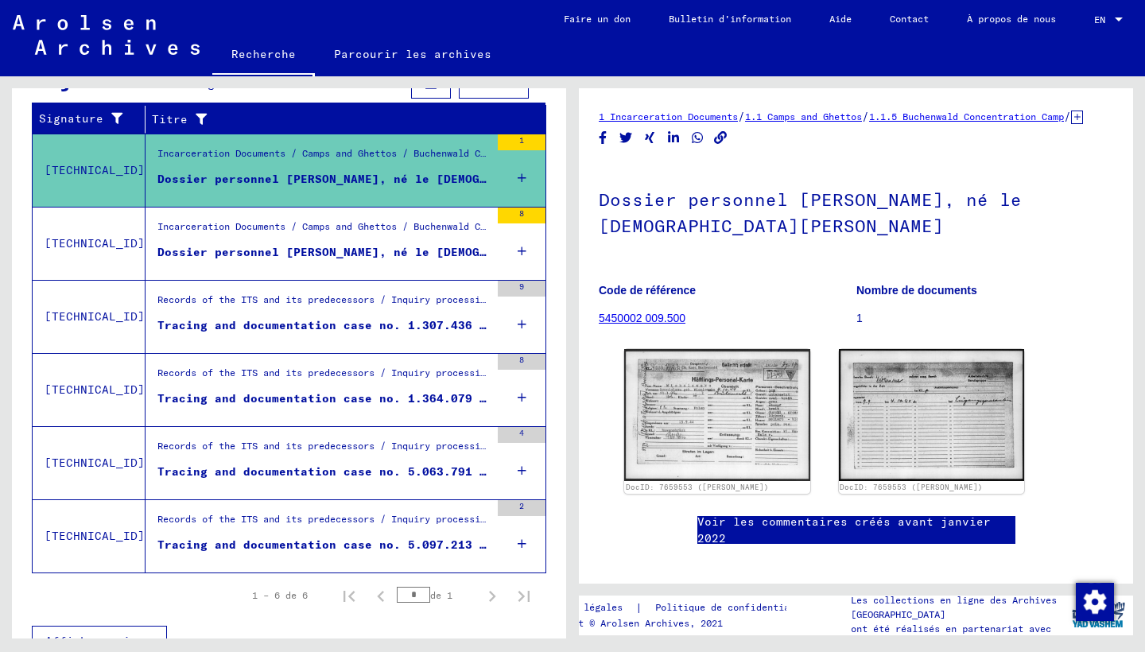
click at [405, 245] on div "Dossier personnel [PERSON_NAME], né le [DEMOGRAPHIC_DATA], né à [GEOGRAPHIC_DAT…" at bounding box center [323, 252] width 332 height 17
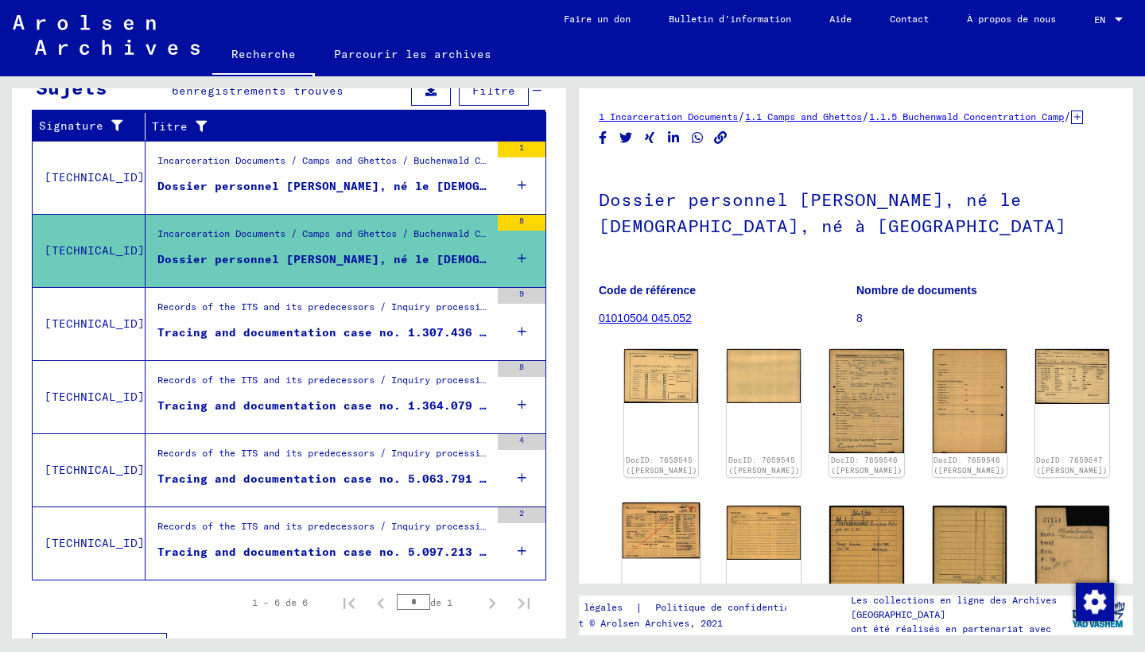
click at [638, 533] on img at bounding box center [661, 530] width 78 height 56
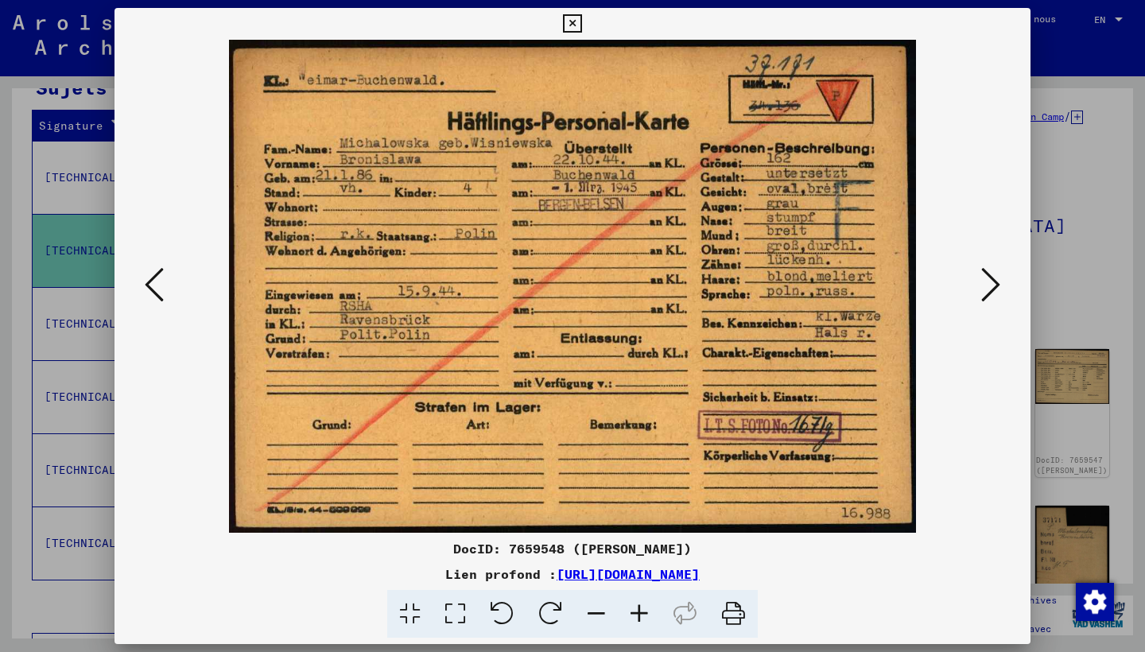
click at [996, 293] on icon at bounding box center [990, 285] width 19 height 38
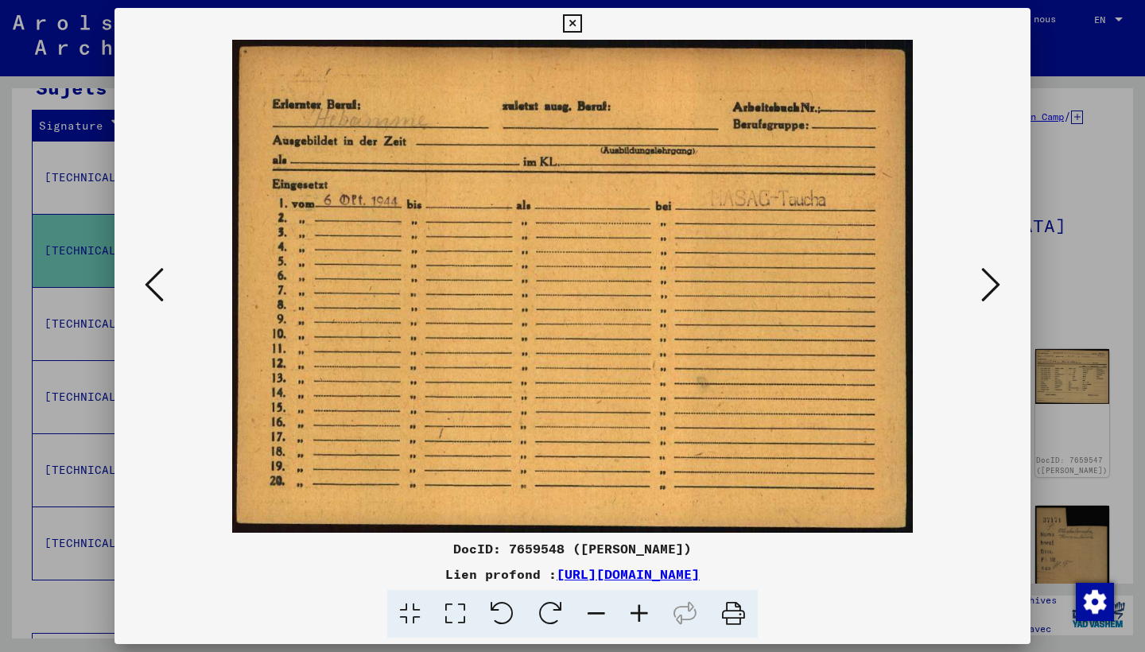
click at [996, 293] on icon at bounding box center [990, 285] width 19 height 38
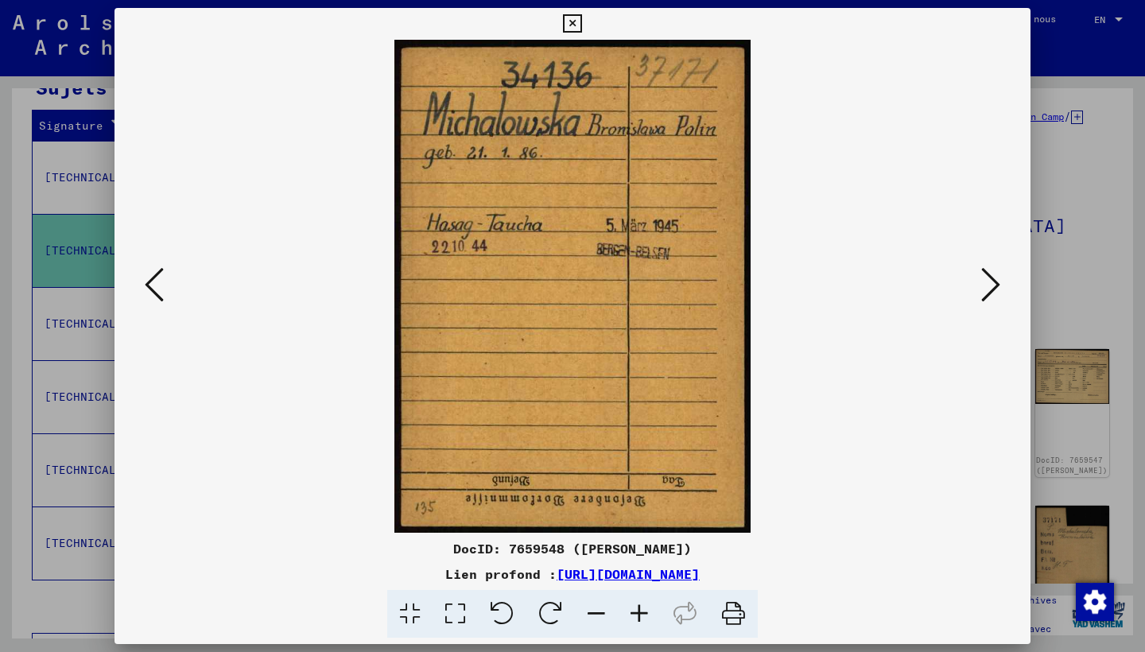
click at [139, 281] on div at bounding box center [572, 286] width 916 height 493
click at [145, 282] on button at bounding box center [154, 285] width 29 height 45
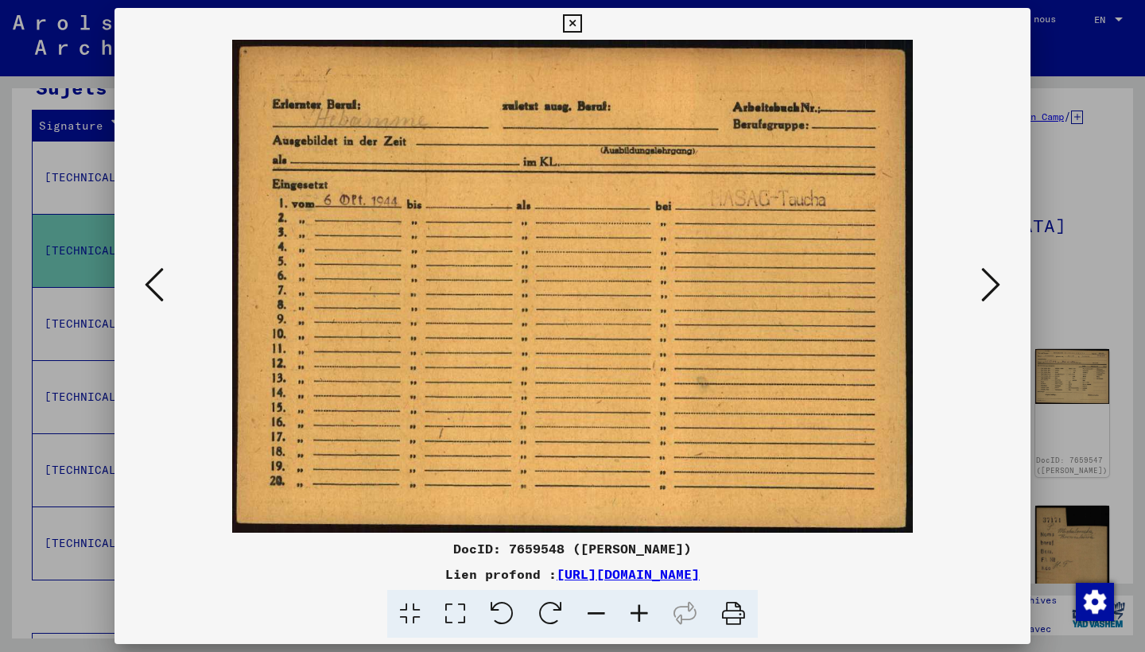
click at [143, 282] on button at bounding box center [154, 285] width 29 height 45
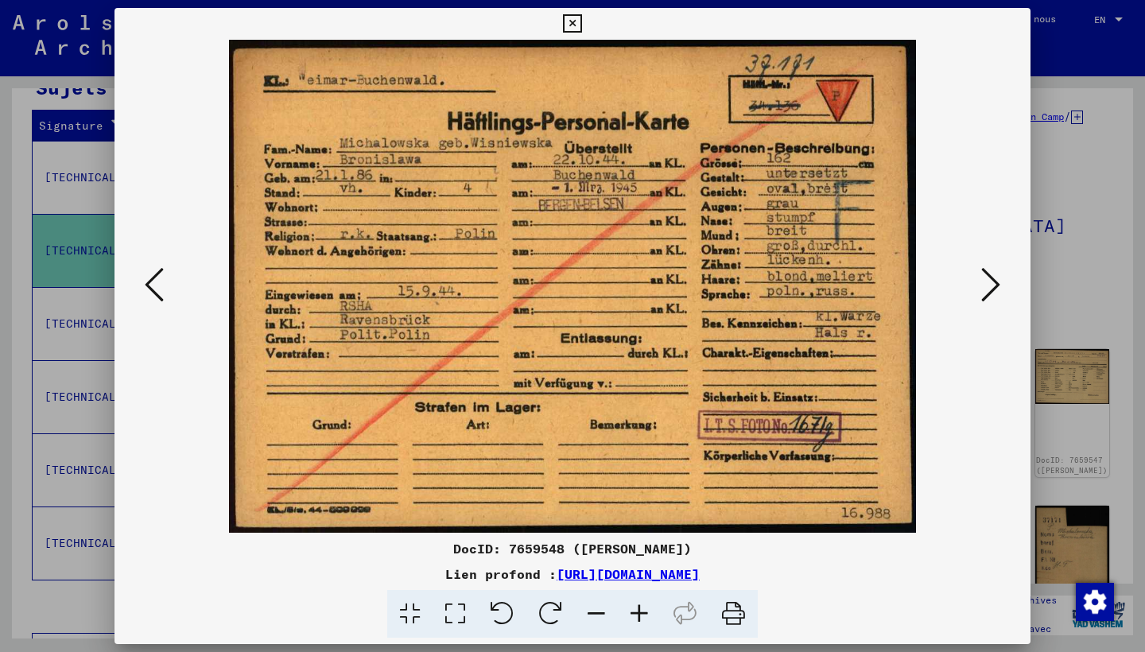
click at [990, 277] on icon at bounding box center [990, 285] width 19 height 38
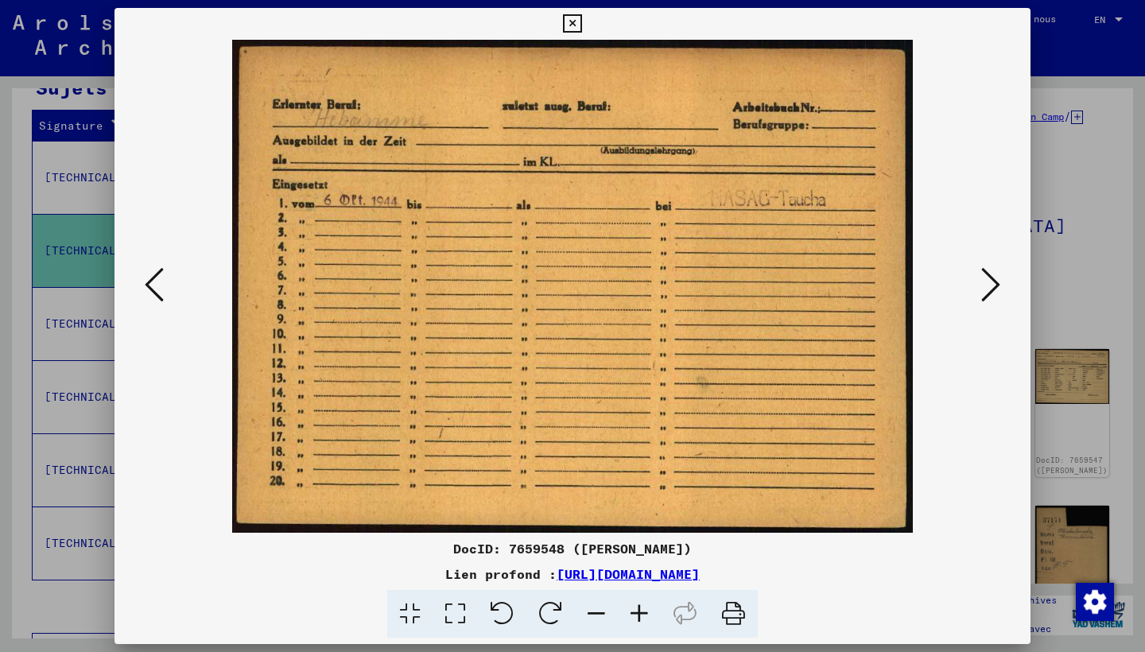
click at [990, 277] on icon at bounding box center [990, 285] width 19 height 38
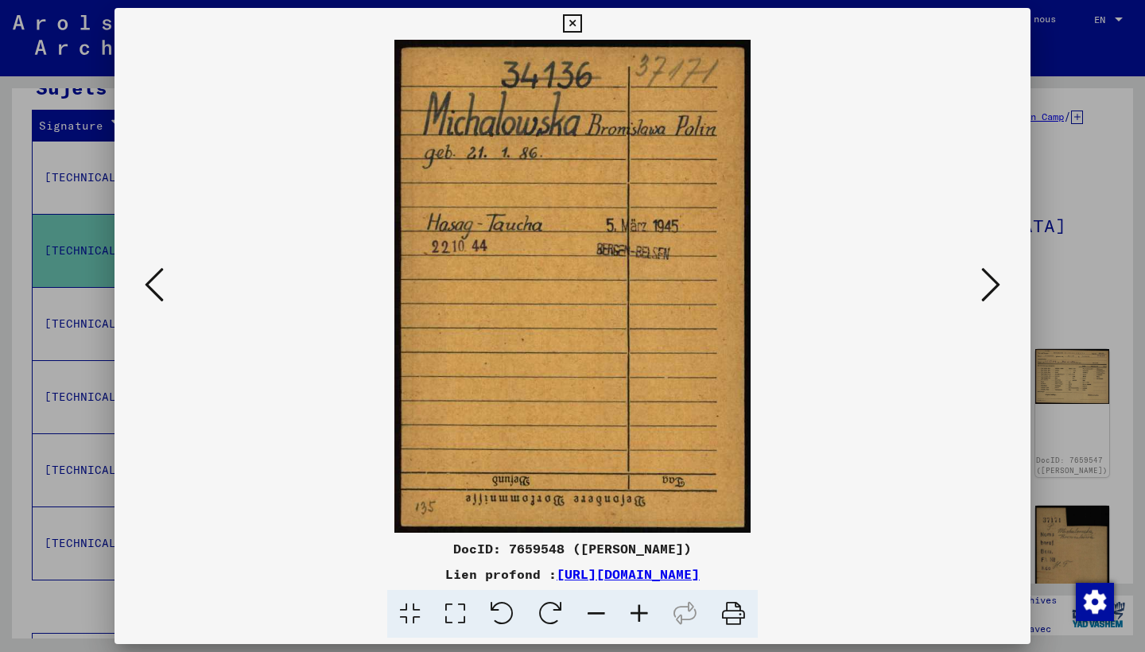
click at [994, 282] on icon at bounding box center [990, 285] width 19 height 38
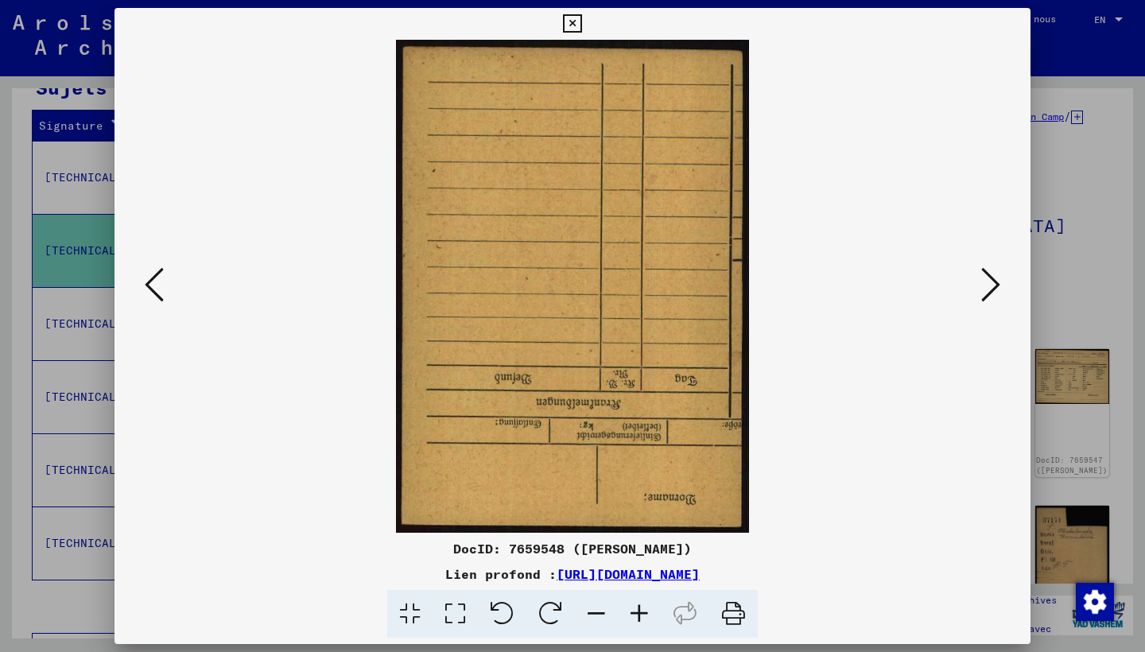
click at [994, 282] on icon at bounding box center [990, 285] width 19 height 38
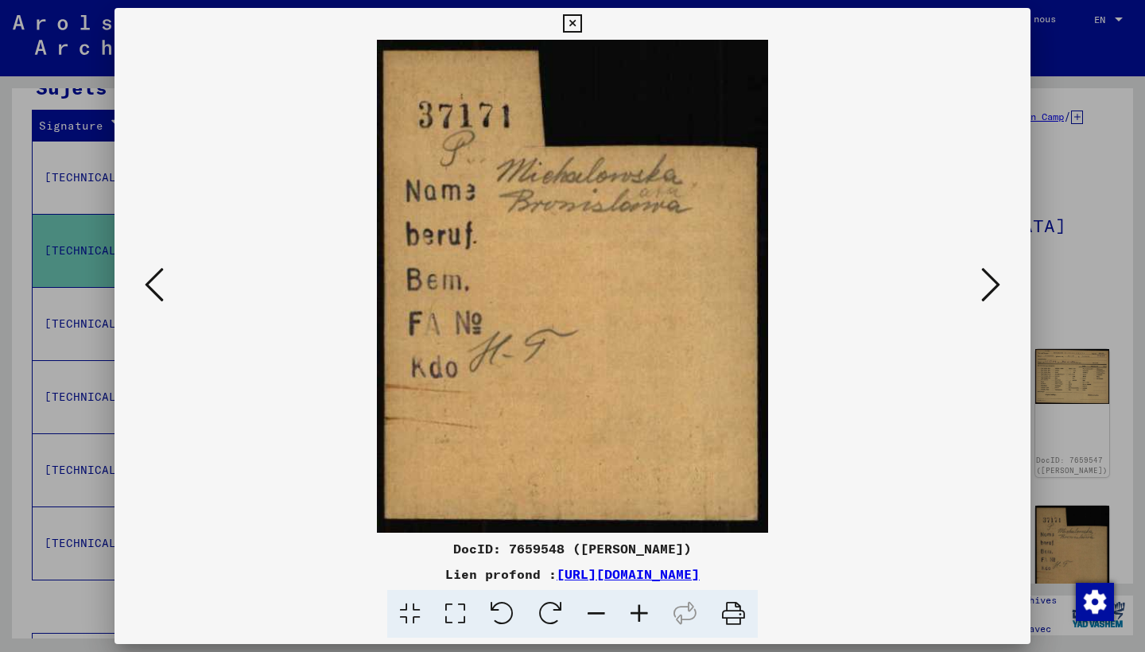
click at [994, 281] on icon at bounding box center [990, 285] width 19 height 38
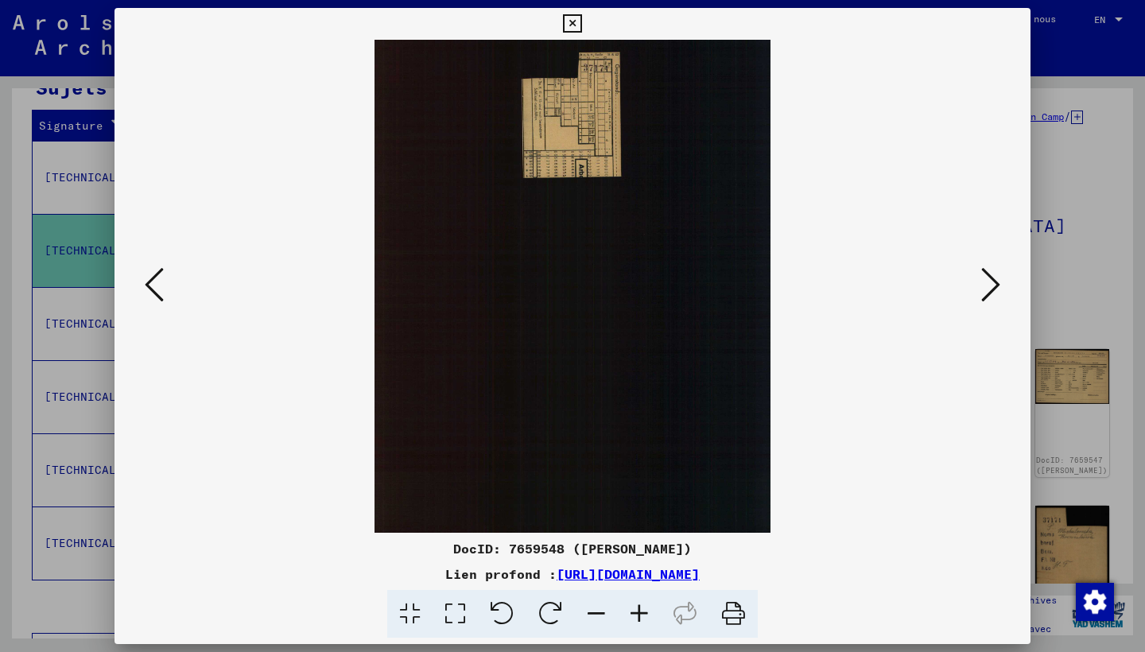
click at [994, 281] on icon at bounding box center [990, 285] width 19 height 38
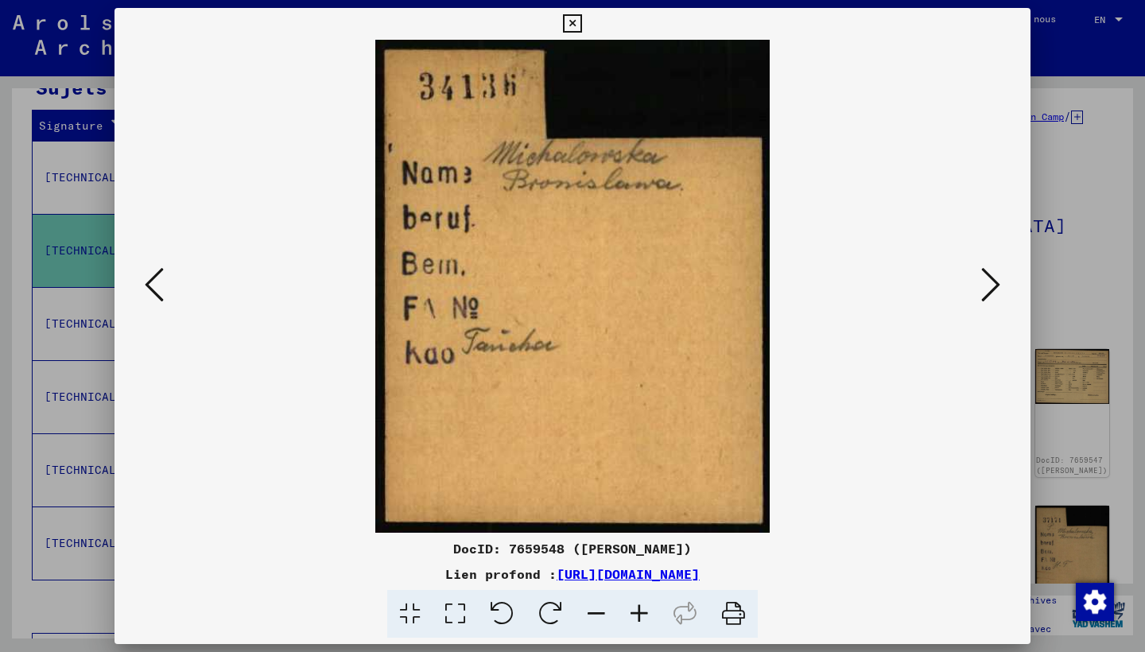
click at [994, 281] on icon at bounding box center [990, 285] width 19 height 38
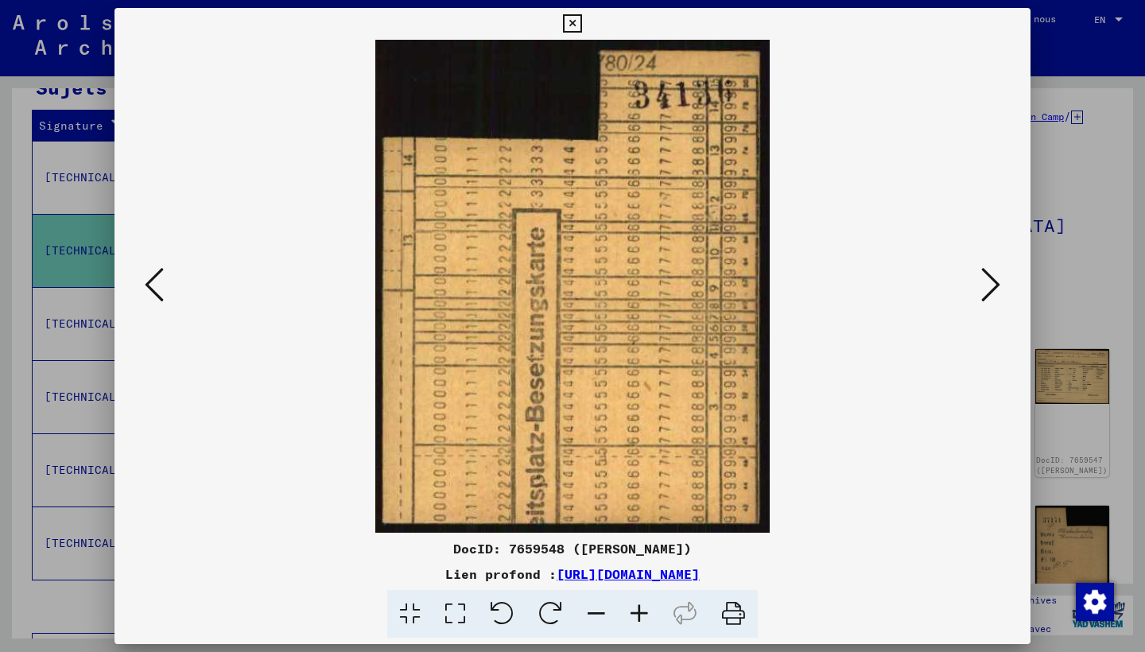
click at [994, 282] on icon at bounding box center [990, 285] width 19 height 38
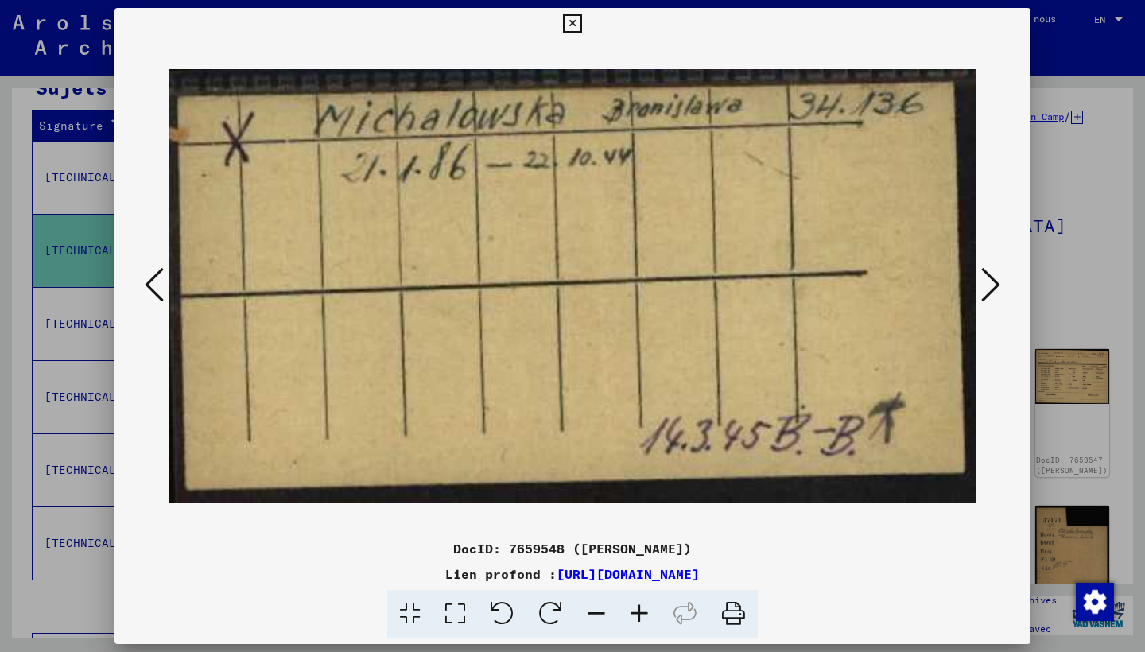
click at [995, 282] on icon at bounding box center [990, 285] width 19 height 38
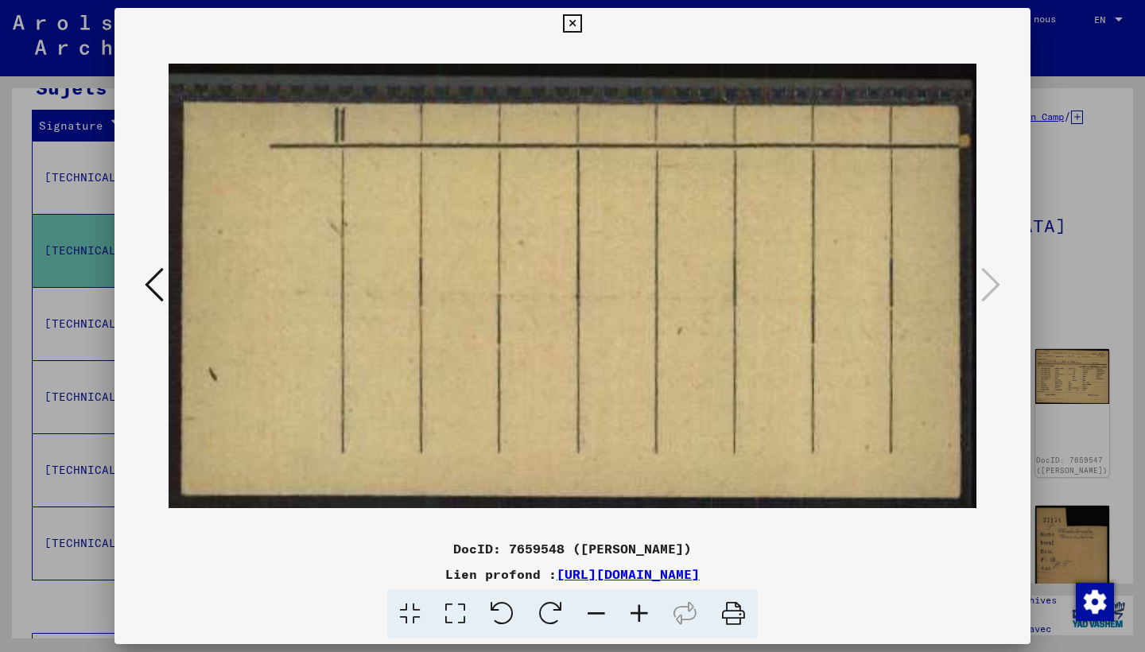
click at [995, 282] on icon at bounding box center [990, 285] width 19 height 38
click at [586, 13] on button at bounding box center [572, 24] width 28 height 32
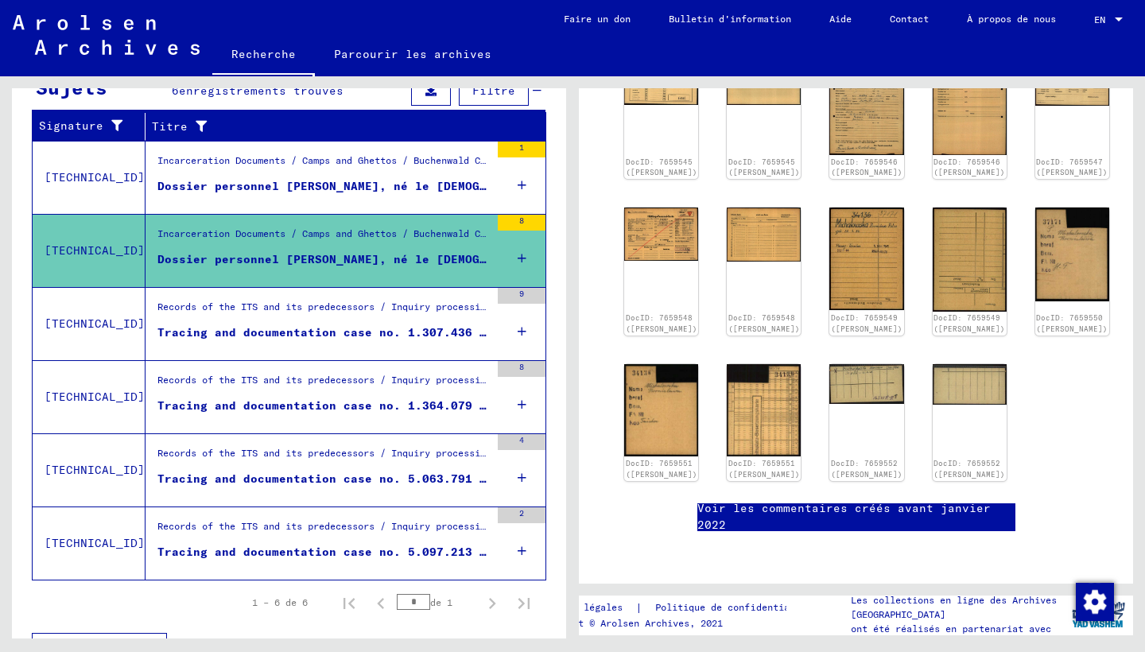
scroll to position [620, 0]
click at [951, 500] on link "Voir les commentaires créés avant janvier 2022" at bounding box center [856, 516] width 318 height 33
click at [901, 19] on link "Contact" at bounding box center [908, 19] width 77 height 38
